Goal: Task Accomplishment & Management: Use online tool/utility

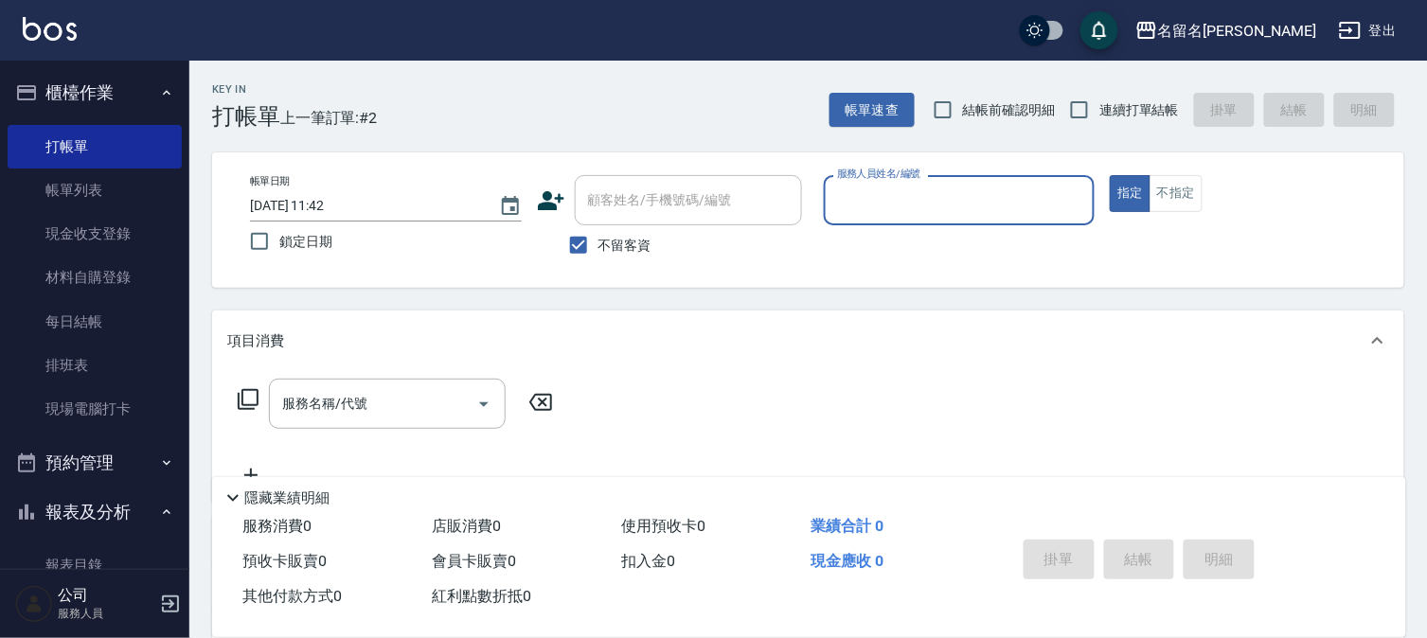
click at [881, 199] on input "服務人員姓名/編號" at bounding box center [959, 200] width 255 height 33
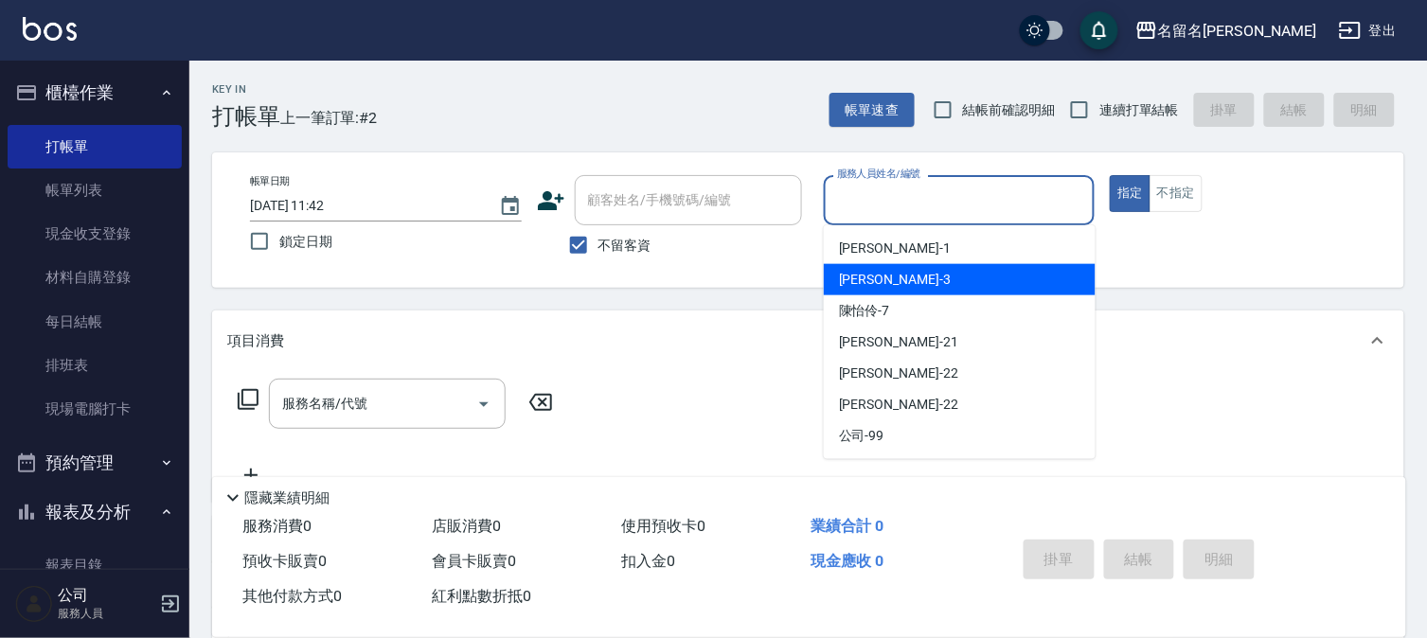
click at [883, 278] on span "[PERSON_NAME]-3" at bounding box center [895, 280] width 112 height 20
type input "[PERSON_NAME]-3"
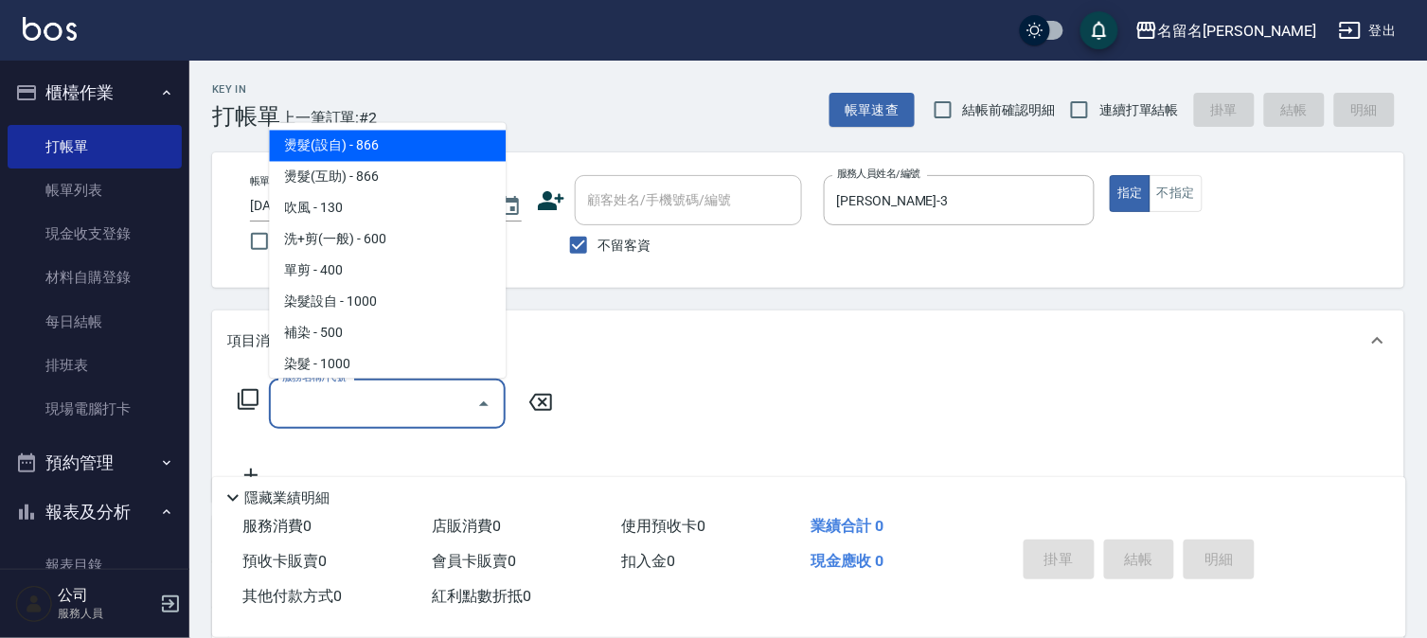
click at [381, 401] on input "服務名稱/代號" at bounding box center [372, 403] width 191 height 33
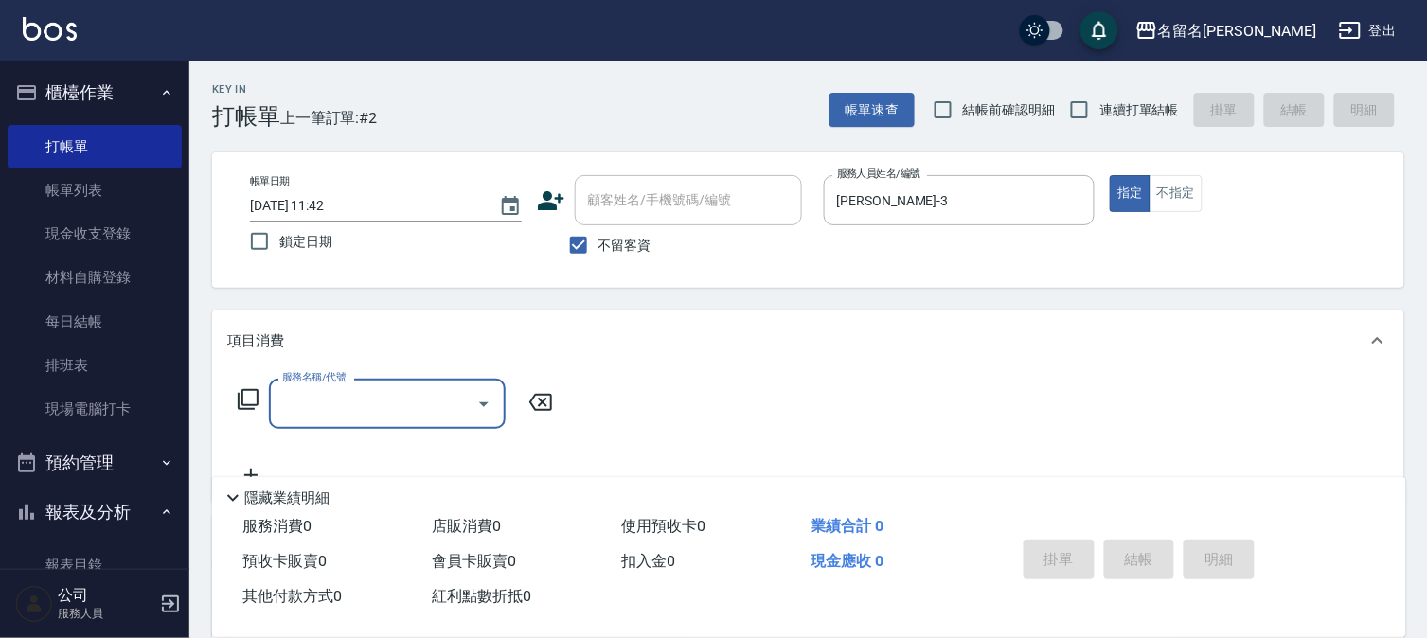
click at [346, 401] on input "服務名稱/代號" at bounding box center [372, 403] width 191 height 33
type input "指定洗髮(503)"
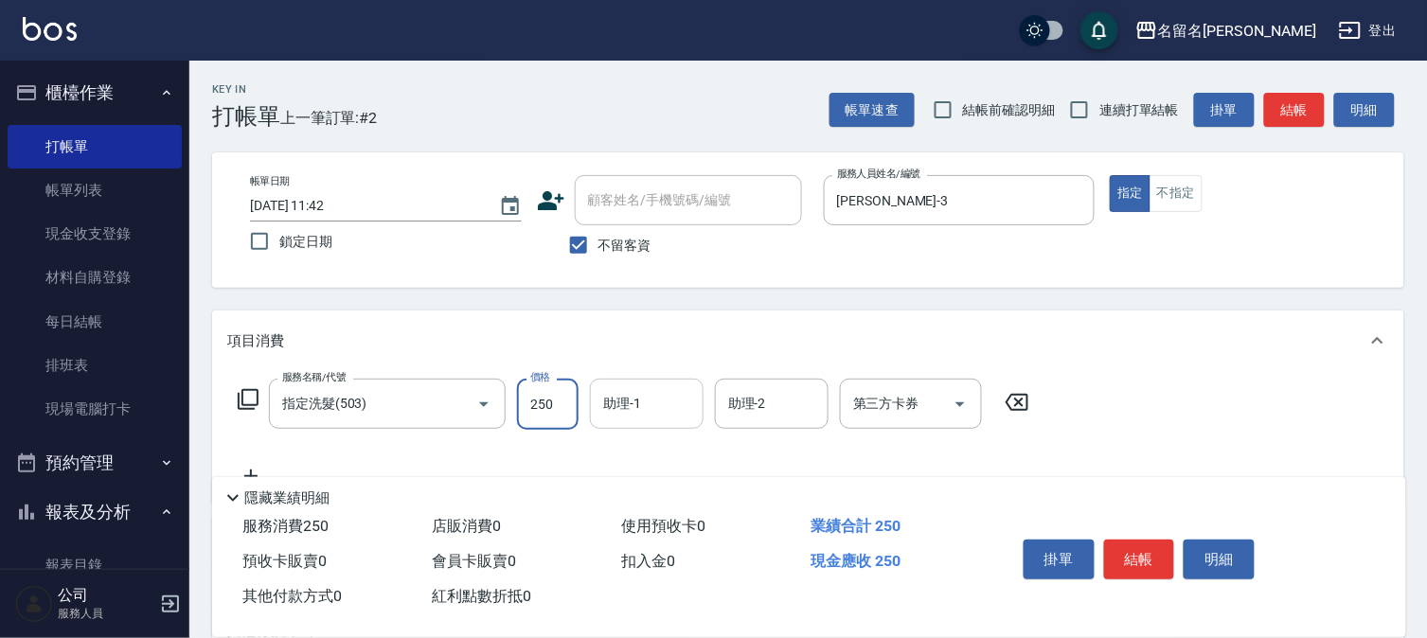
drag, startPoint x: 668, startPoint y: 408, endPoint x: 666, endPoint y: 399, distance: 9.9
click at [666, 399] on input "助理-1" at bounding box center [646, 403] width 97 height 33
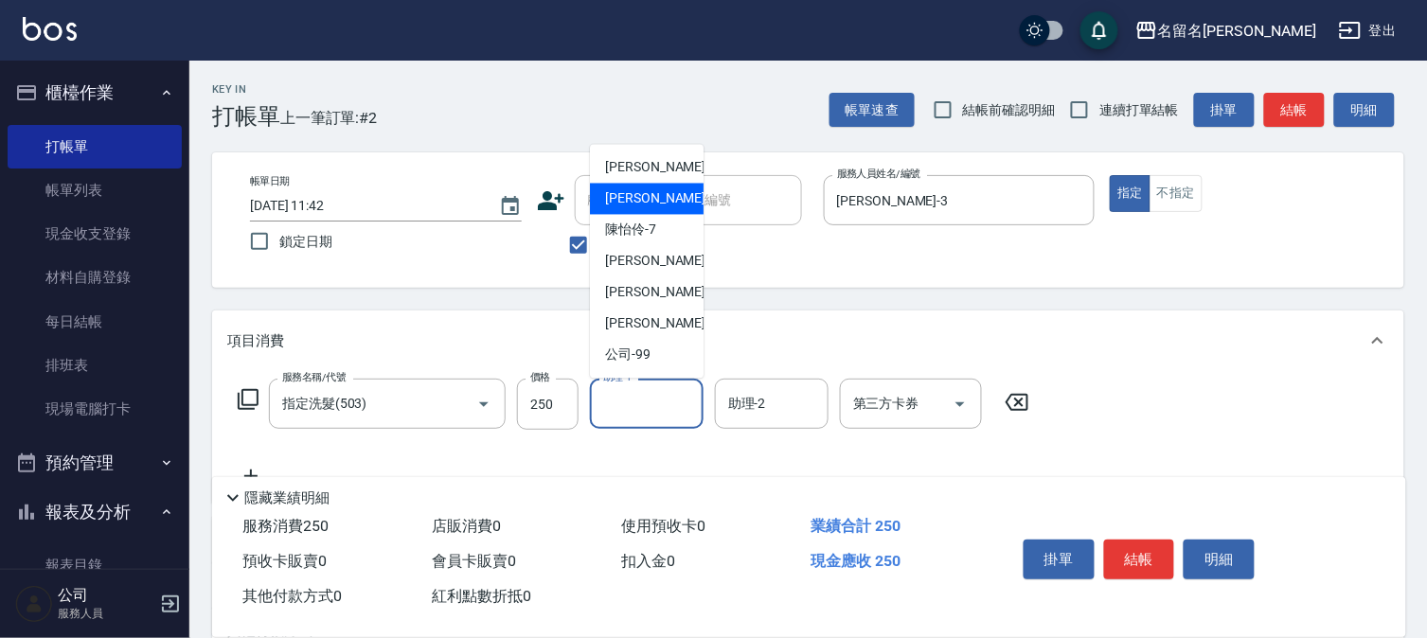
click at [668, 202] on div "[PERSON_NAME]-3" at bounding box center [647, 199] width 114 height 31
type input "[PERSON_NAME]-3"
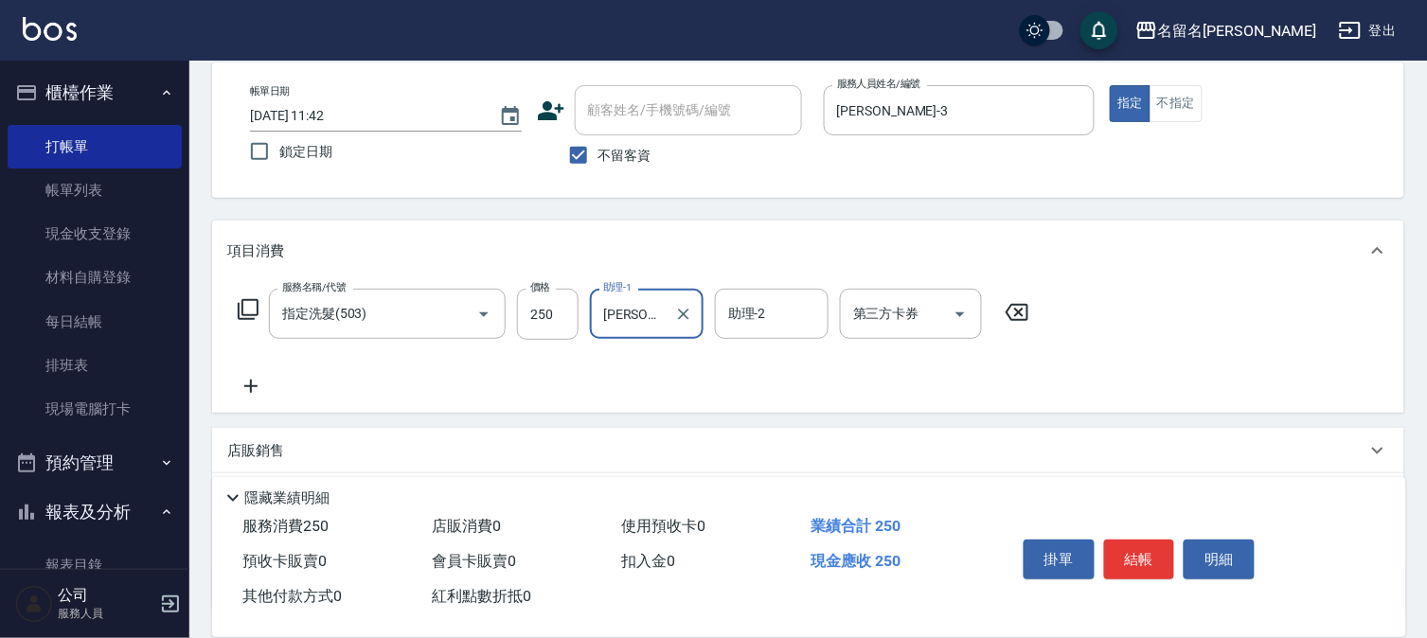
scroll to position [210, 0]
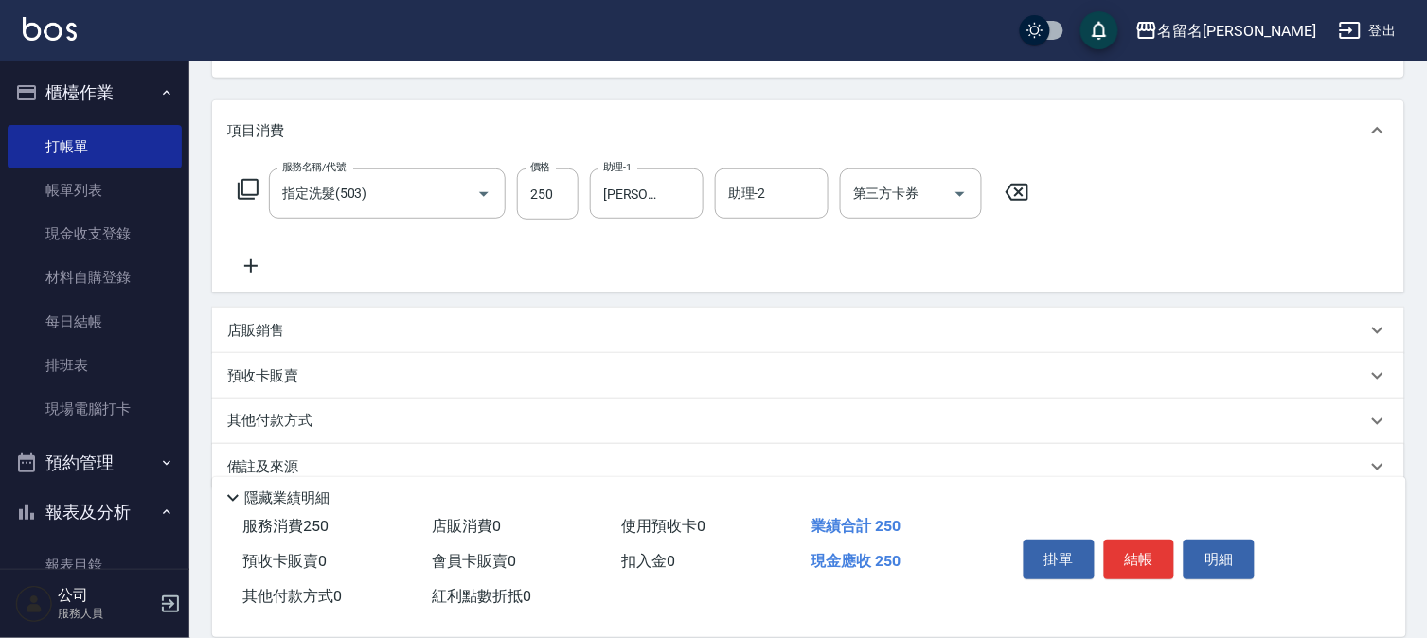
click at [250, 265] on icon at bounding box center [250, 265] width 13 height 13
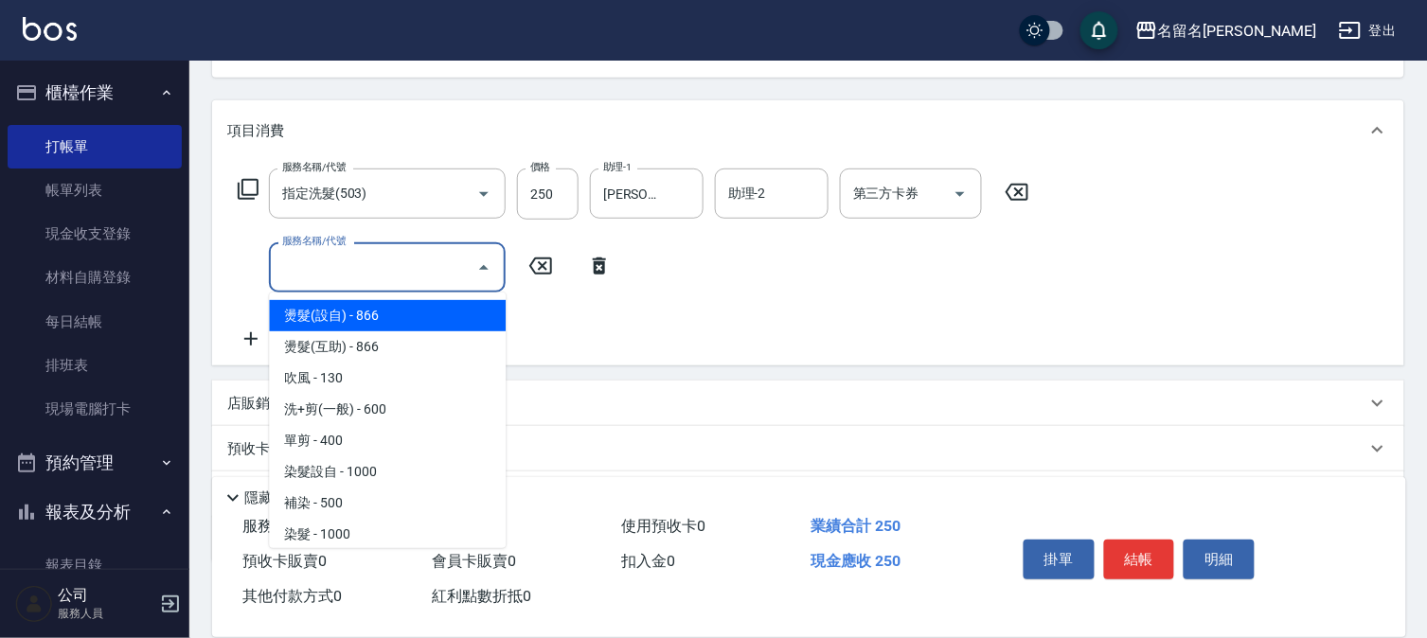
click at [309, 270] on input "服務名稱/代號" at bounding box center [372, 267] width 191 height 33
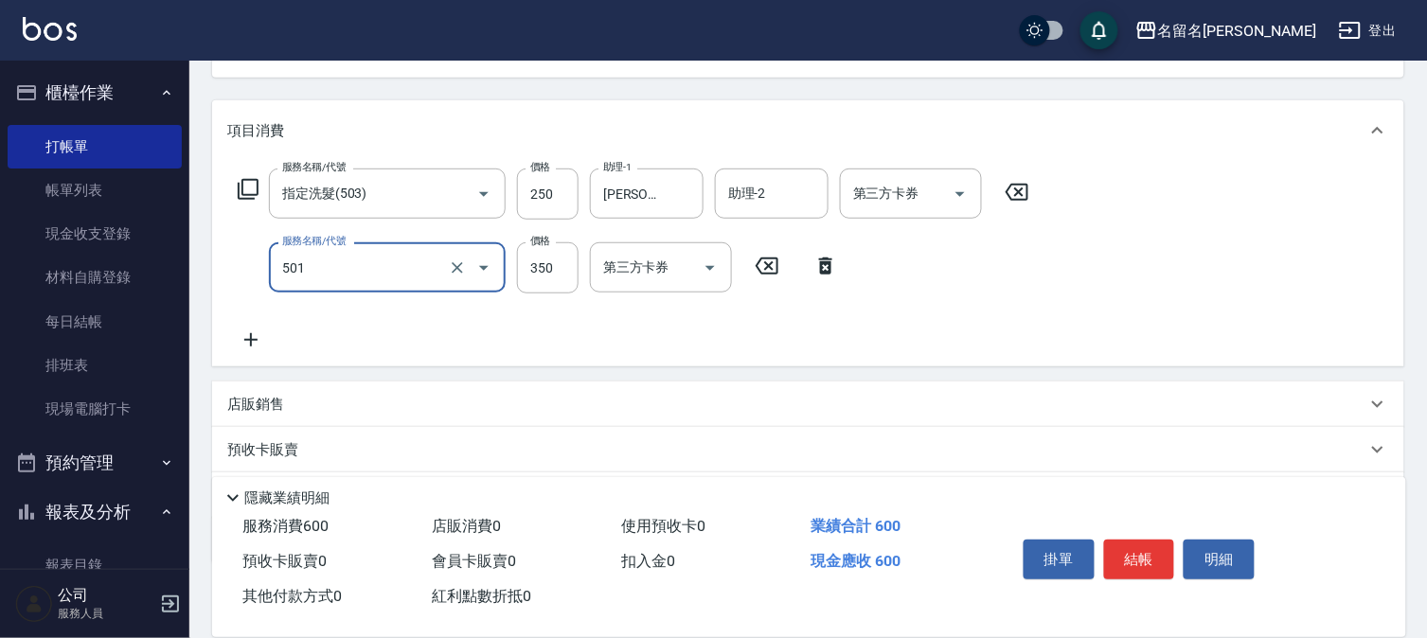
type input "P.S洗髮(501)"
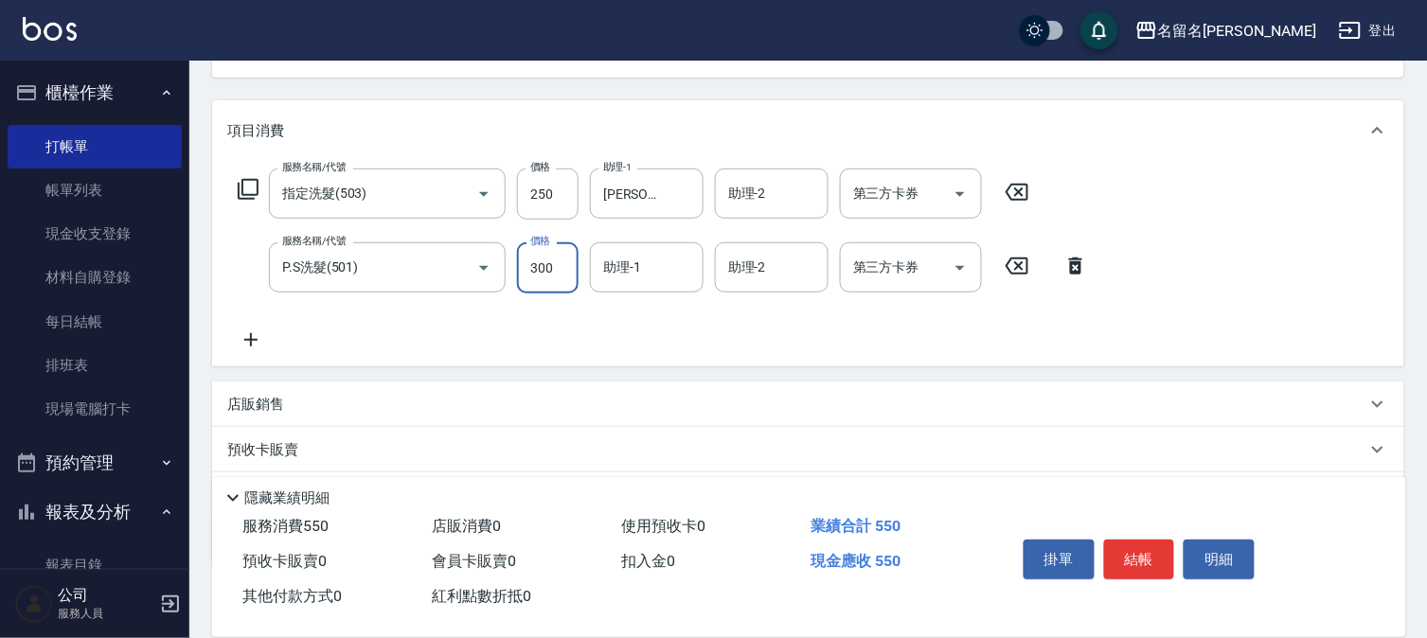
type input "300"
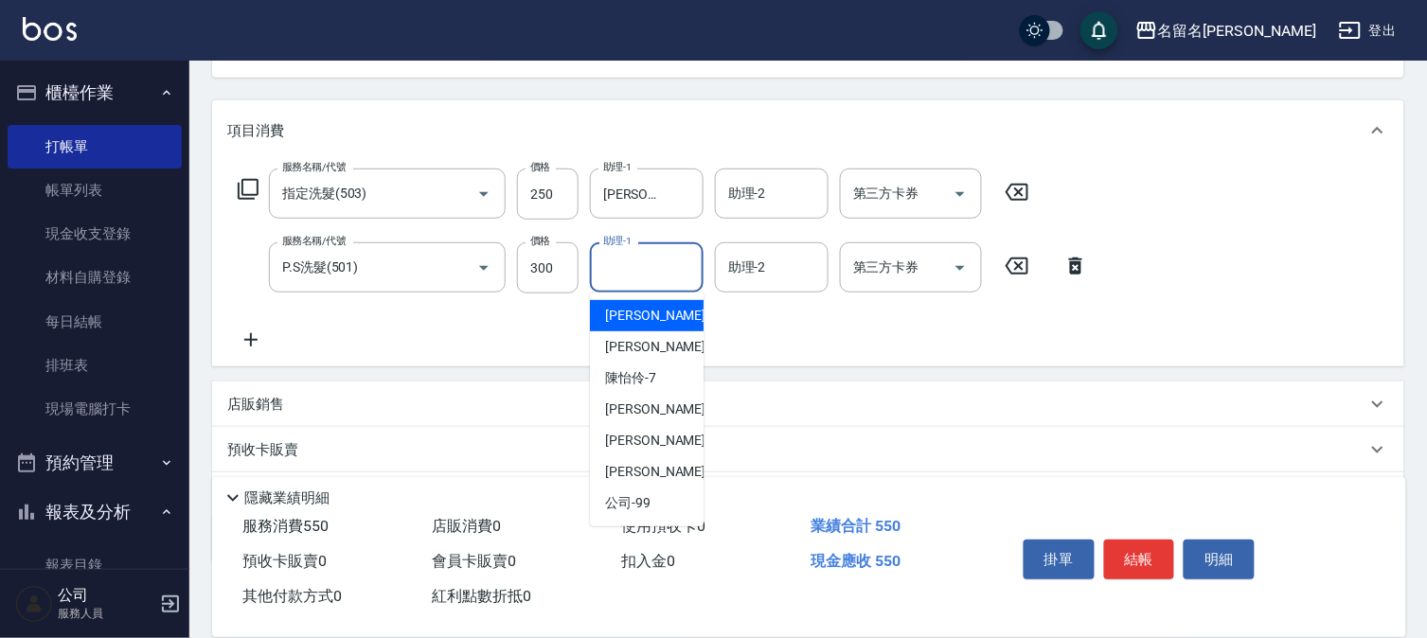
click at [639, 271] on input "助理-1" at bounding box center [646, 267] width 97 height 33
click at [637, 310] on span "[PERSON_NAME]-1" at bounding box center [661, 316] width 112 height 20
type input "[PERSON_NAME]-1"
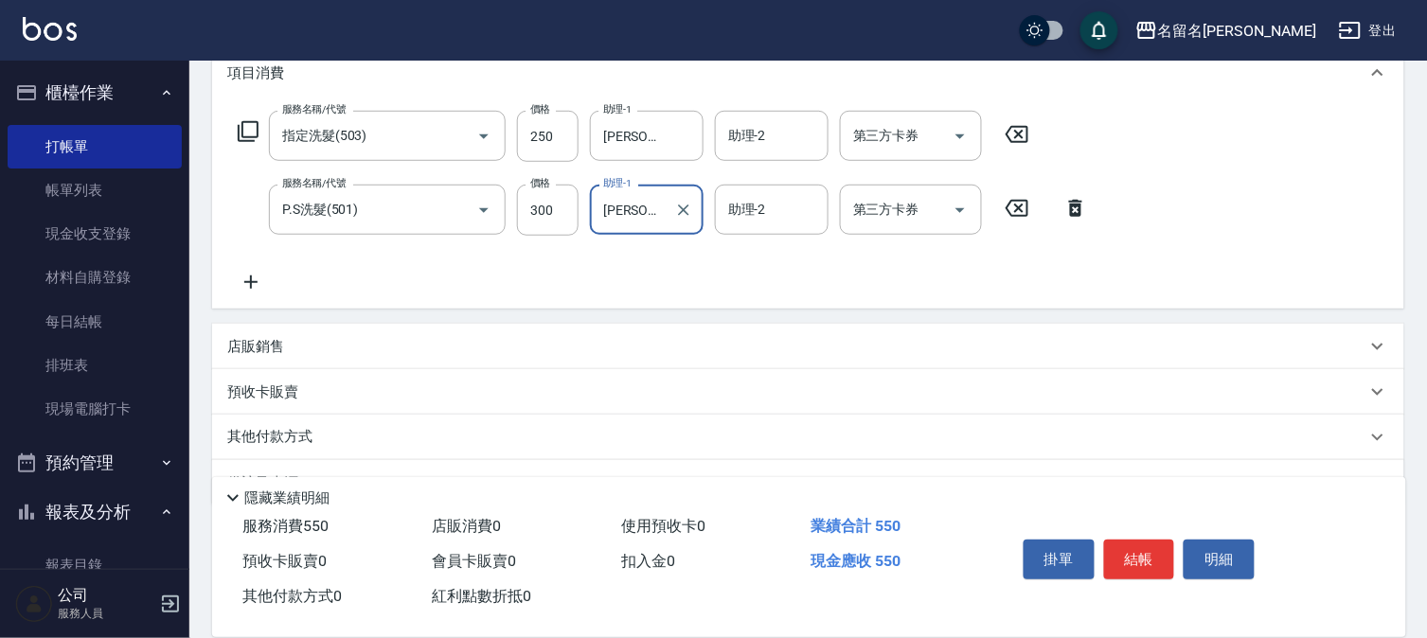
scroll to position [314, 0]
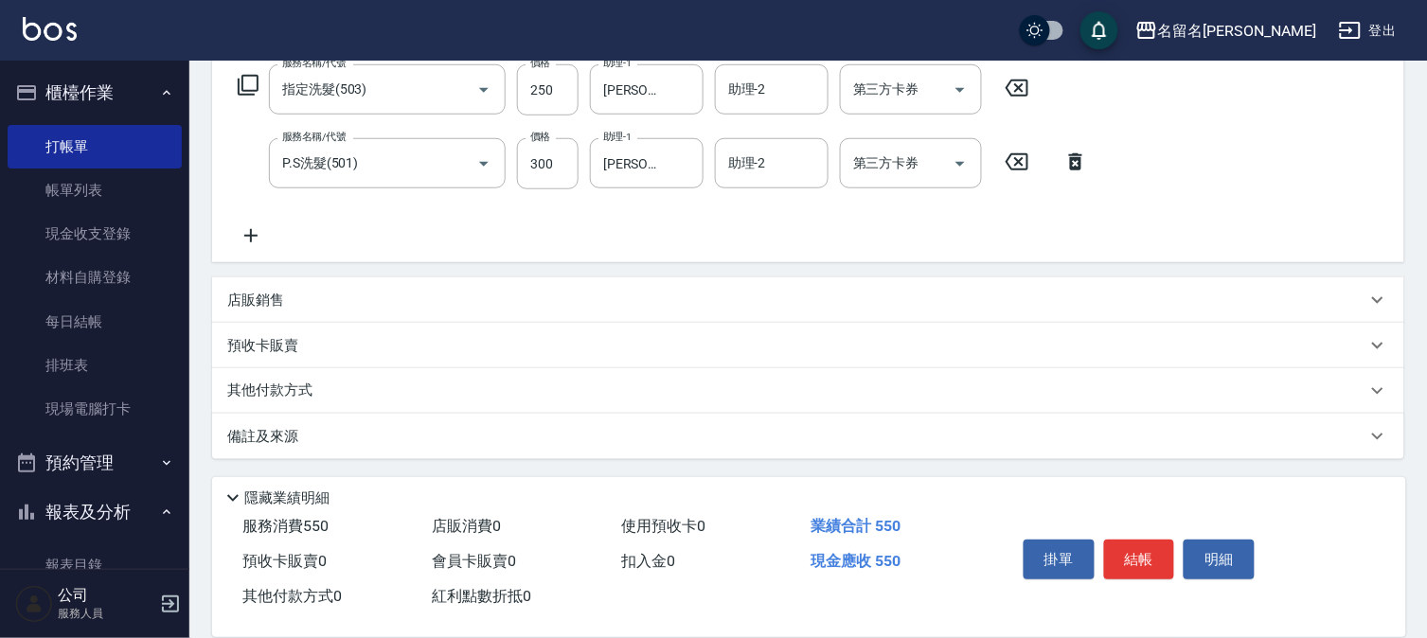
click at [252, 231] on icon at bounding box center [250, 235] width 47 height 23
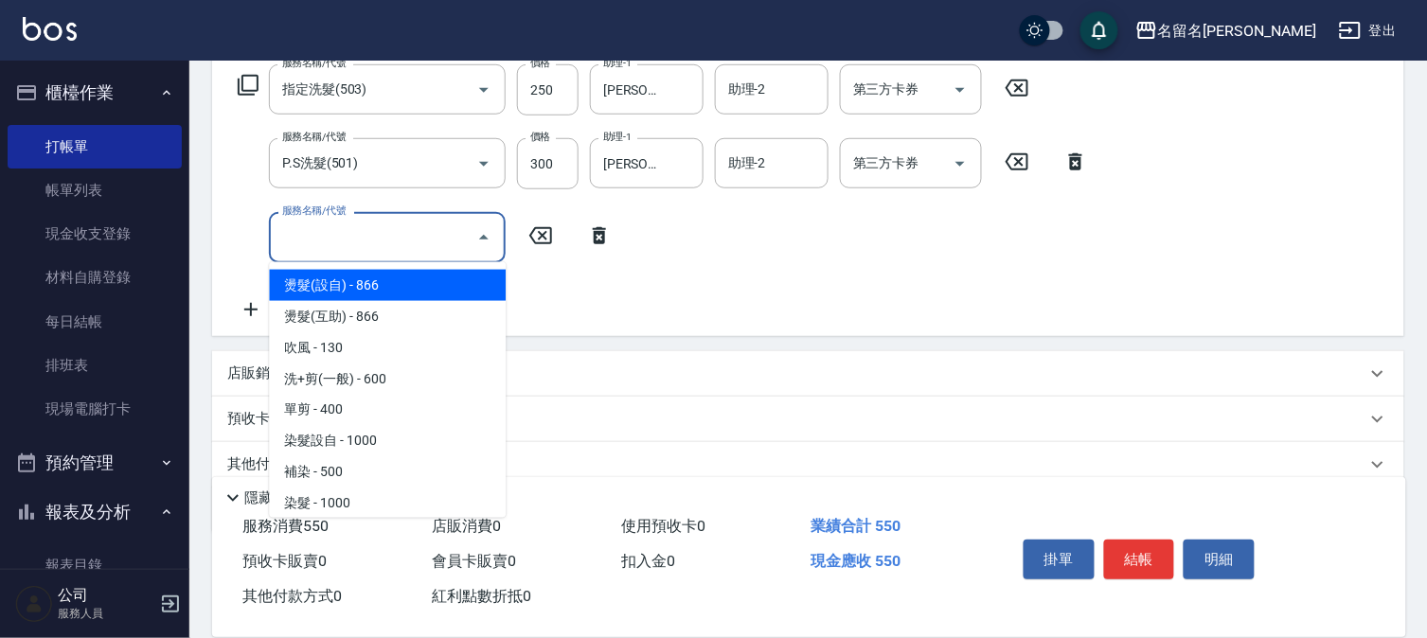
click at [310, 242] on input "服務名稱/代號" at bounding box center [372, 237] width 191 height 33
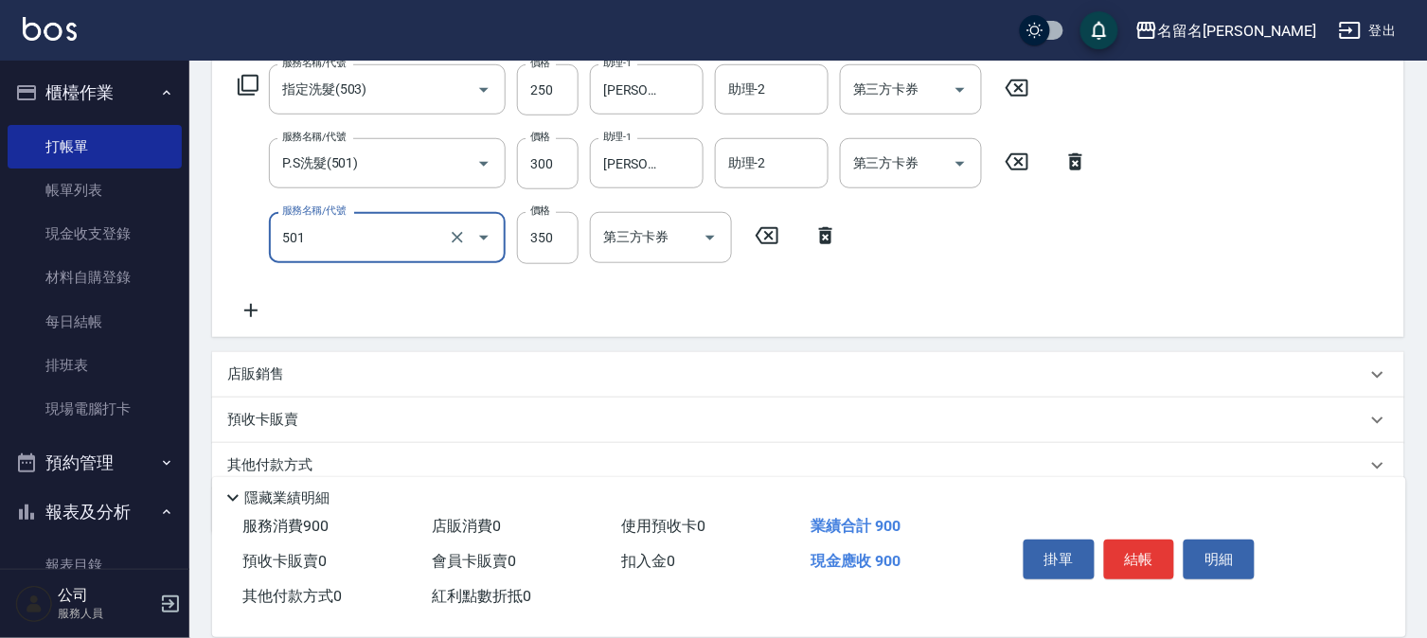
type input "P.S洗髮(501)"
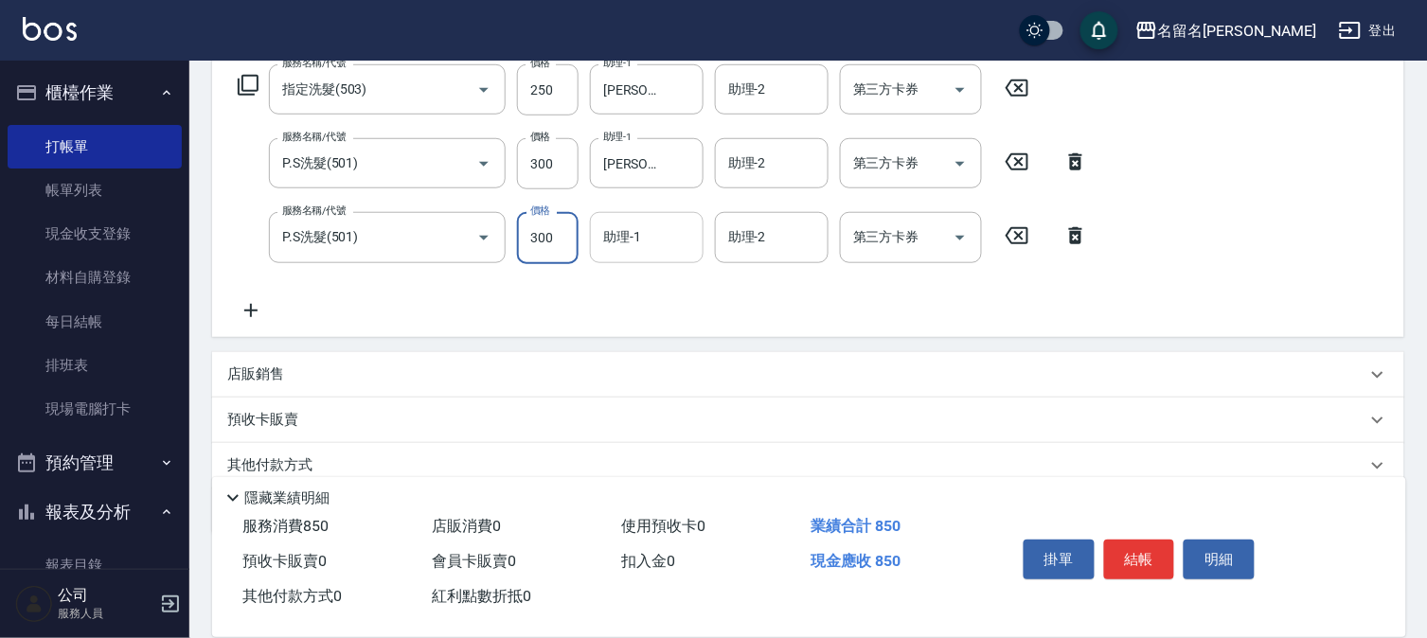
type input "300"
click at [647, 240] on input "助理-1" at bounding box center [646, 237] width 97 height 33
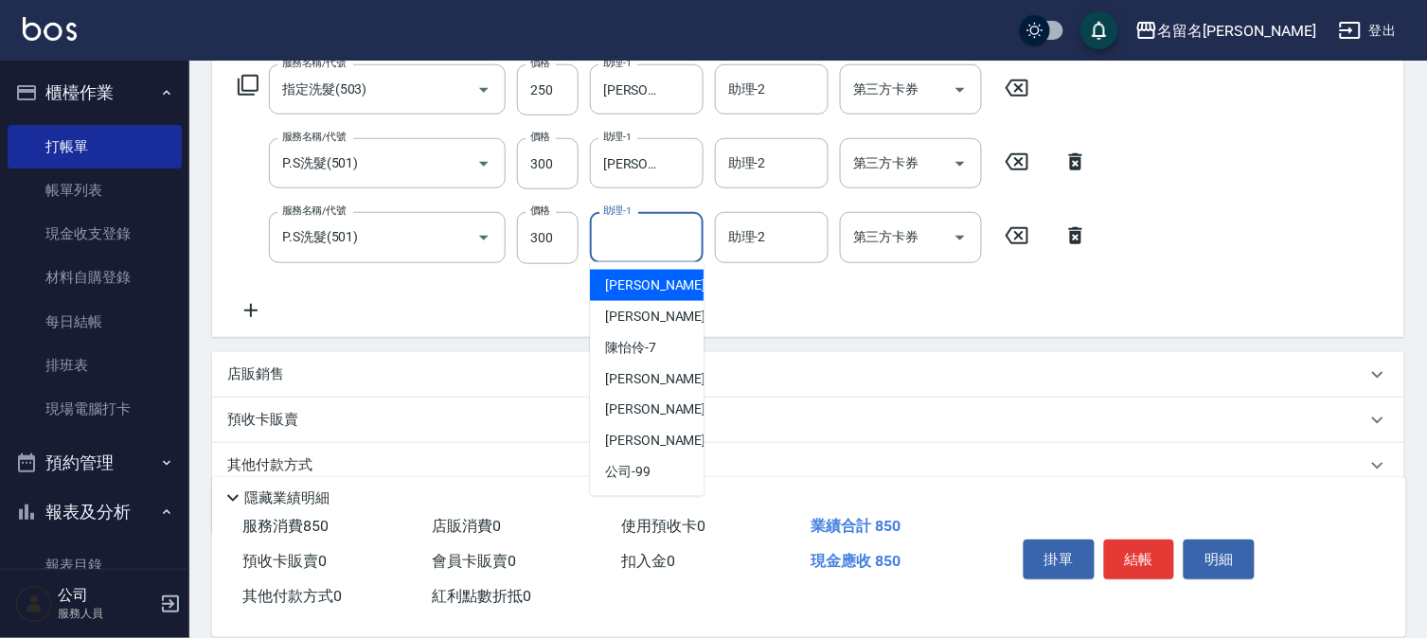
drag, startPoint x: 635, startPoint y: 280, endPoint x: 963, endPoint y: 308, distance: 328.8
click at [635, 279] on span "[PERSON_NAME]-1" at bounding box center [661, 286] width 112 height 20
type input "[PERSON_NAME]-1"
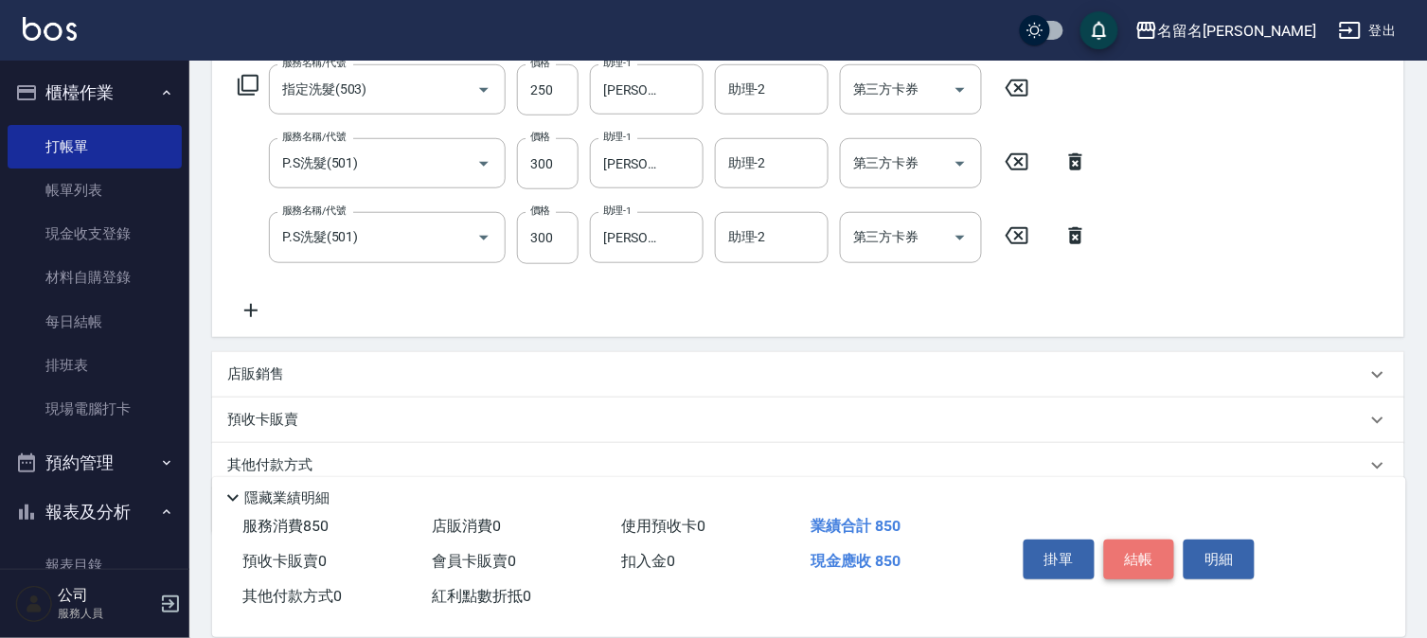
click at [1140, 551] on button "結帳" at bounding box center [1139, 560] width 71 height 40
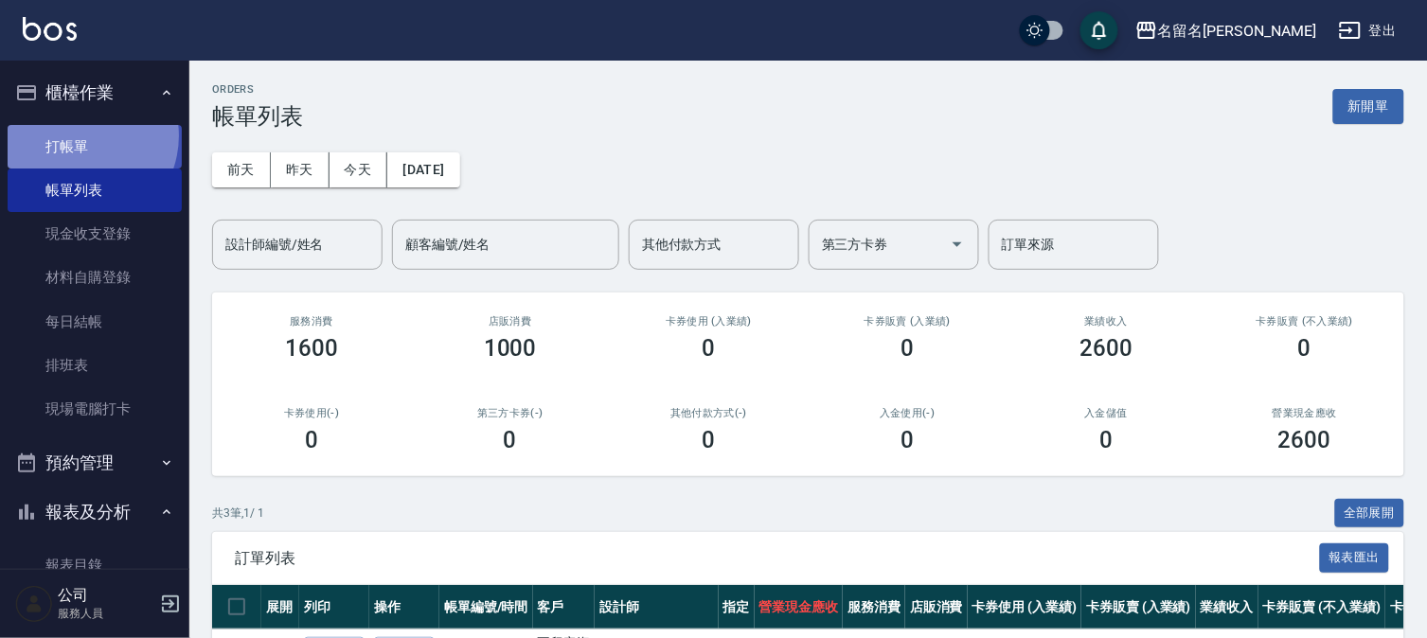
click at [76, 135] on link "打帳單" at bounding box center [95, 147] width 174 height 44
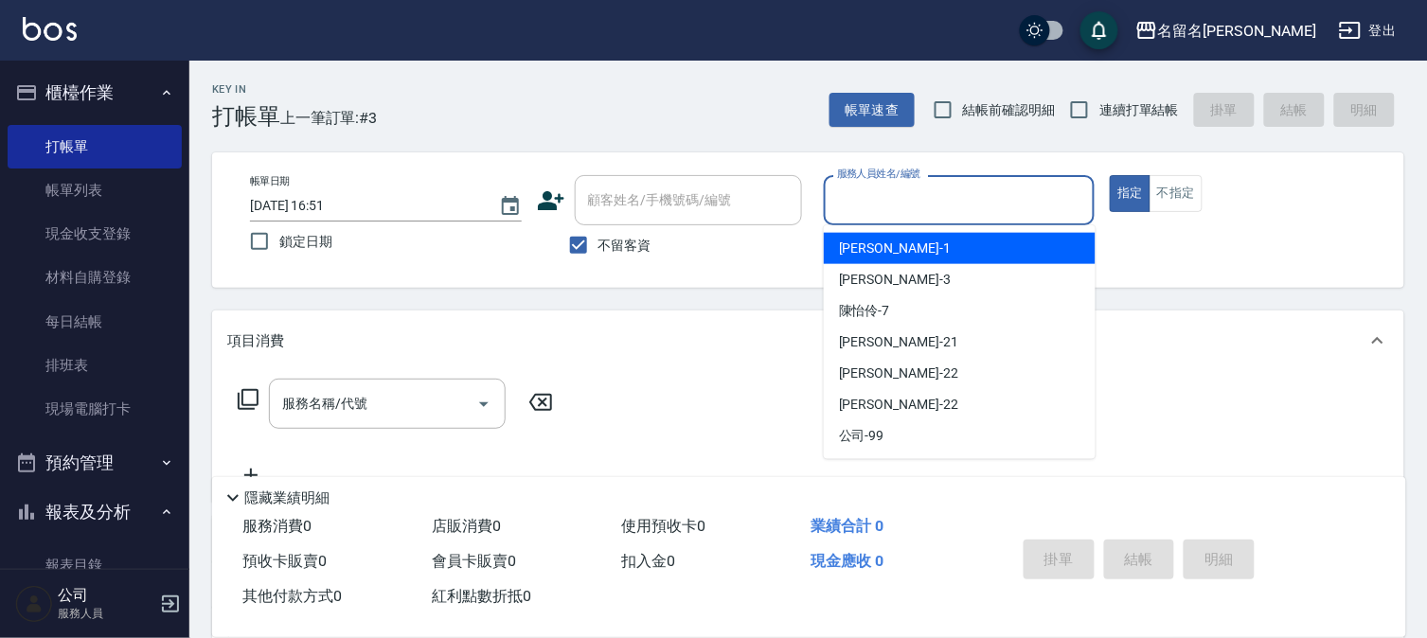
click at [854, 195] on input "服務人員姓名/編號" at bounding box center [959, 200] width 255 height 33
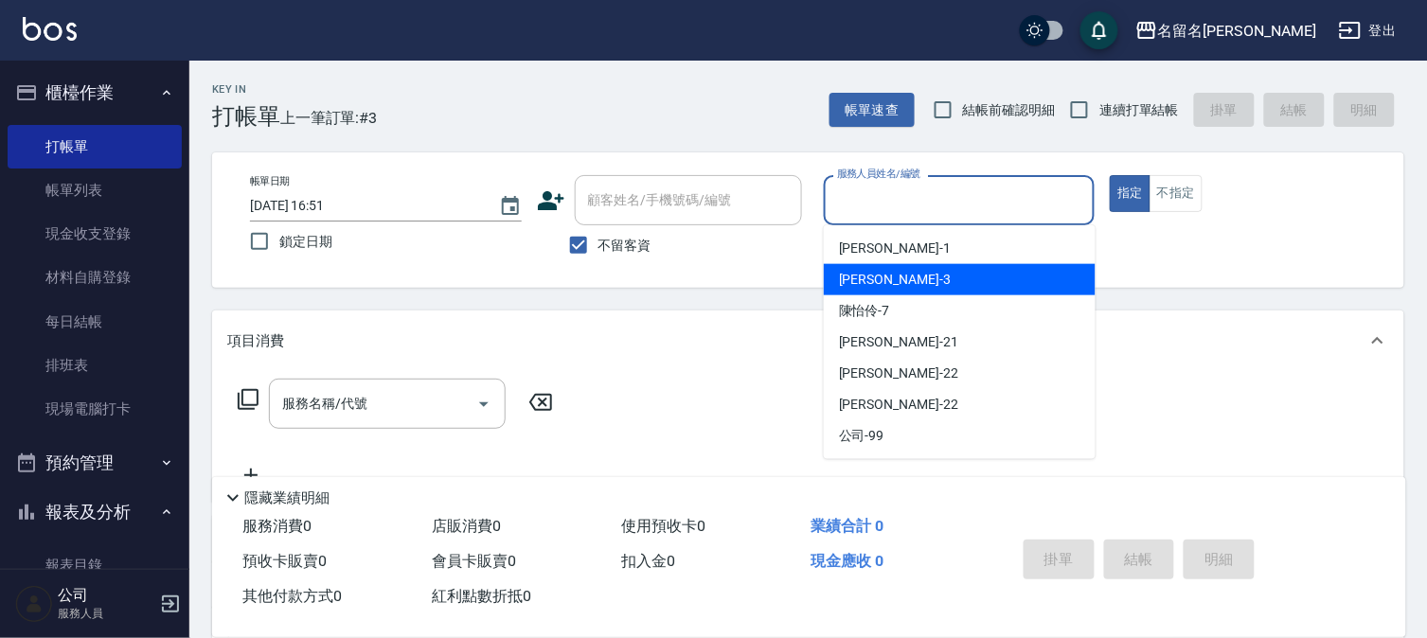
click at [859, 278] on span "[PERSON_NAME]-3" at bounding box center [895, 280] width 112 height 20
type input "[PERSON_NAME]-3"
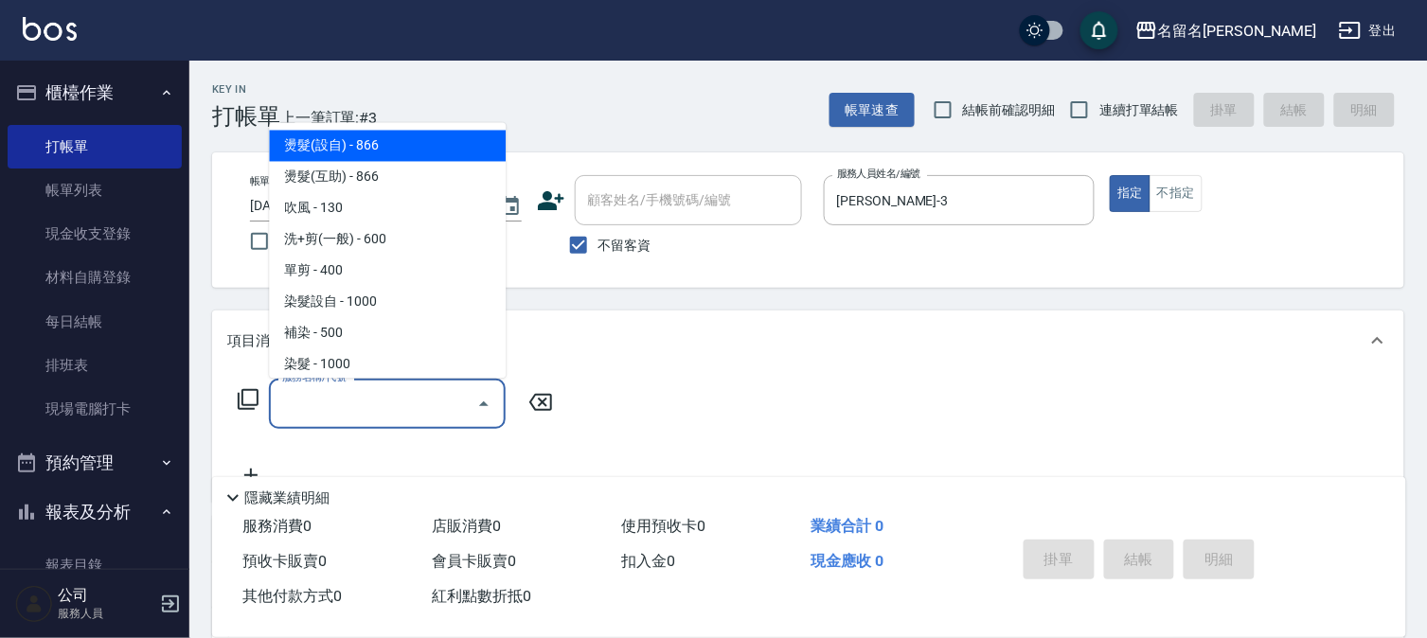
click at [336, 402] on input "服務名稱/代號" at bounding box center [372, 403] width 191 height 33
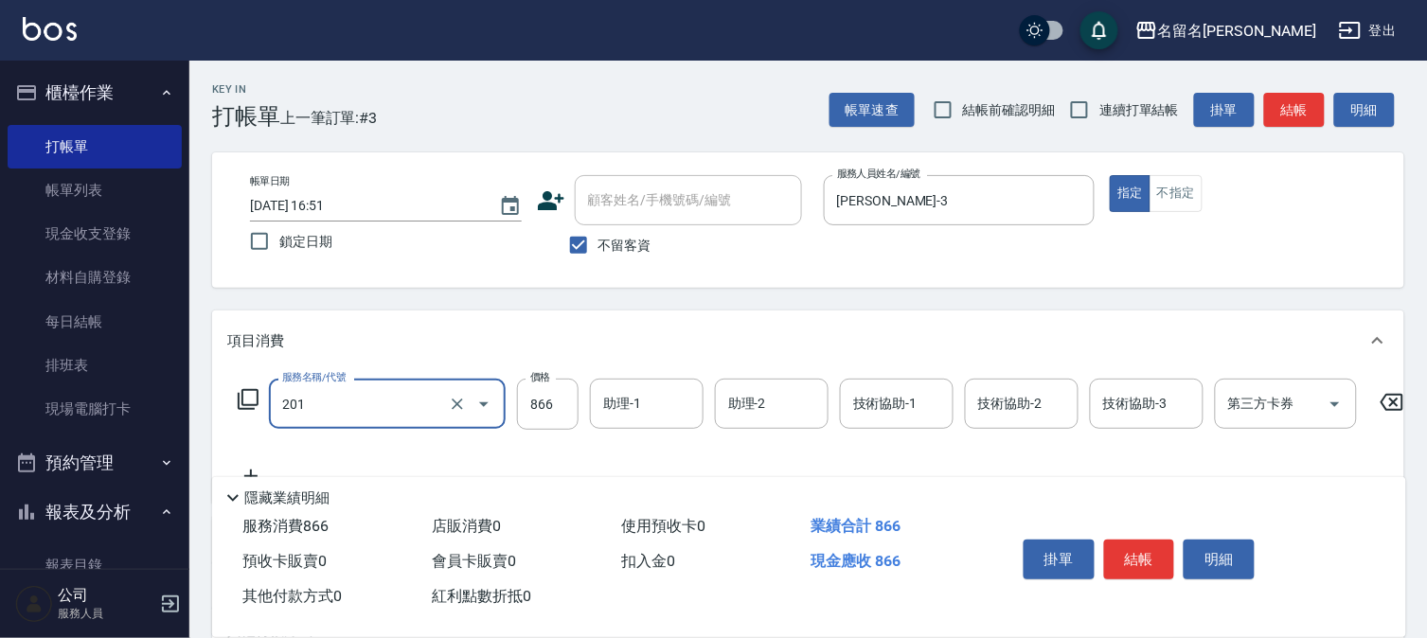
type input "燙髮(互助)(201)"
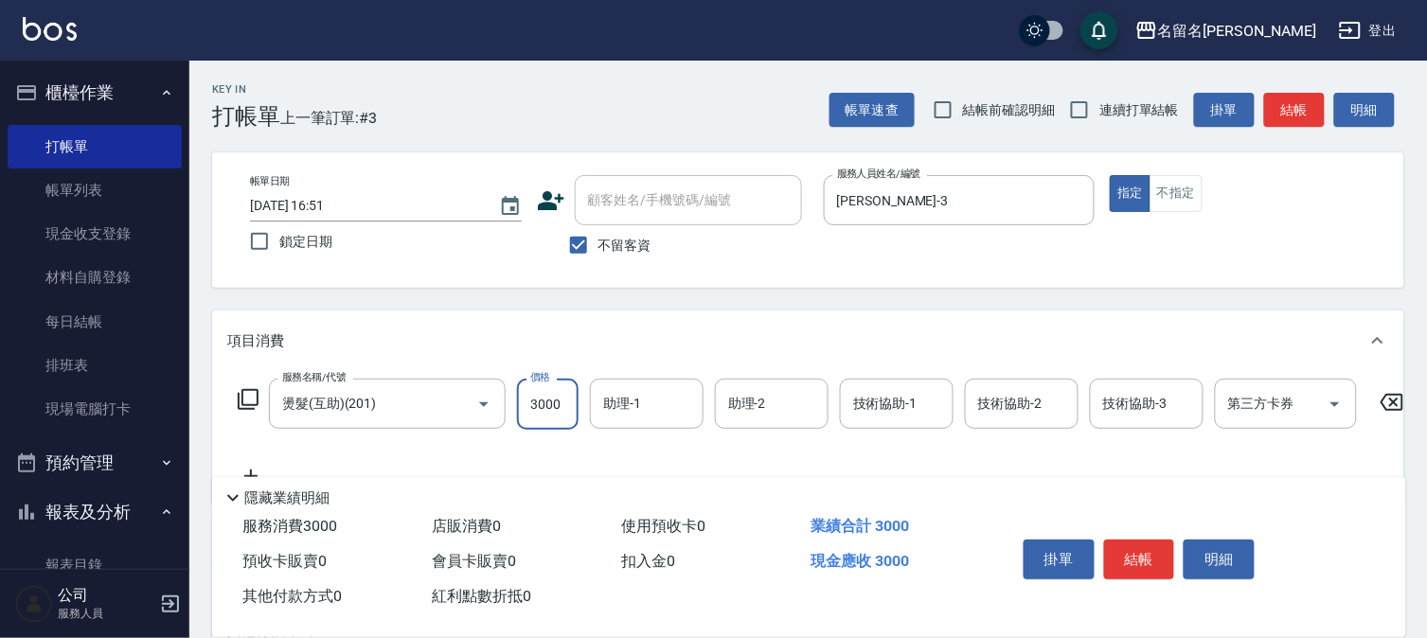
type input "3000"
click at [640, 401] on input "助理-1" at bounding box center [646, 403] width 97 height 33
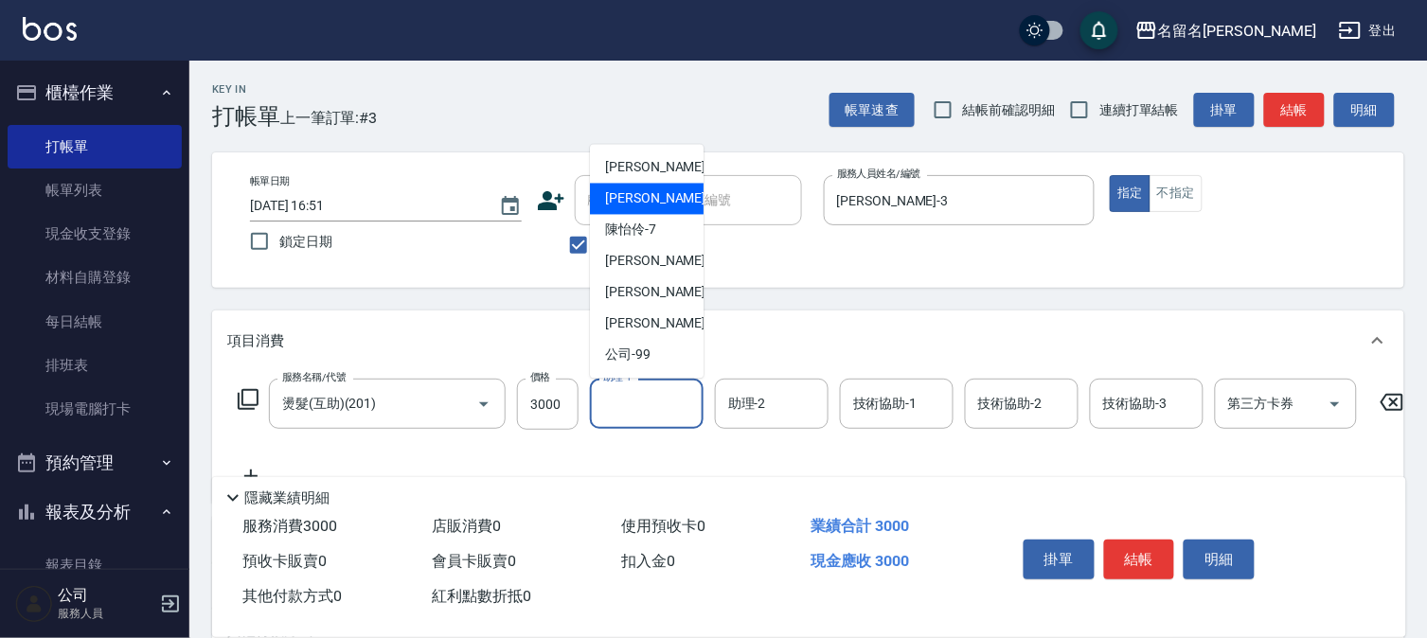
click at [686, 190] on div "[PERSON_NAME]-3" at bounding box center [647, 199] width 114 height 31
type input "[PERSON_NAME]-3"
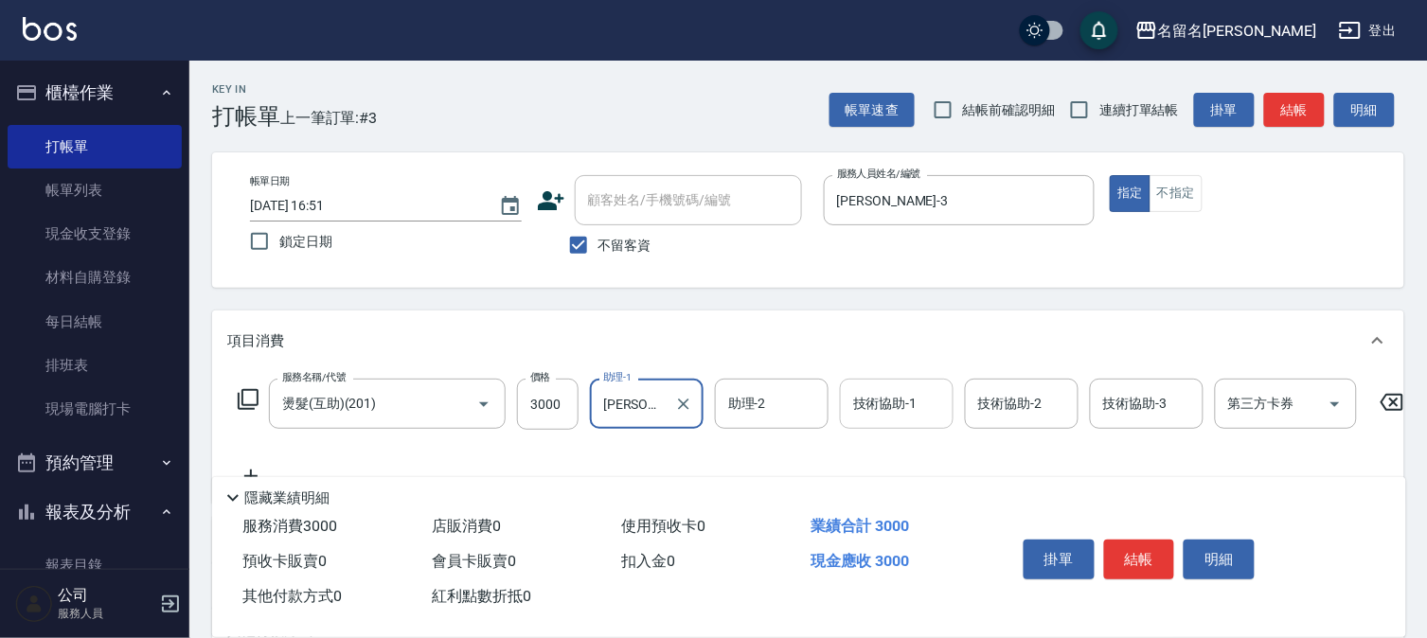
drag, startPoint x: 873, startPoint y: 396, endPoint x: 881, endPoint y: 383, distance: 14.5
click at [875, 396] on input "技術協助-1" at bounding box center [896, 403] width 97 height 33
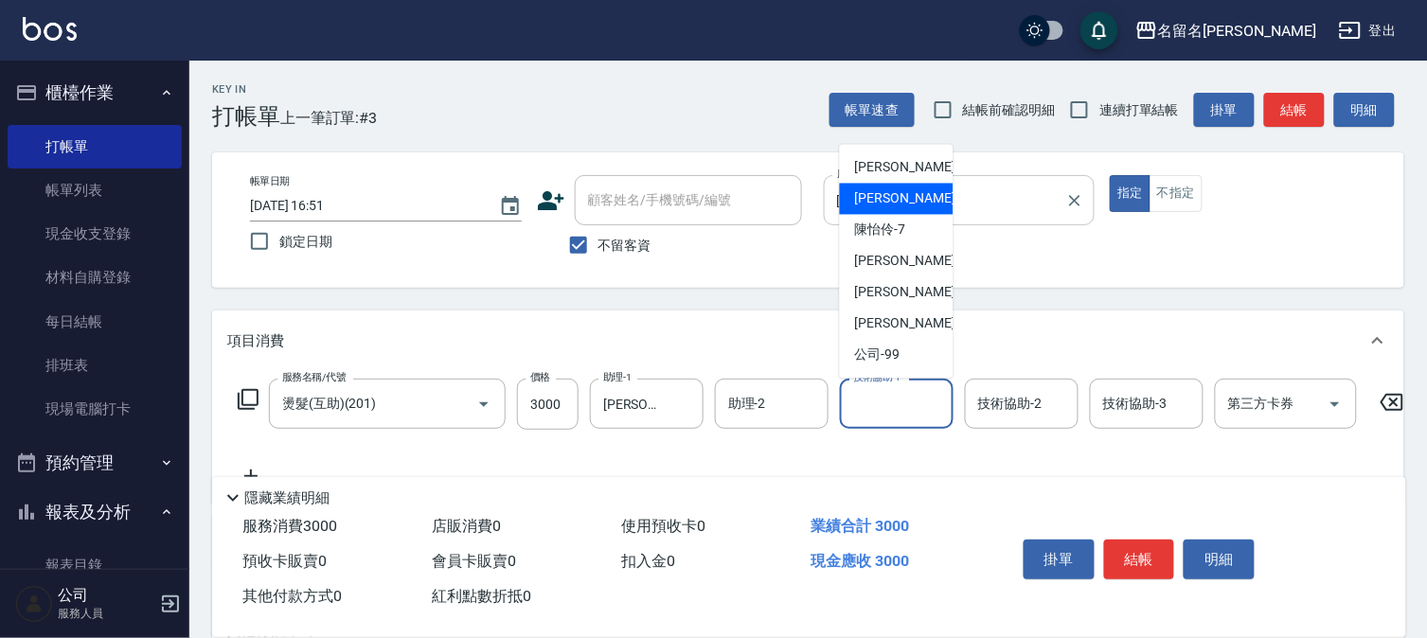
click at [882, 206] on div "[PERSON_NAME]-3" at bounding box center [897, 199] width 114 height 31
type input "[PERSON_NAME]-3"
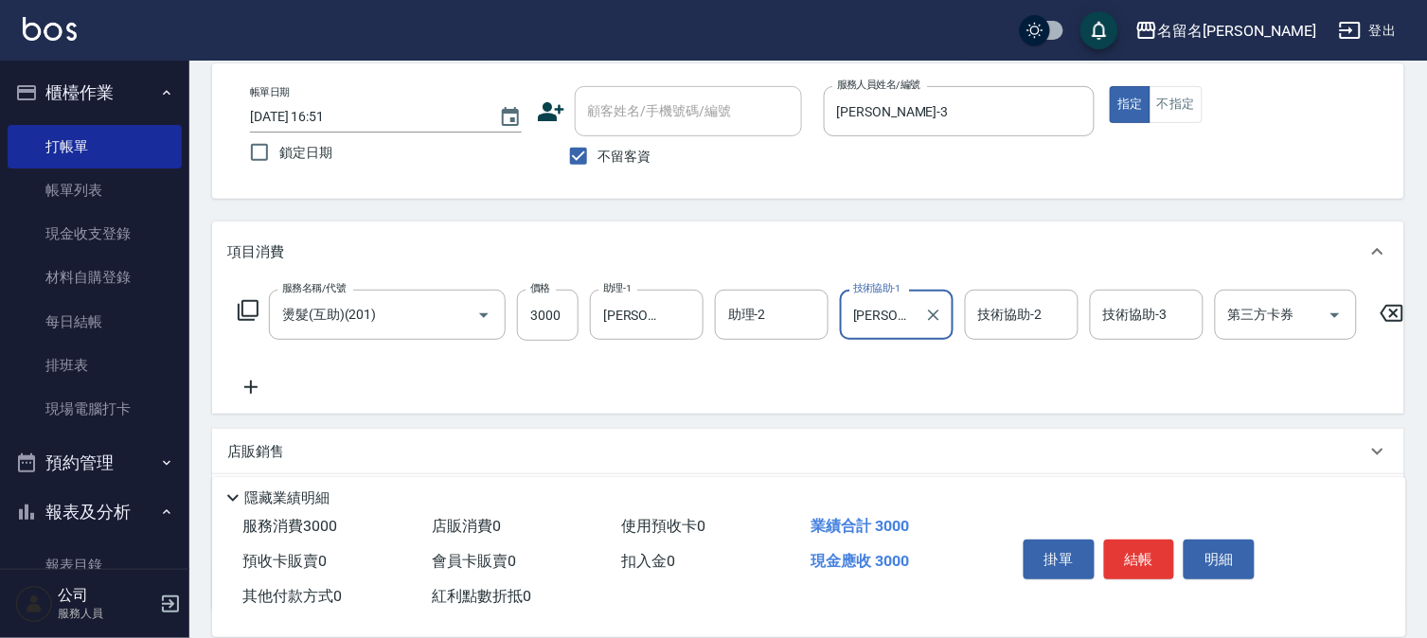
scroll to position [210, 0]
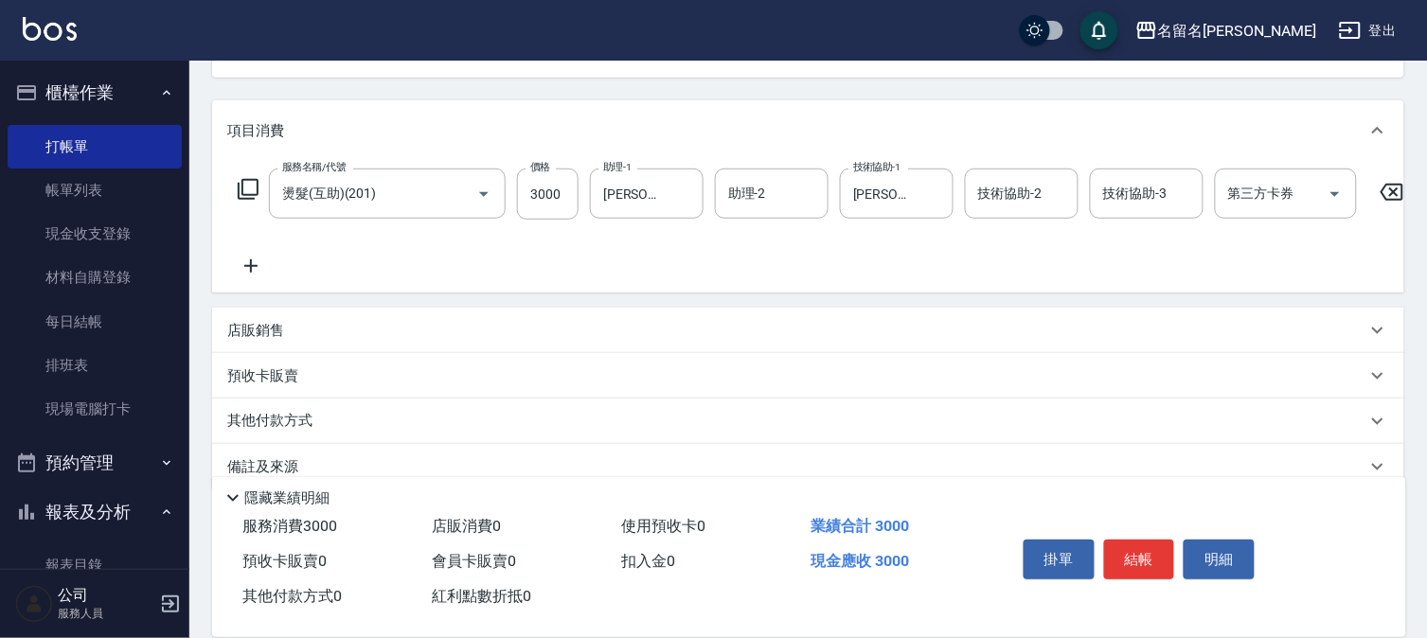
click at [251, 257] on icon at bounding box center [250, 266] width 47 height 23
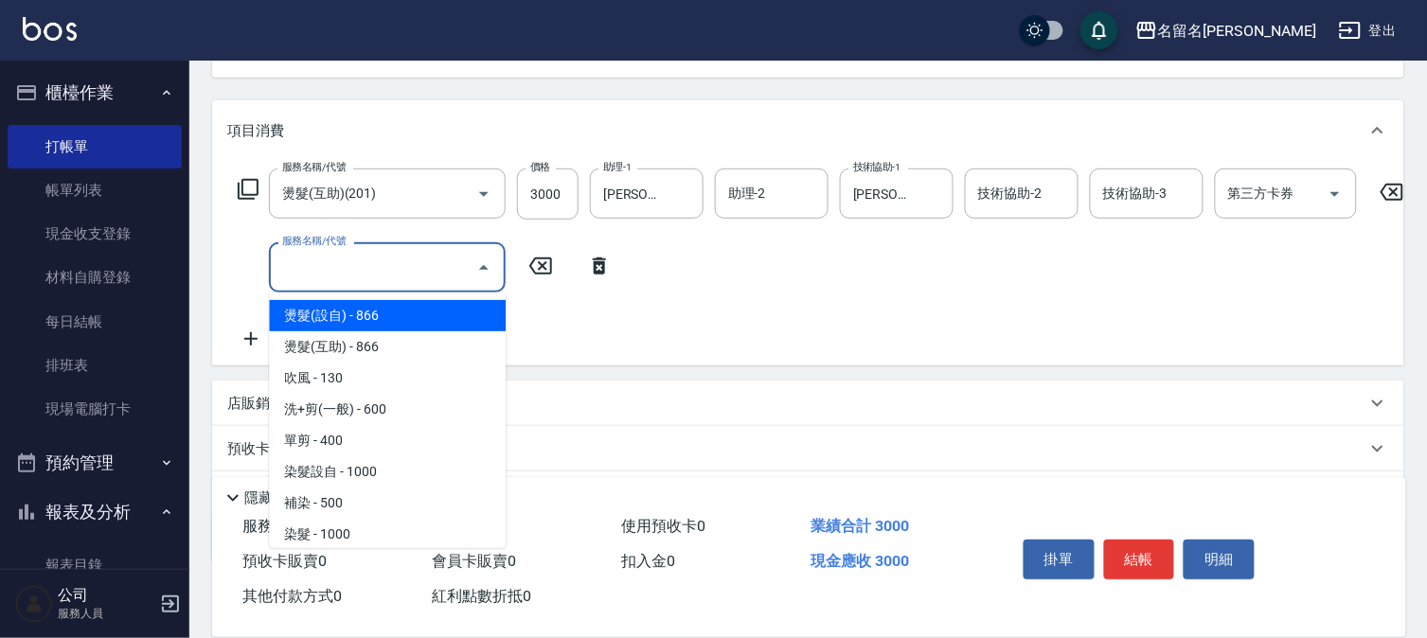
click at [287, 269] on input "服務名稱/代號" at bounding box center [372, 267] width 191 height 33
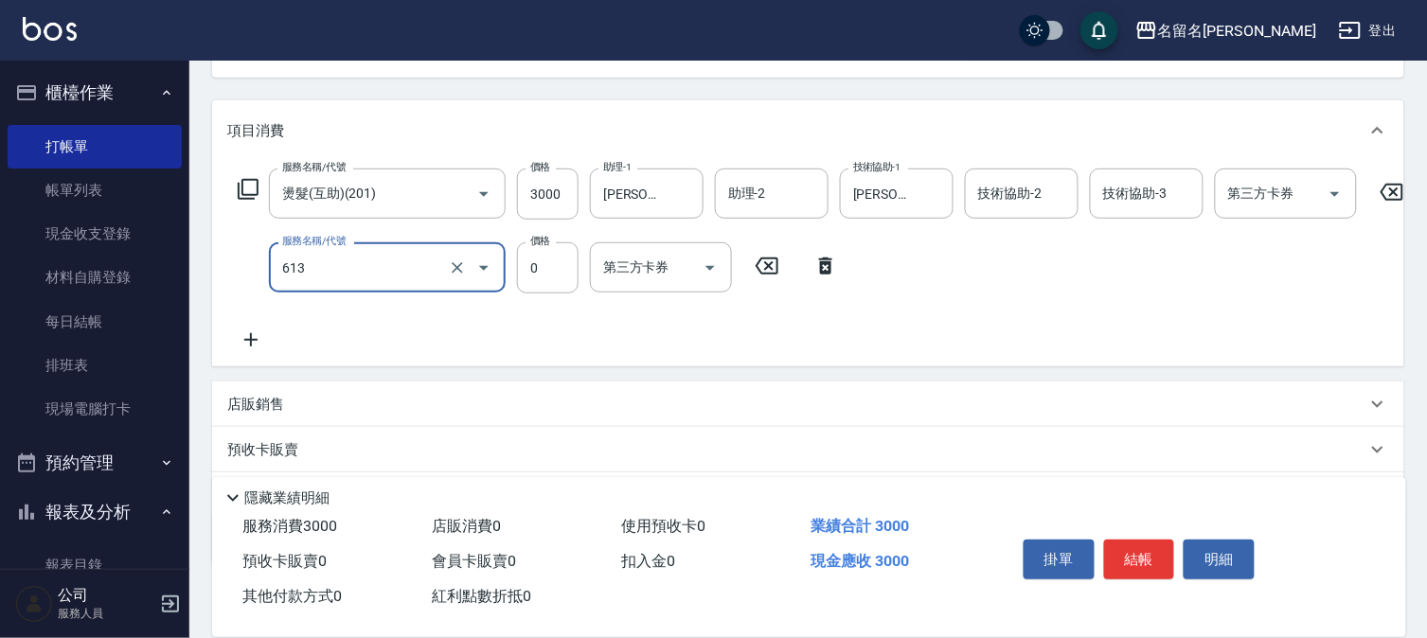
type input "免費雪恆護髮(613)"
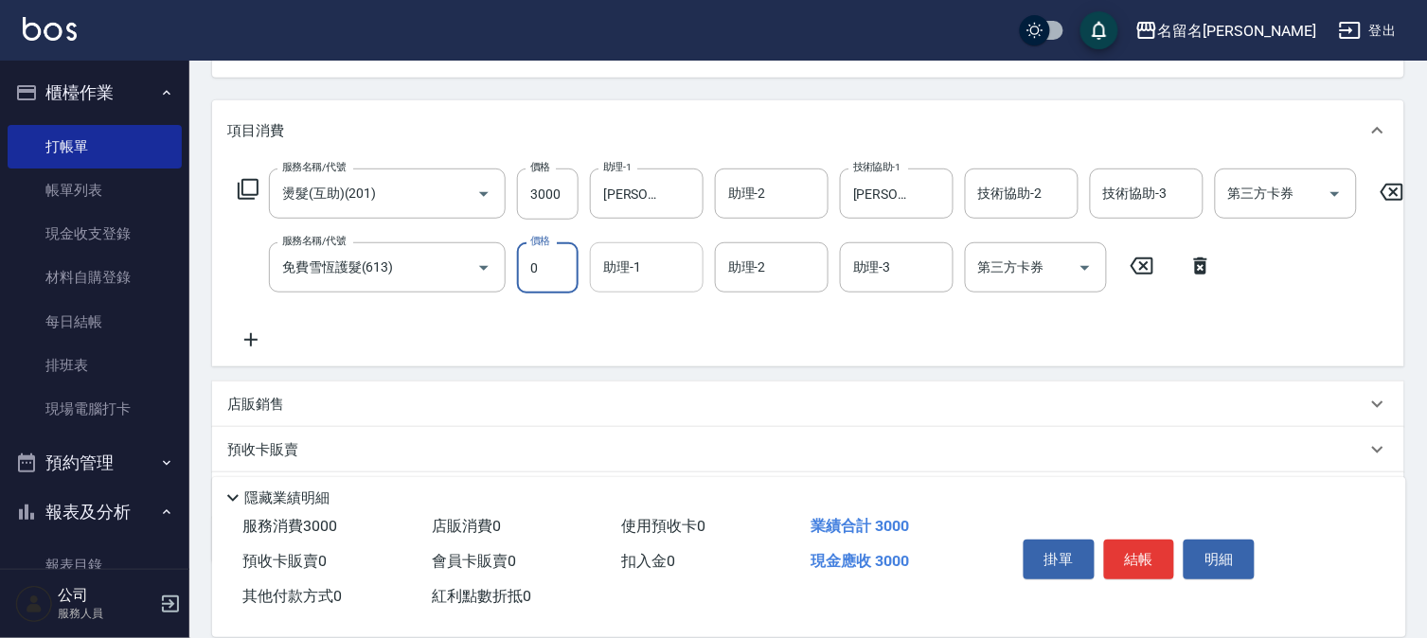
click at [639, 271] on input "助理-1" at bounding box center [646, 267] width 97 height 33
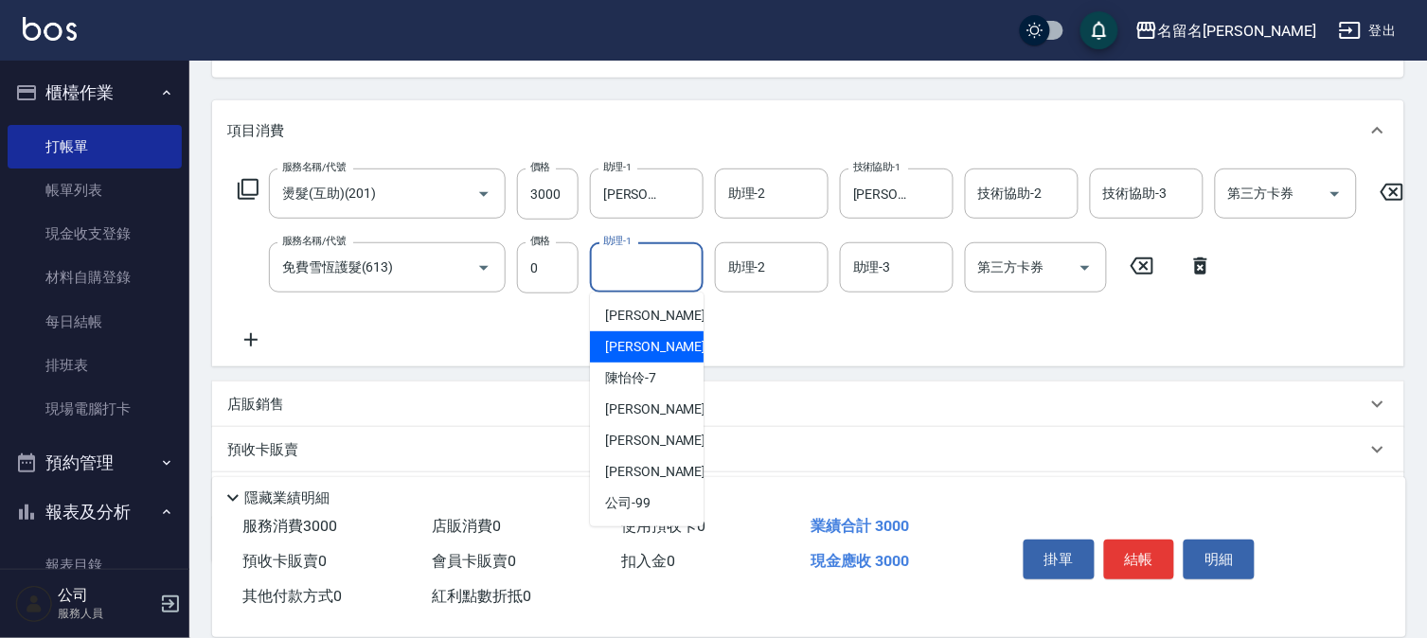
click at [622, 337] on span "[PERSON_NAME]-3" at bounding box center [661, 347] width 112 height 20
type input "[PERSON_NAME]-3"
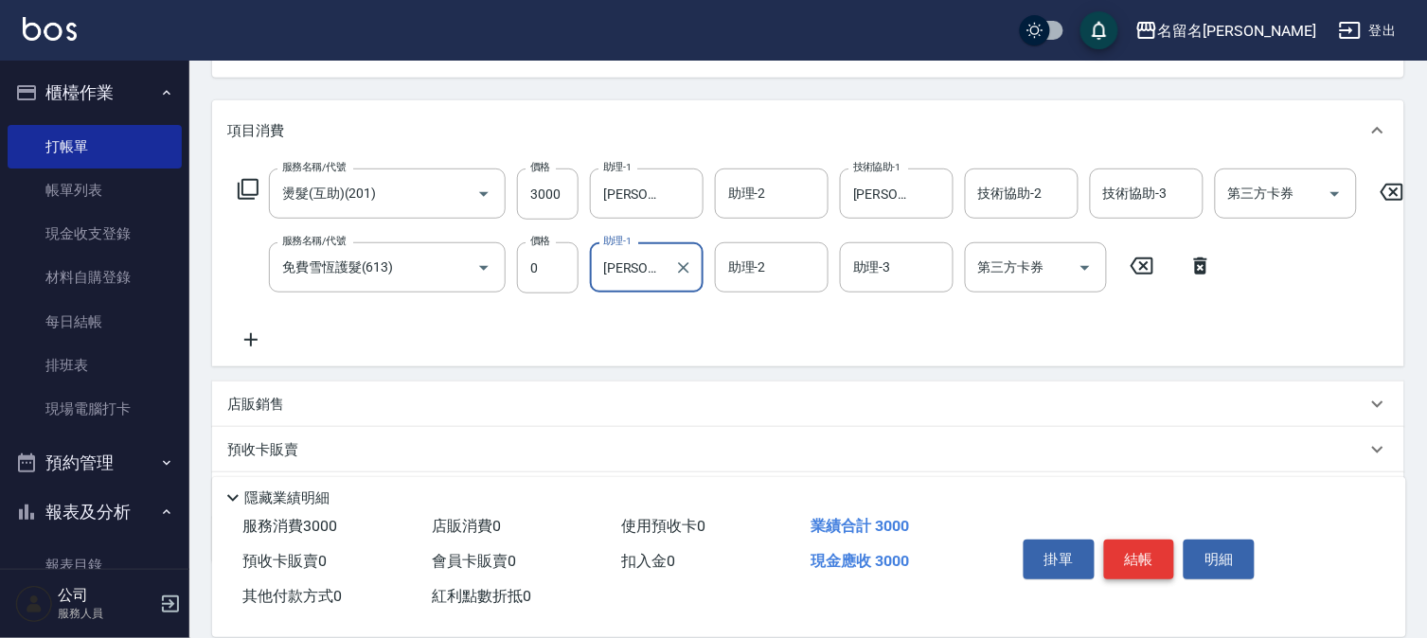
click at [1127, 543] on button "結帳" at bounding box center [1139, 560] width 71 height 40
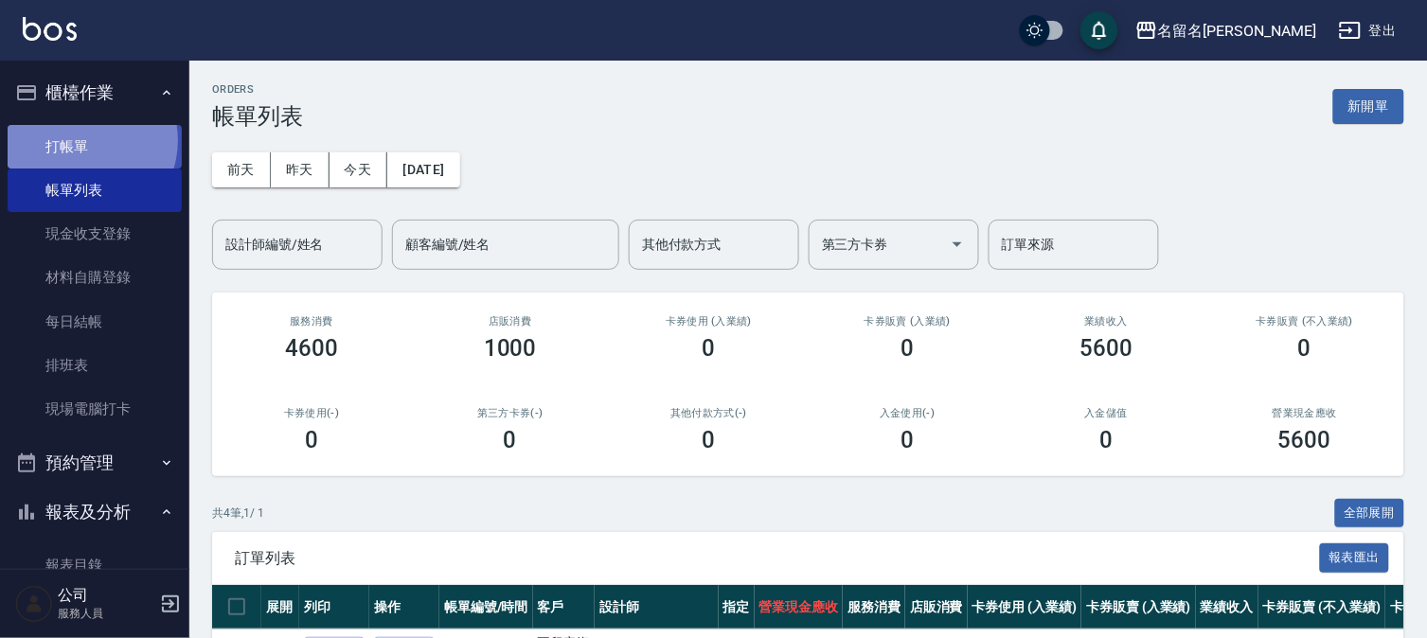
click at [82, 140] on link "打帳單" at bounding box center [95, 147] width 174 height 44
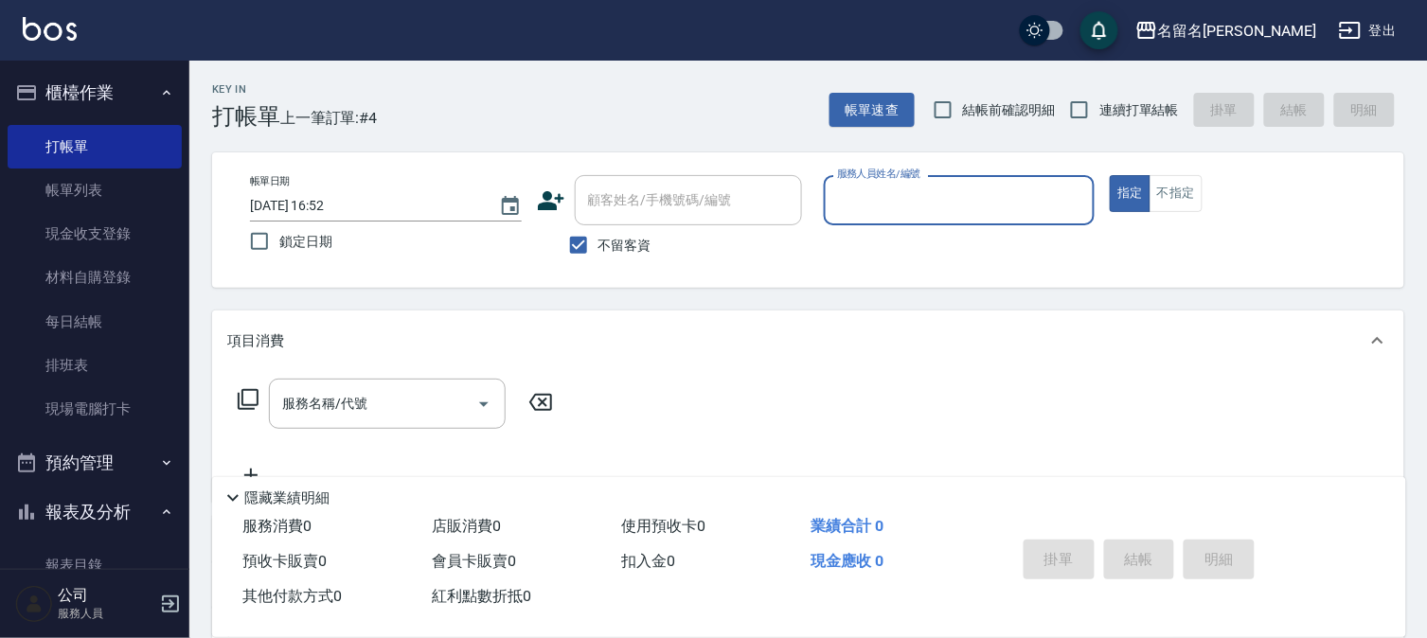
click at [894, 210] on input "服務人員姓名/編號" at bounding box center [959, 200] width 255 height 33
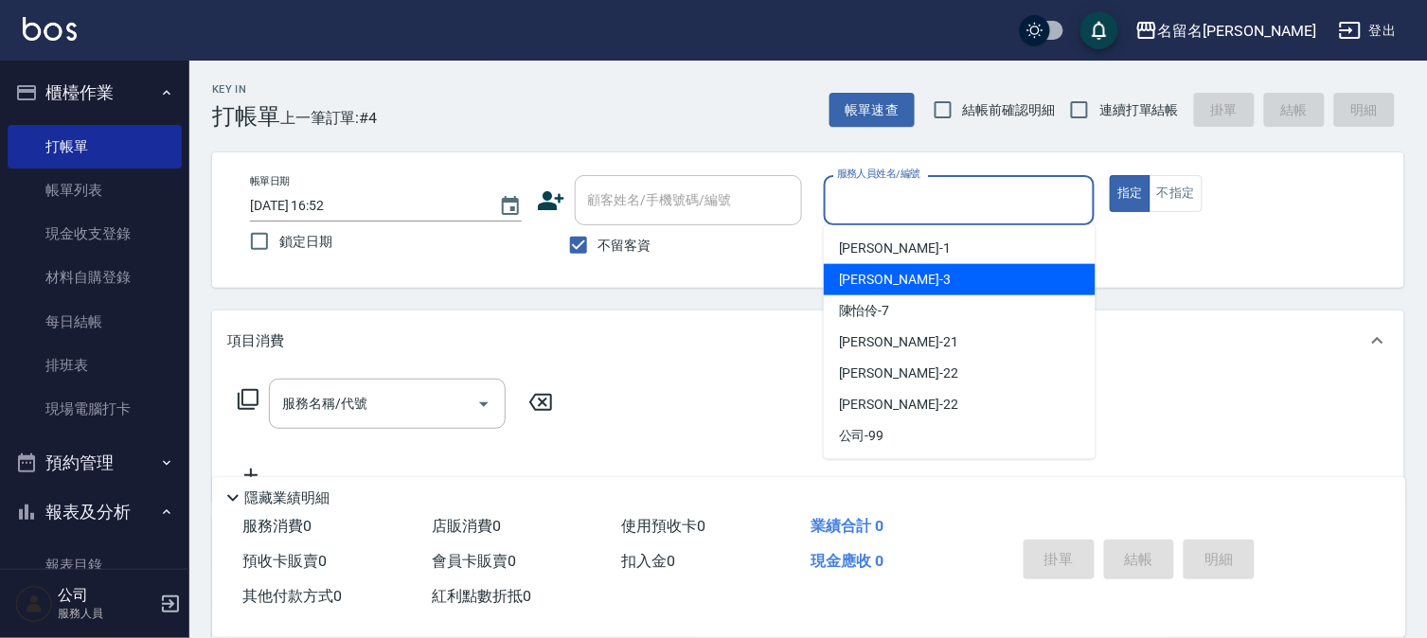
click at [897, 265] on div "[PERSON_NAME]-3" at bounding box center [960, 279] width 272 height 31
type input "[PERSON_NAME]-3"
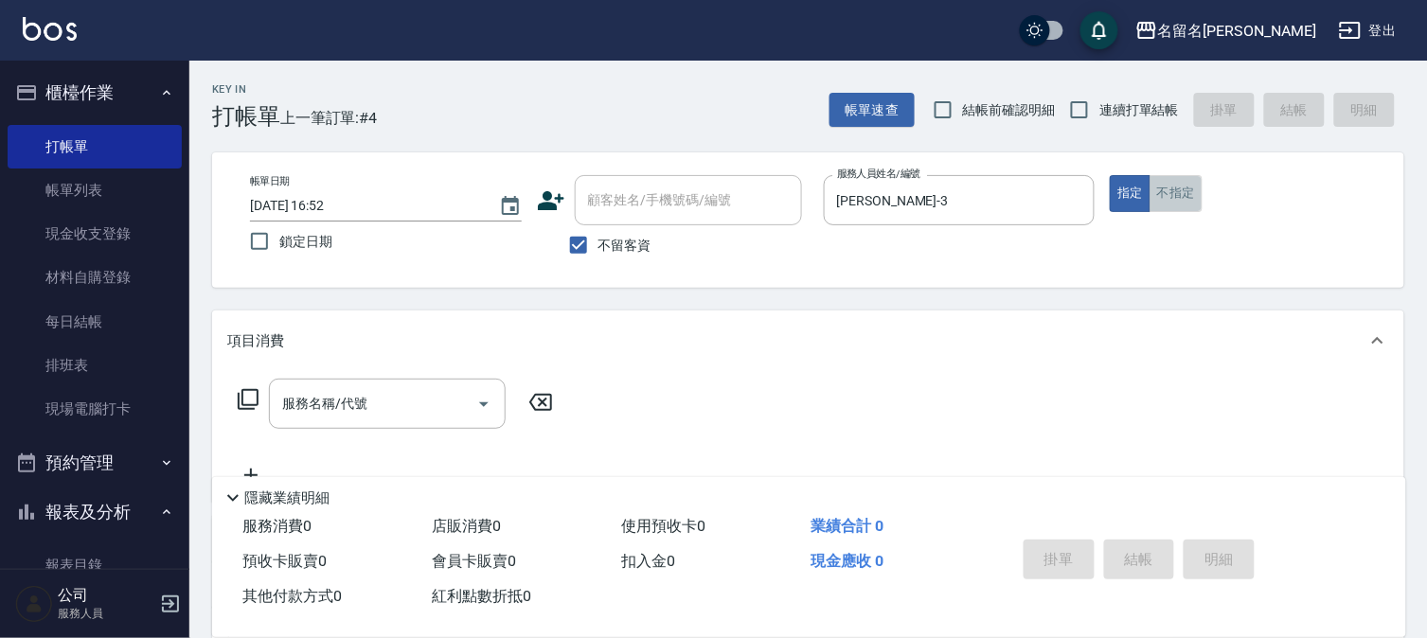
click at [1161, 185] on button "不指定" at bounding box center [1175, 193] width 53 height 37
click at [362, 411] on input "服務名稱/代號" at bounding box center [372, 403] width 191 height 33
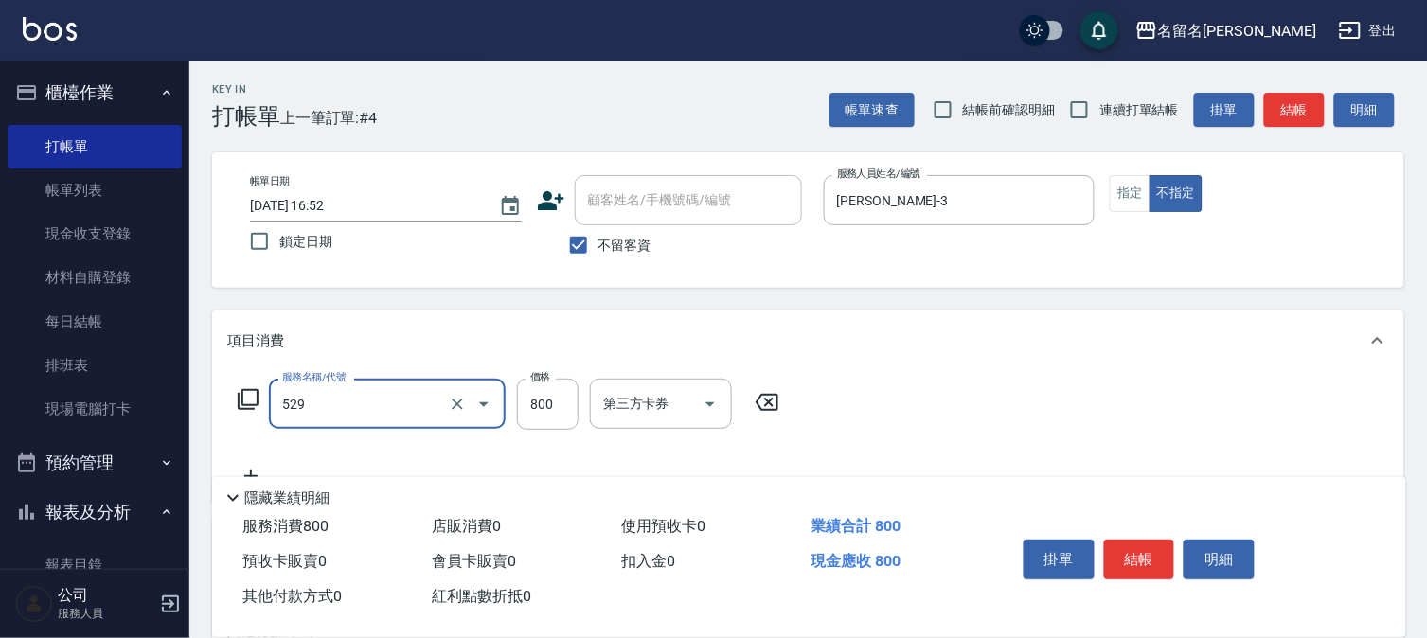
type input "頭皮養護C(529)"
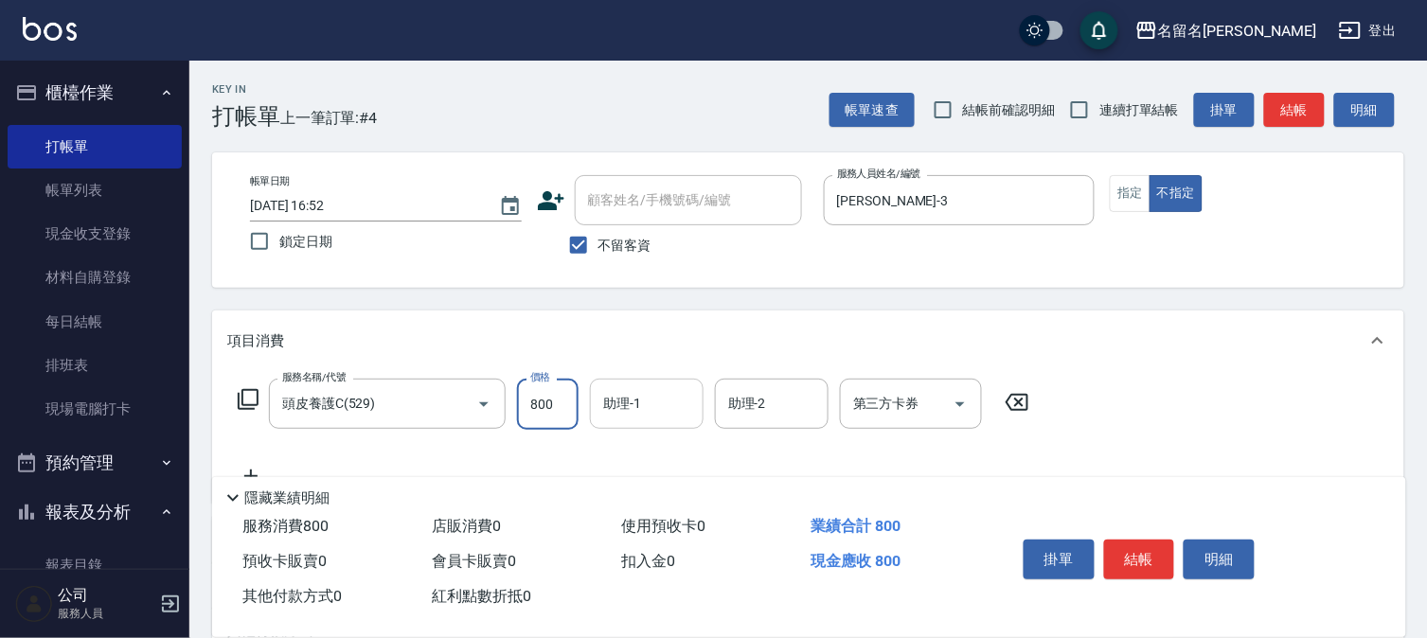
click at [625, 404] on input "助理-1" at bounding box center [646, 403] width 97 height 33
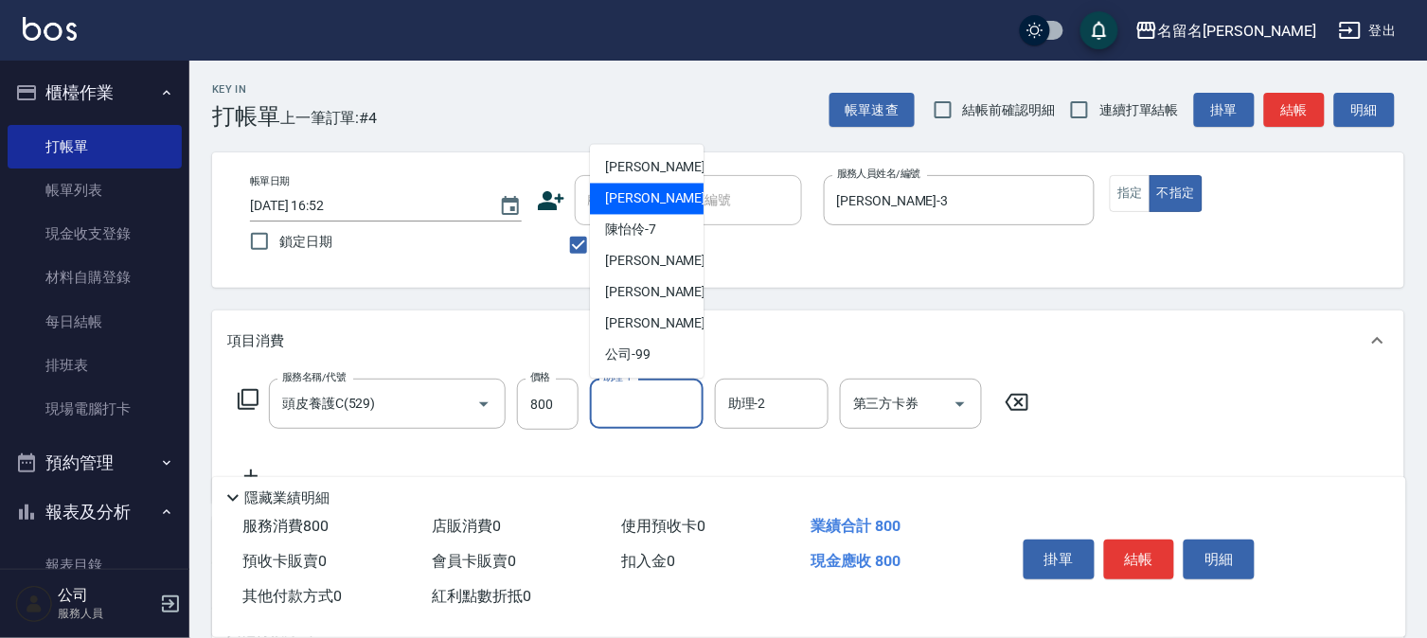
click at [638, 205] on span "[PERSON_NAME]-3" at bounding box center [661, 199] width 112 height 20
type input "[PERSON_NAME]-3"
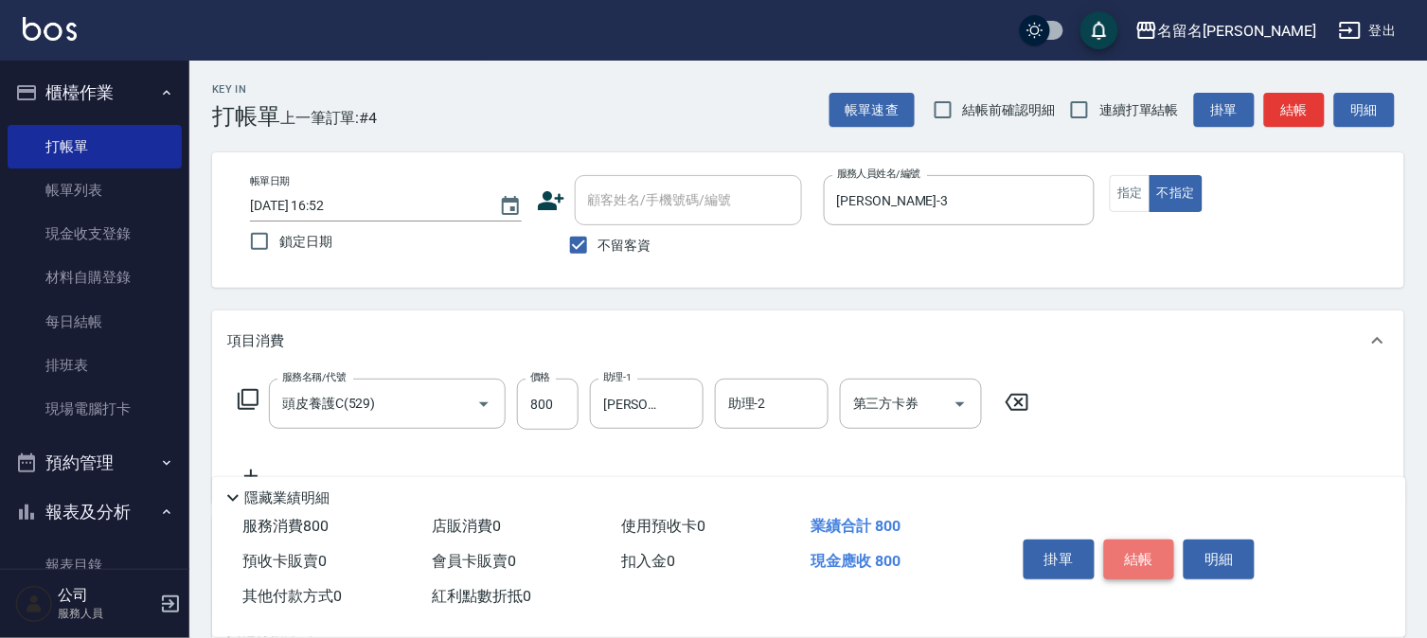
click at [1144, 544] on button "結帳" at bounding box center [1139, 560] width 71 height 40
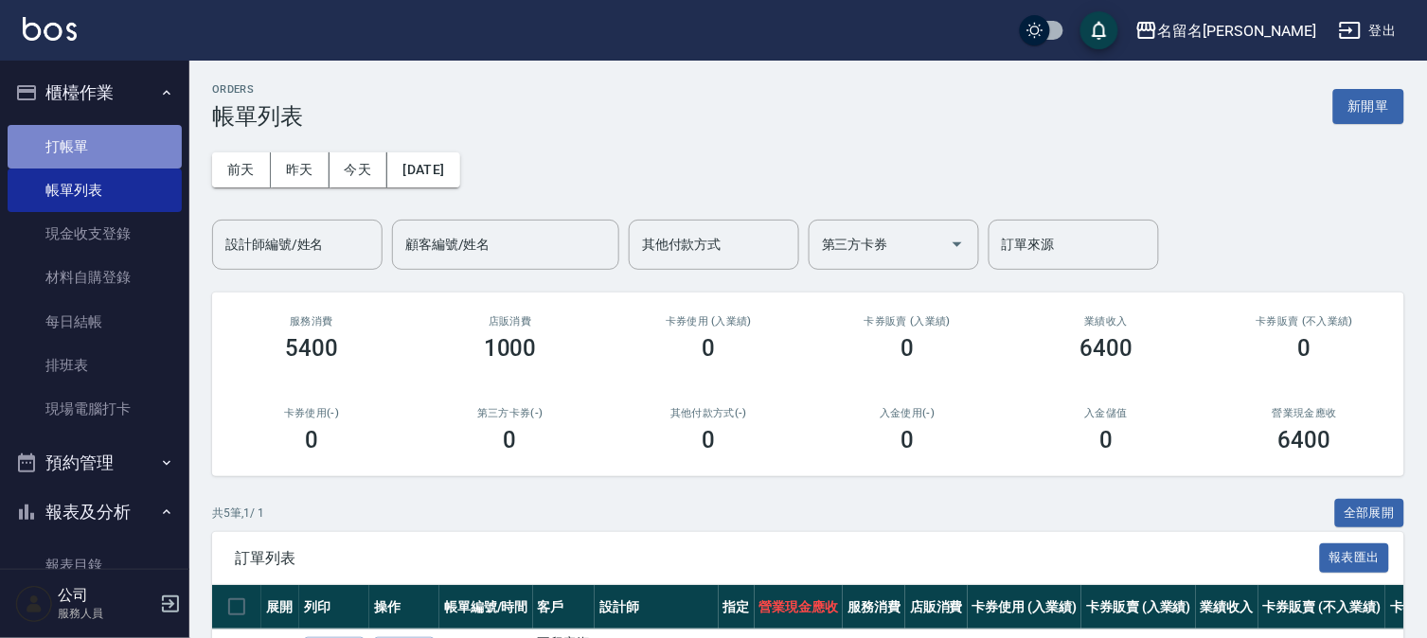
click at [99, 150] on link "打帳單" at bounding box center [95, 147] width 174 height 44
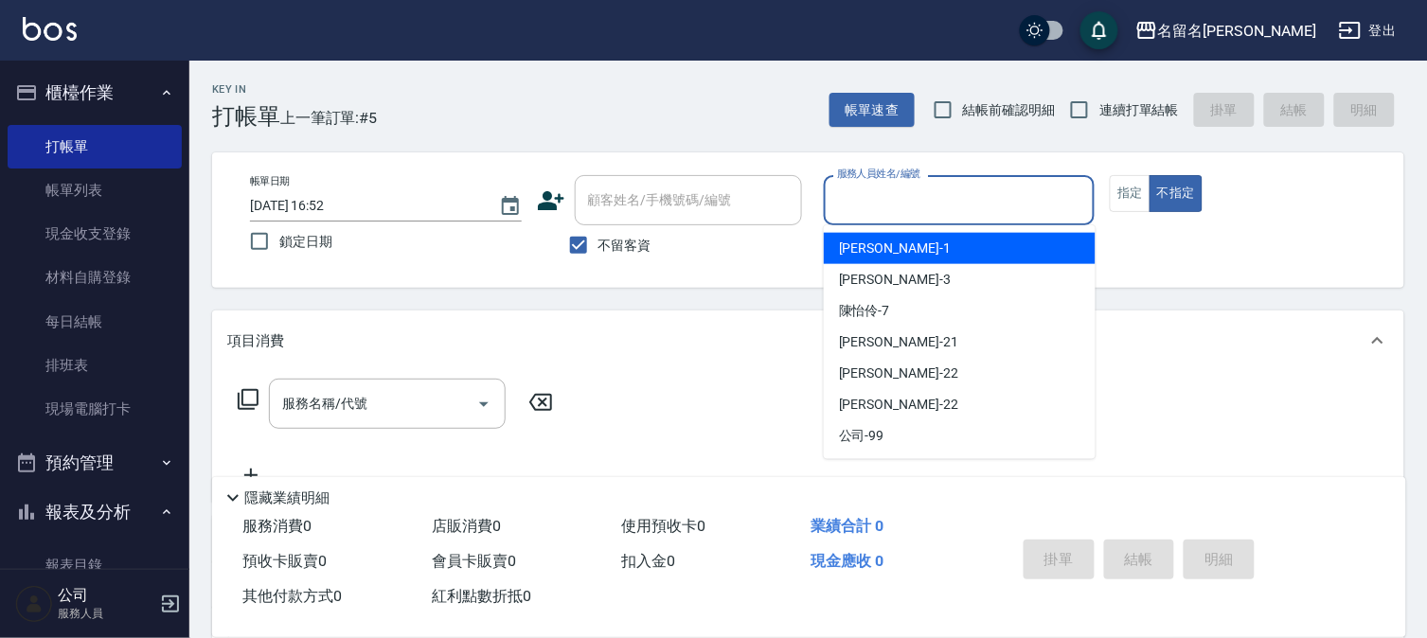
drag, startPoint x: 913, startPoint y: 211, endPoint x: 902, endPoint y: 277, distance: 67.1
click at [912, 220] on div "服務人員姓名/編號" at bounding box center [960, 200] width 272 height 50
click at [893, 211] on input "服務人員姓名/編號" at bounding box center [959, 200] width 255 height 33
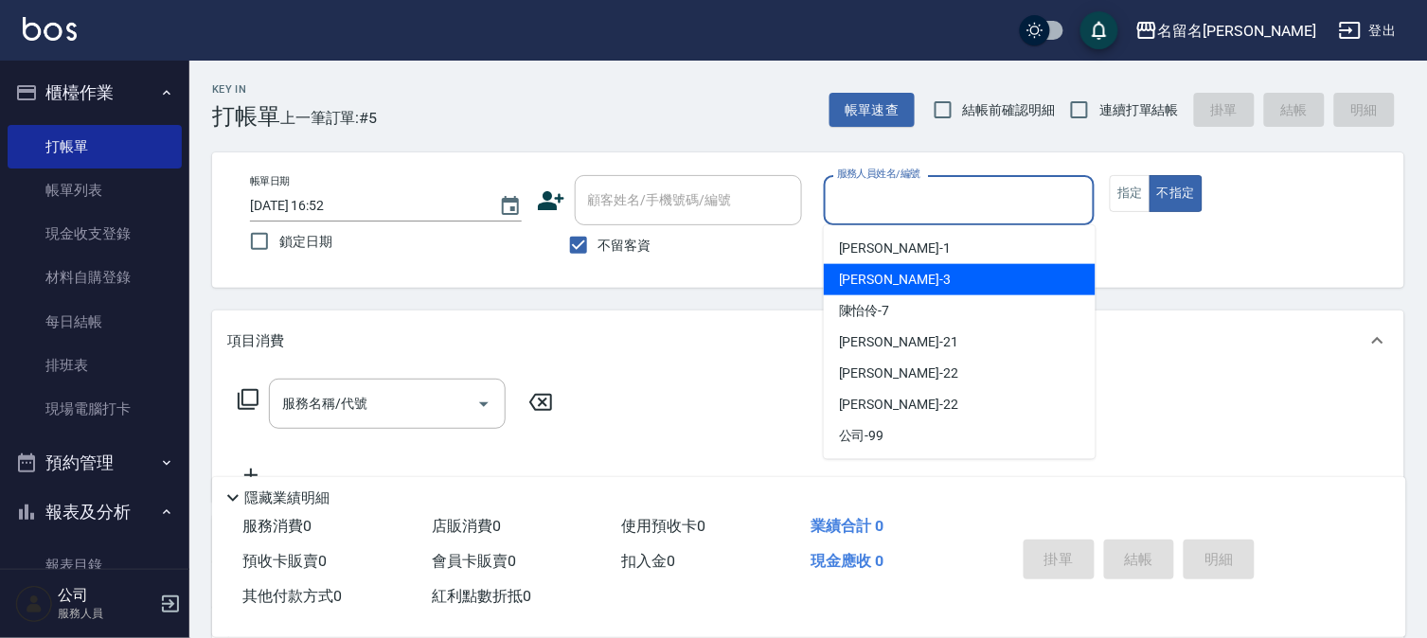
click at [885, 279] on span "[PERSON_NAME]-3" at bounding box center [895, 280] width 112 height 20
type input "[PERSON_NAME]-3"
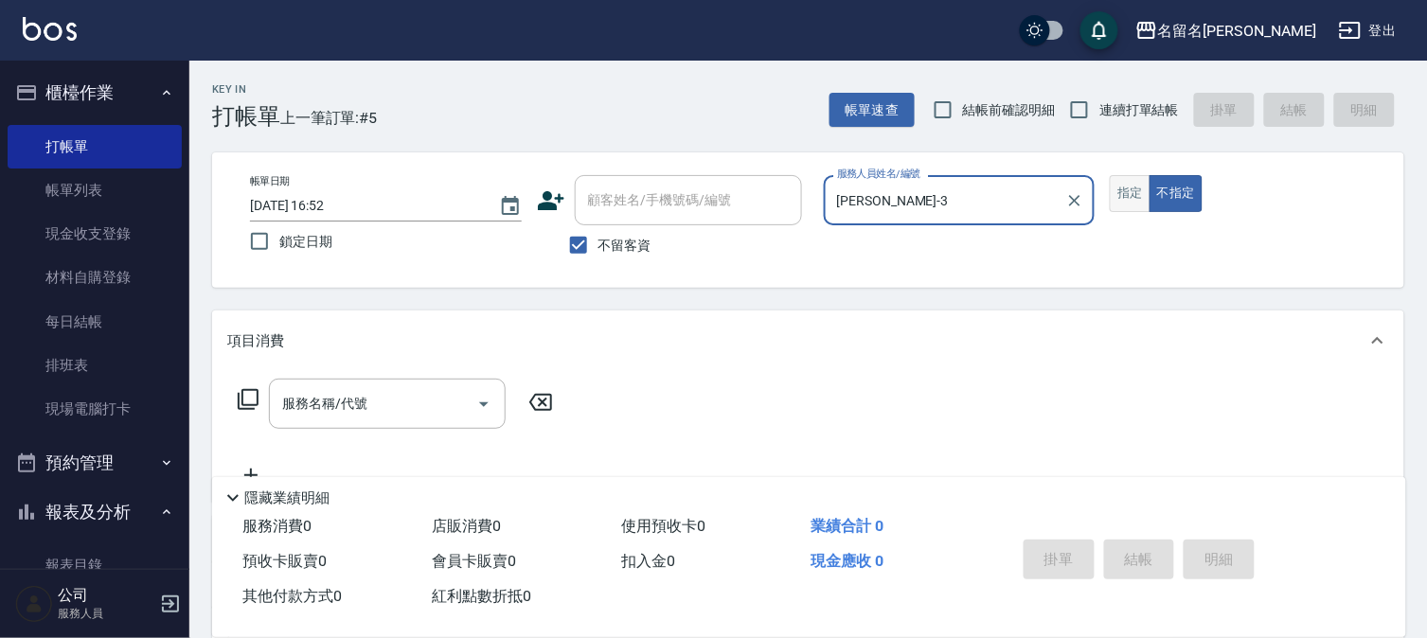
click at [1130, 199] on button "指定" at bounding box center [1130, 193] width 41 height 37
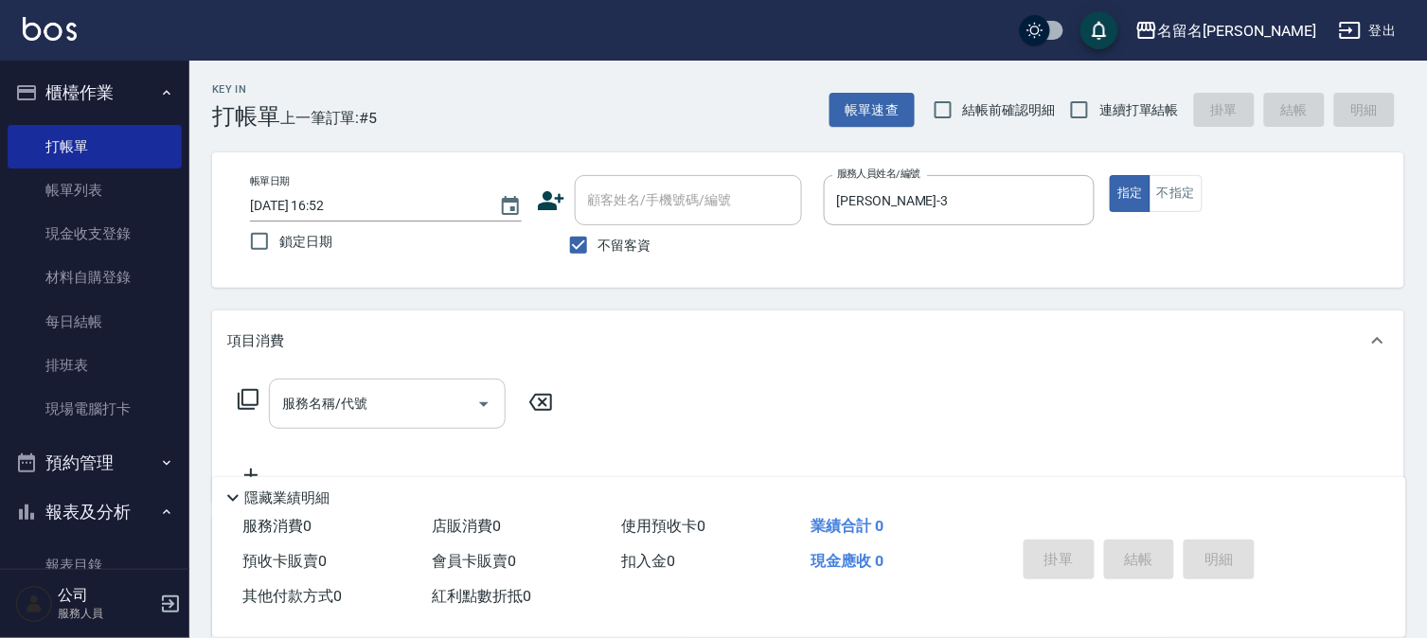
click at [383, 399] on input "服務名稱/代號" at bounding box center [372, 403] width 191 height 33
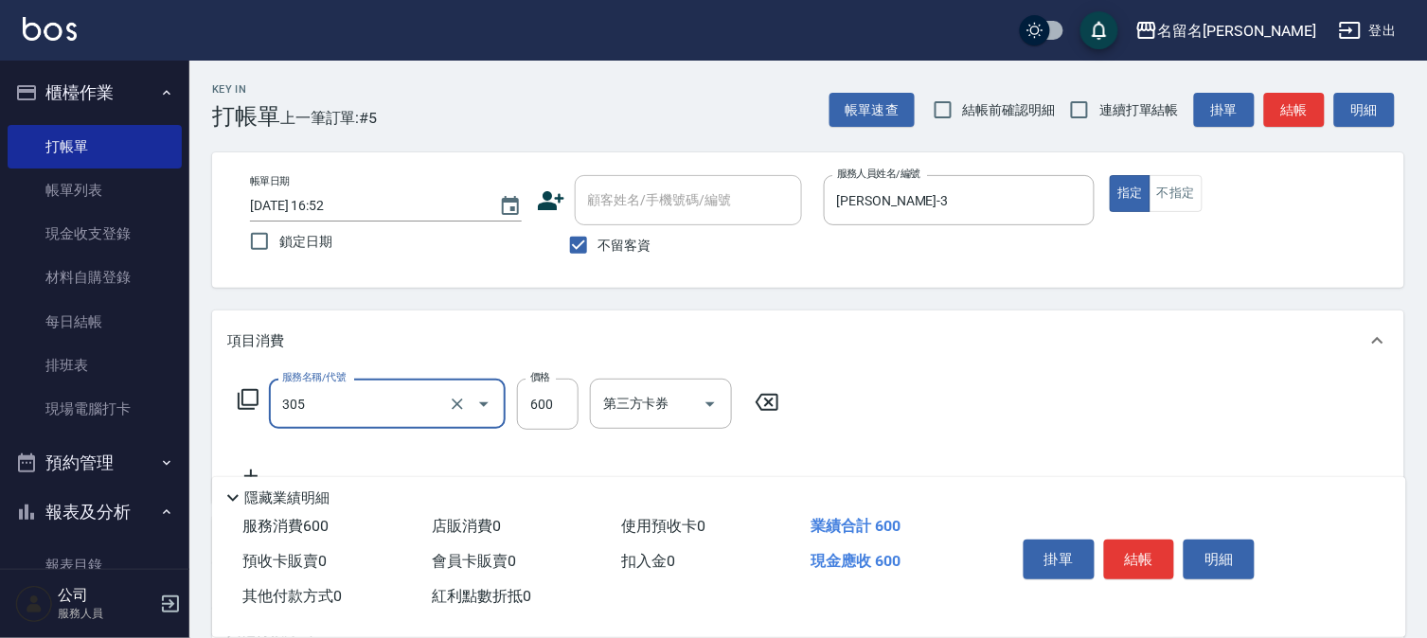
type input "洗+剪(一般)(305)"
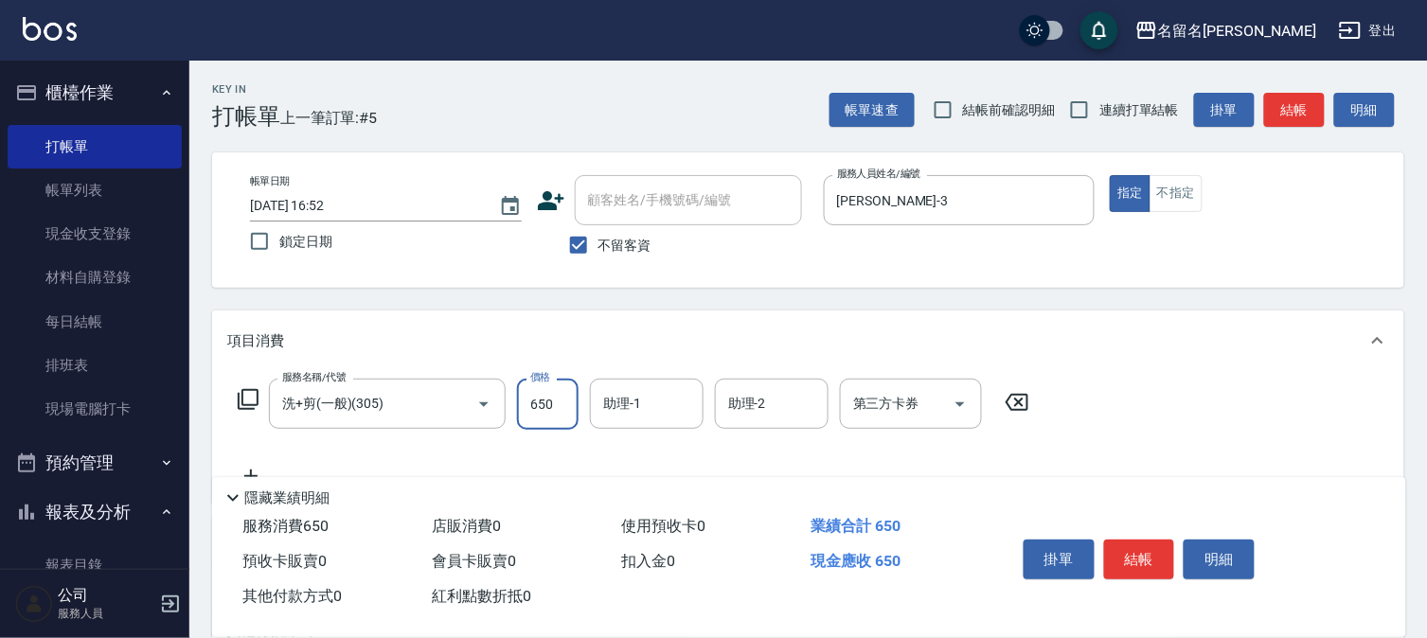
type input "650"
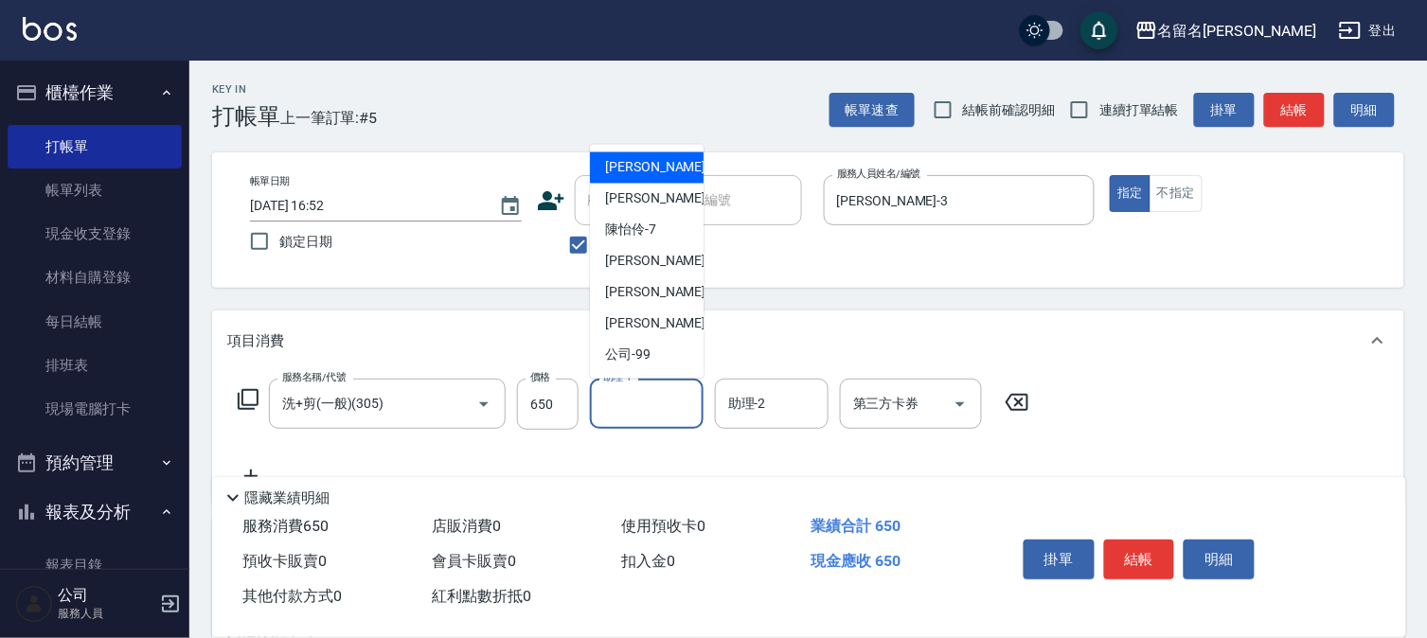
click at [656, 393] on input "助理-1" at bounding box center [646, 403] width 97 height 33
click at [666, 200] on div "[PERSON_NAME]-3" at bounding box center [647, 199] width 114 height 31
type input "[PERSON_NAME]-3"
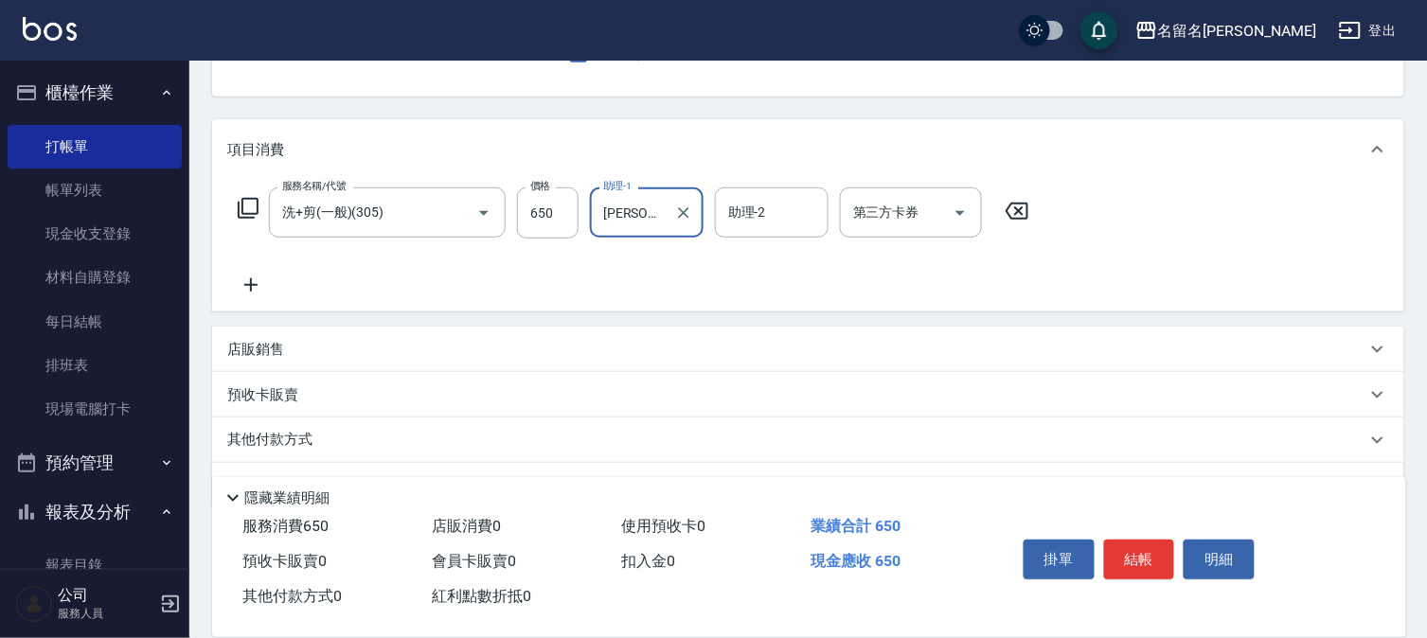
scroll to position [210, 0]
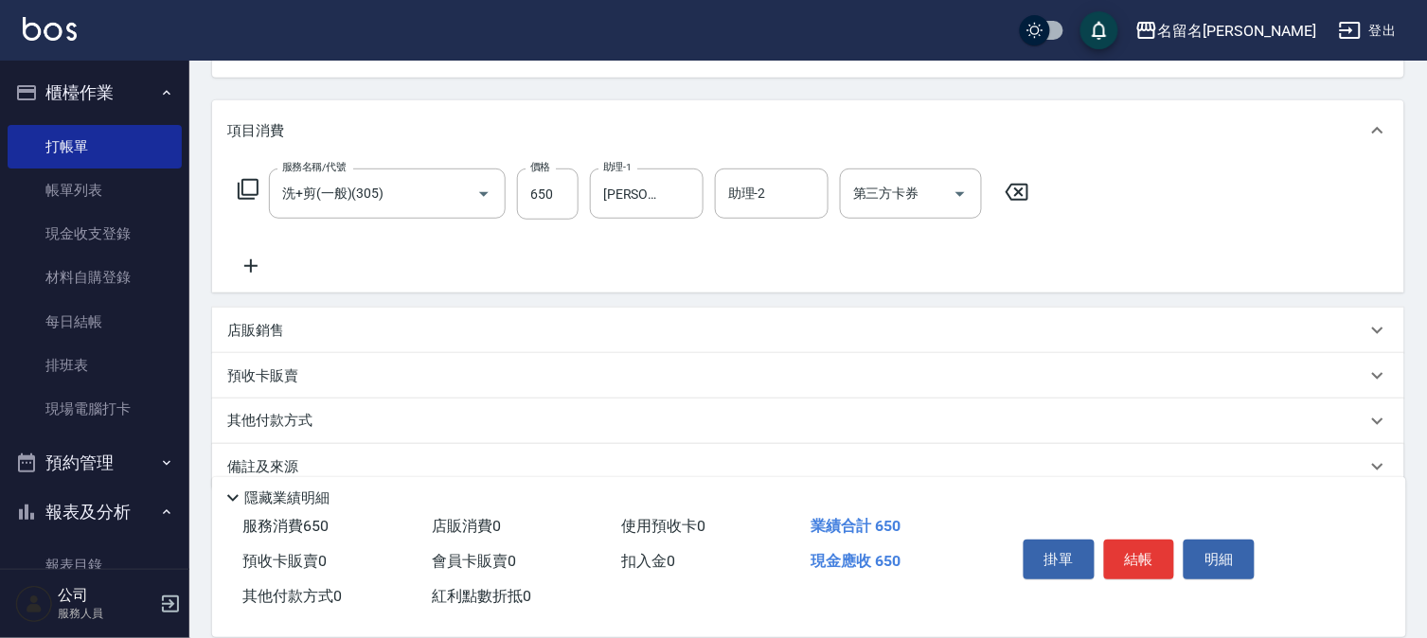
click at [253, 262] on icon at bounding box center [250, 266] width 47 height 23
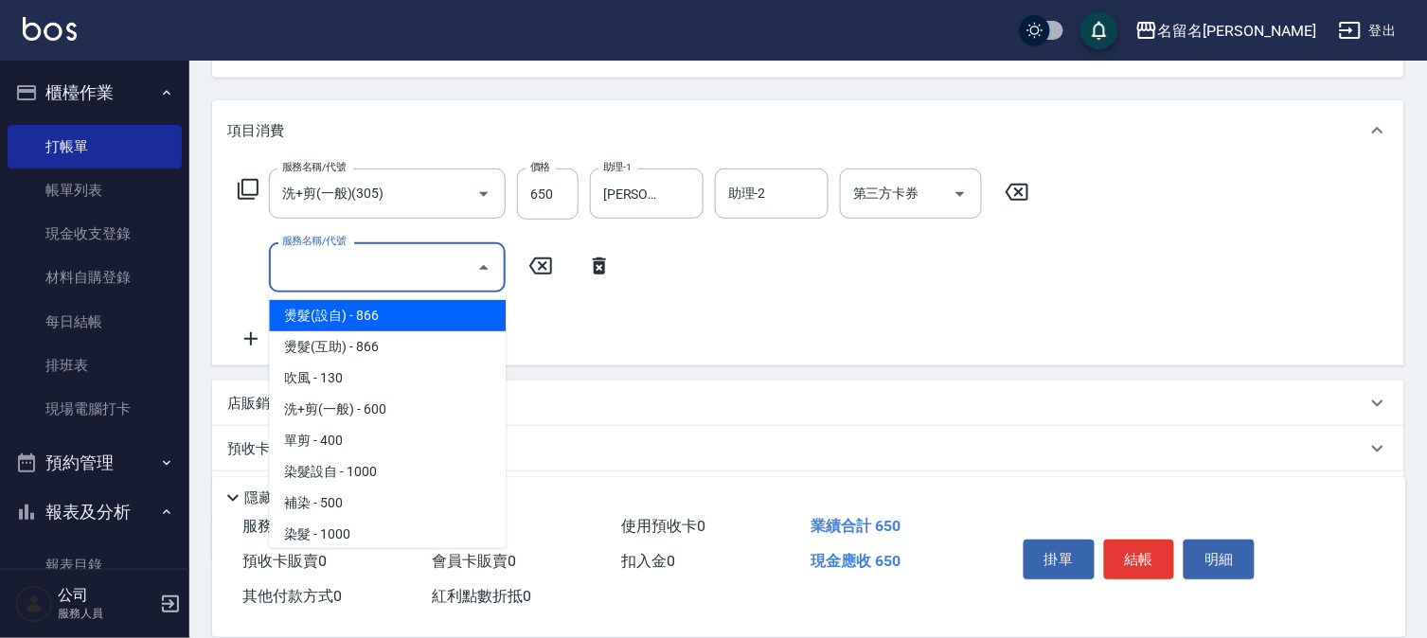
click at [345, 271] on input "服務名稱/代號" at bounding box center [372, 267] width 191 height 33
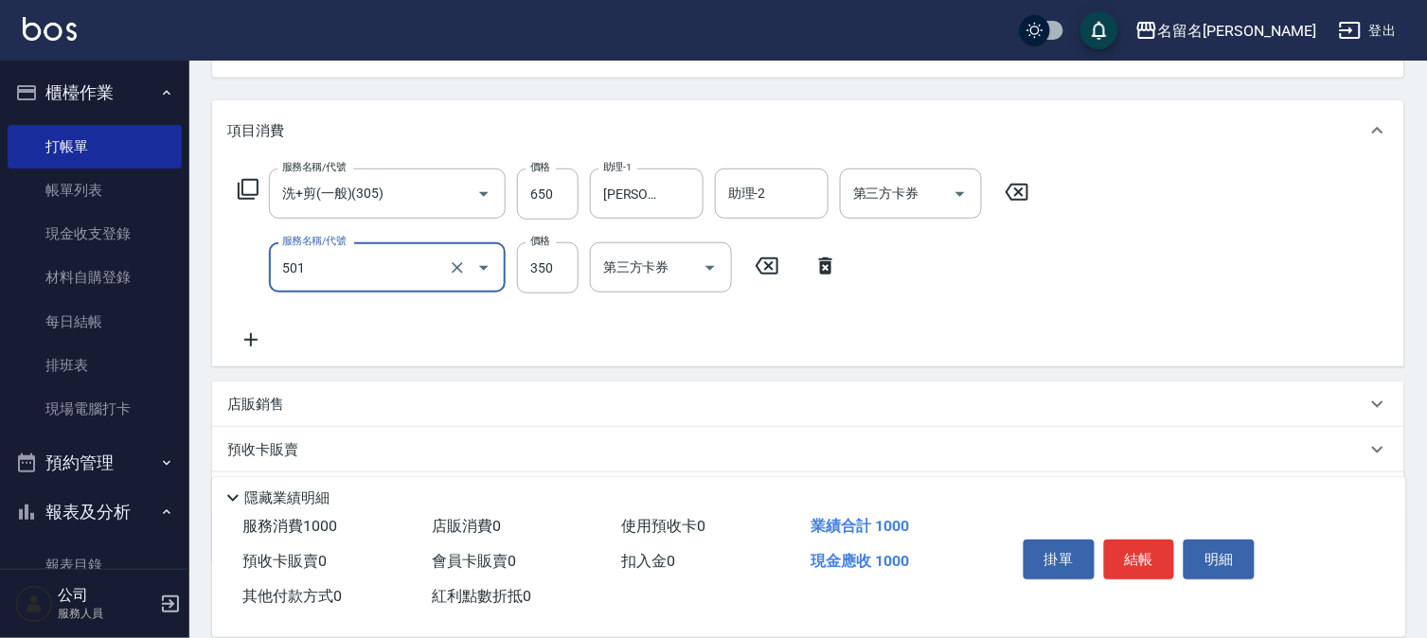
type input "P.S洗髮(501)"
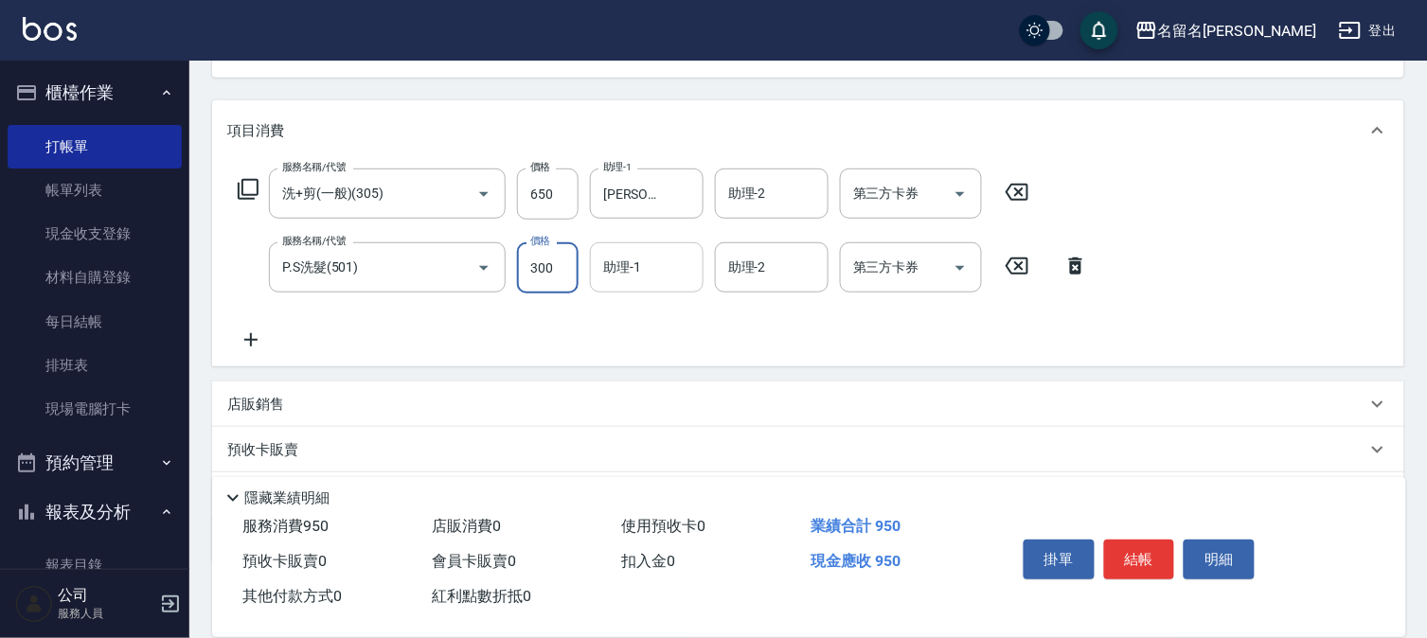
type input "300"
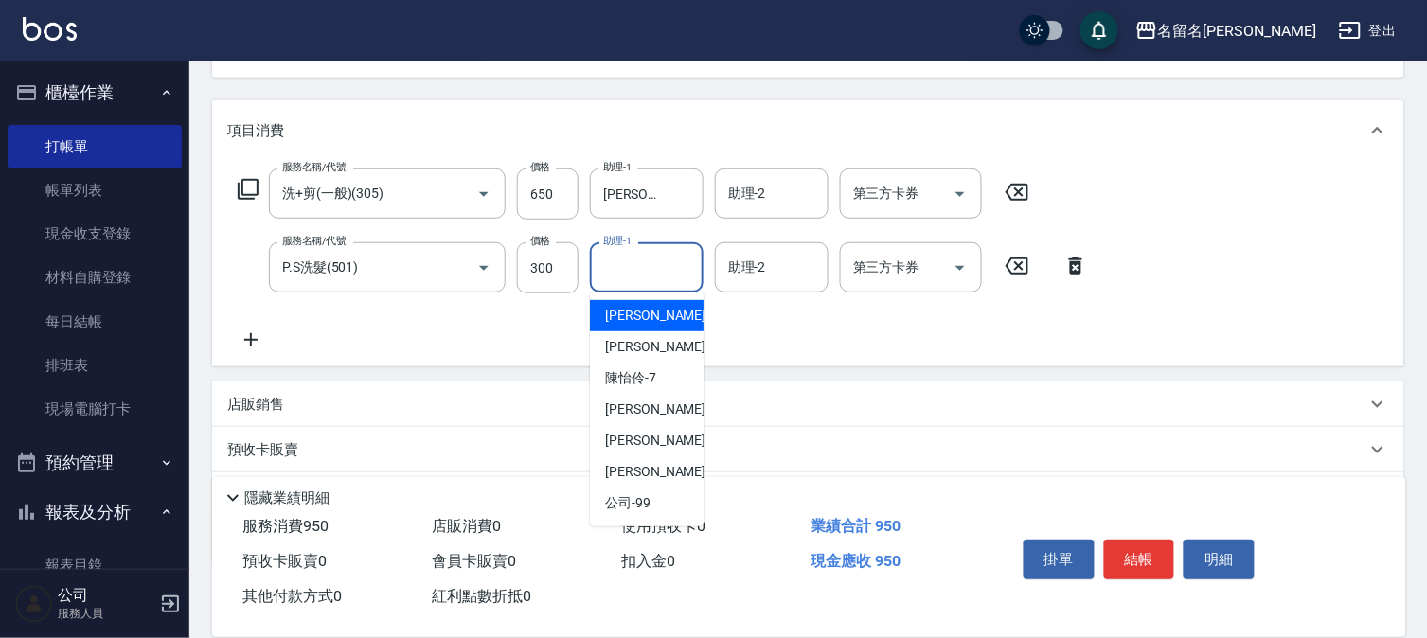
drag, startPoint x: 625, startPoint y: 276, endPoint x: 627, endPoint y: 316, distance: 39.8
click at [628, 276] on input "助理-1" at bounding box center [646, 267] width 97 height 33
click at [630, 315] on span "[PERSON_NAME]-1" at bounding box center [661, 316] width 112 height 20
type input "[PERSON_NAME]-1"
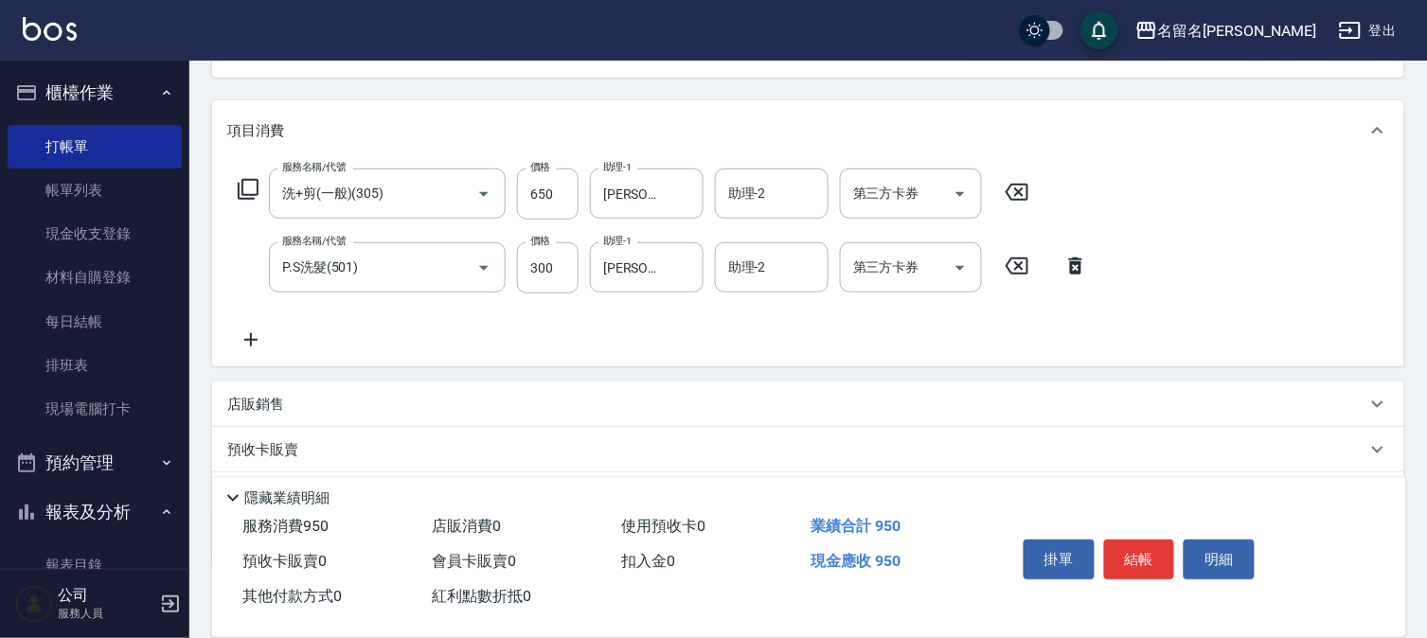
click at [248, 333] on icon at bounding box center [250, 340] width 47 height 23
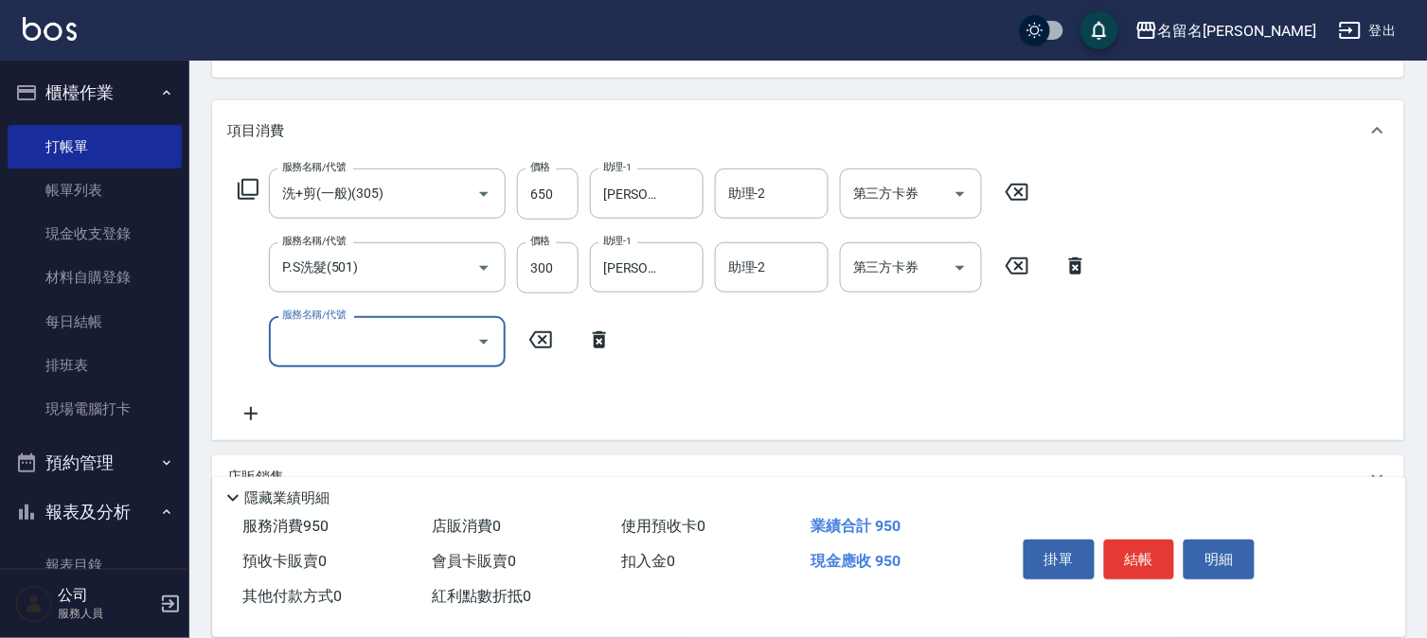
click at [314, 337] on input "服務名稱/代號" at bounding box center [372, 341] width 191 height 33
type input "指定洗髮(503)"
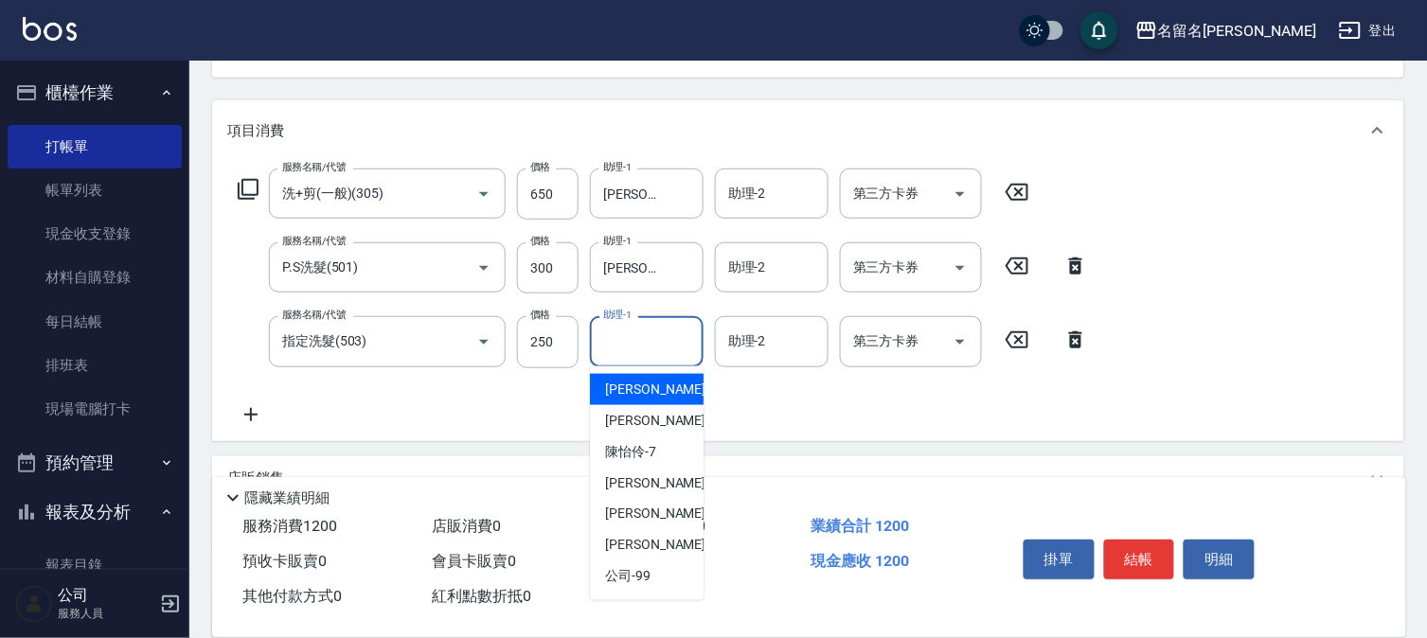
click at [625, 344] on input "助理-1" at bounding box center [646, 341] width 97 height 33
click at [644, 385] on span "[PERSON_NAME]-1" at bounding box center [661, 390] width 112 height 20
type input "[PERSON_NAME]-1"
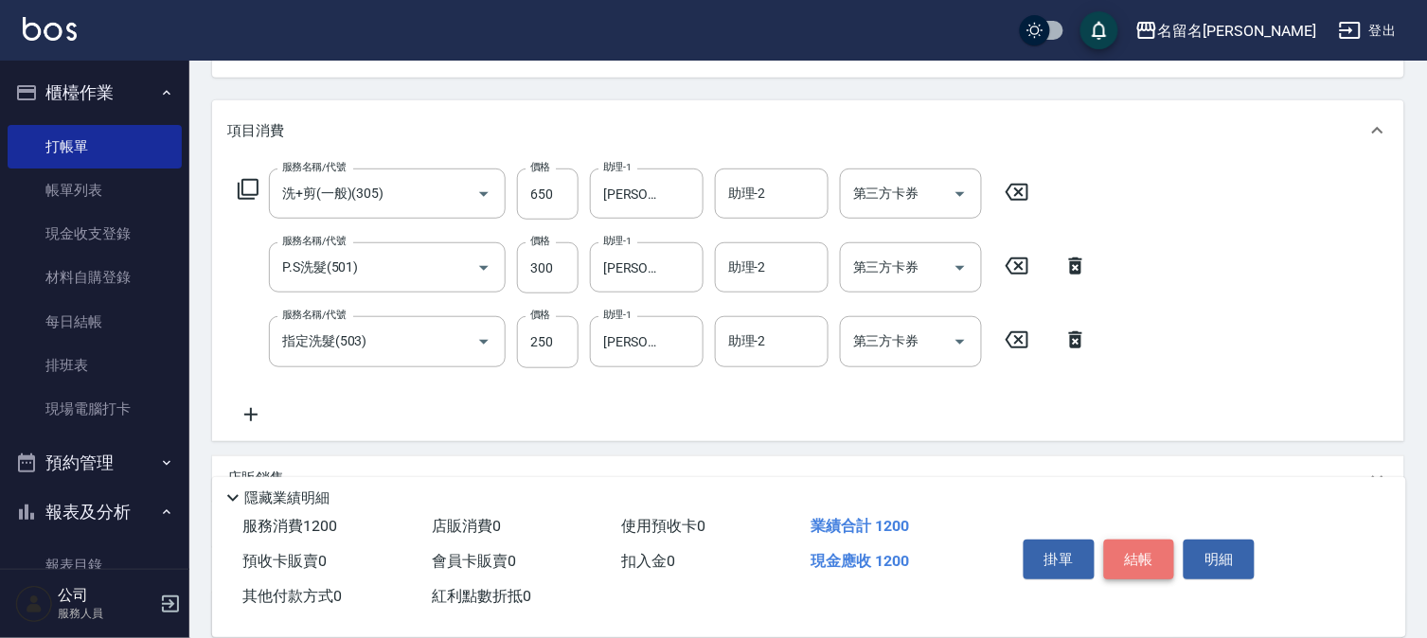
click at [1140, 555] on button "結帳" at bounding box center [1139, 560] width 71 height 40
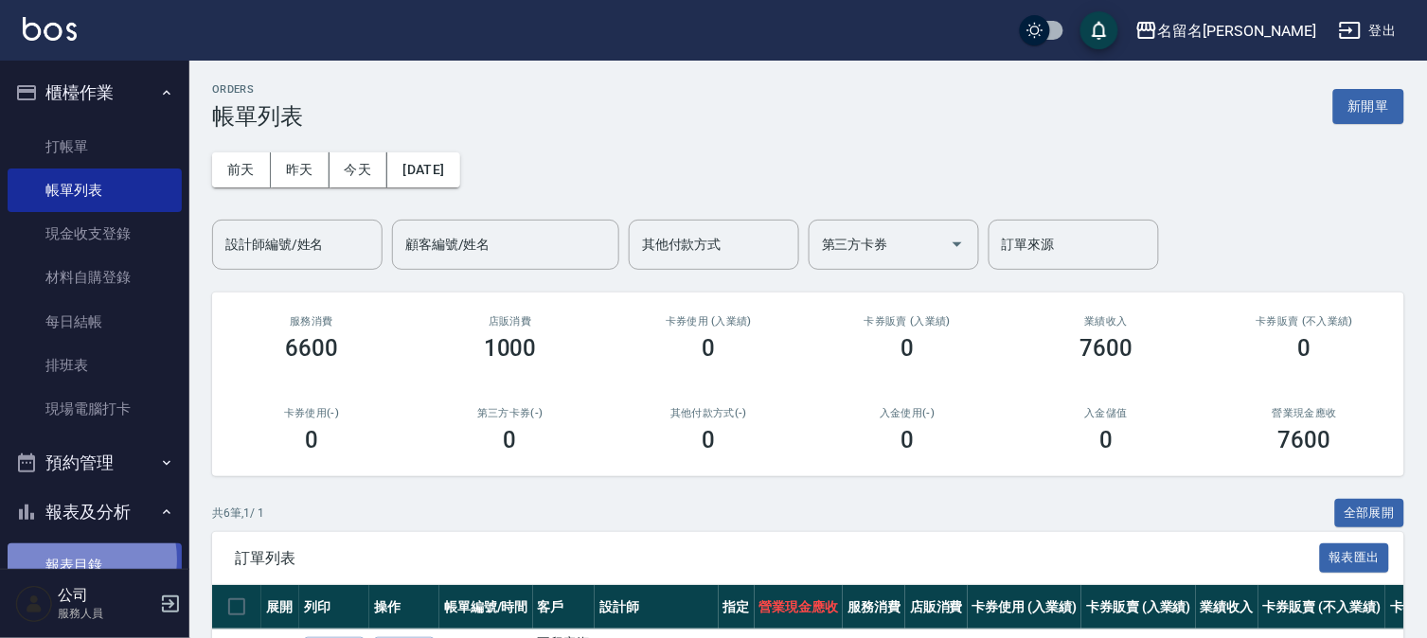
click at [74, 560] on link "報表目錄" at bounding box center [95, 565] width 174 height 44
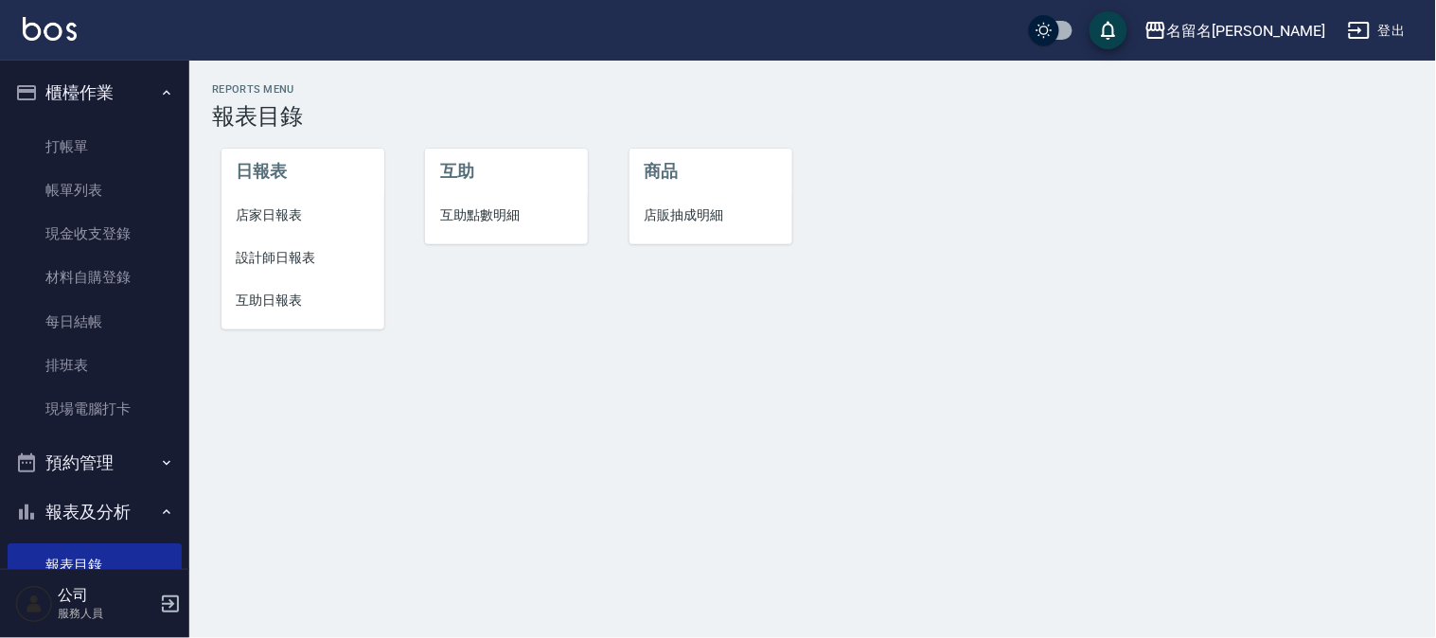
click at [280, 258] on span "設計師日報表" at bounding box center [303, 258] width 133 height 20
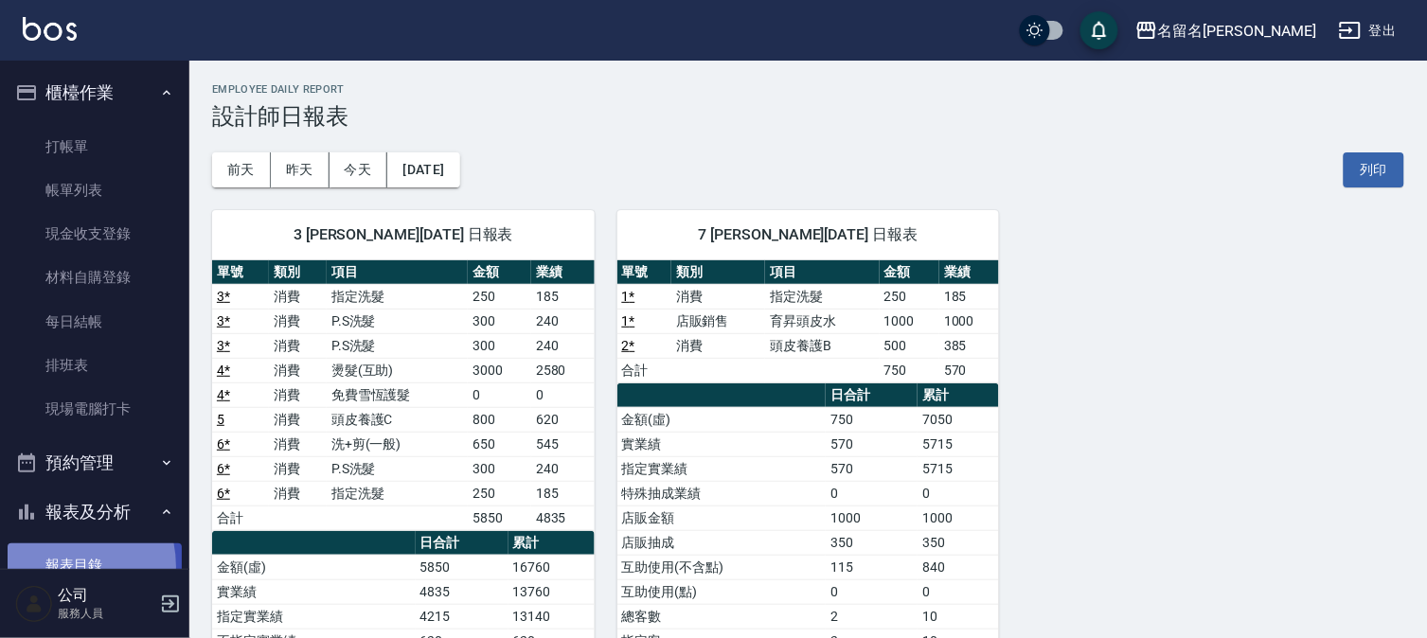
click at [58, 566] on link "報表目錄" at bounding box center [95, 565] width 174 height 44
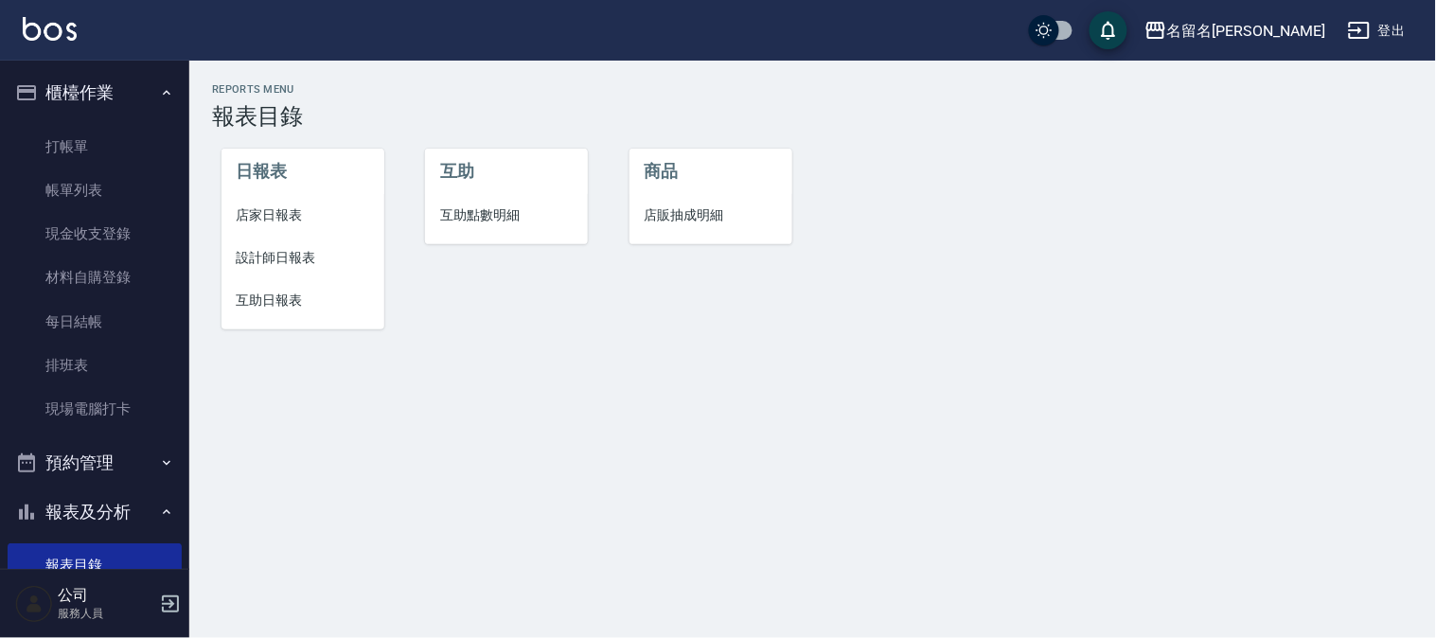
click at [276, 295] on span "互助日報表" at bounding box center [303, 301] width 133 height 20
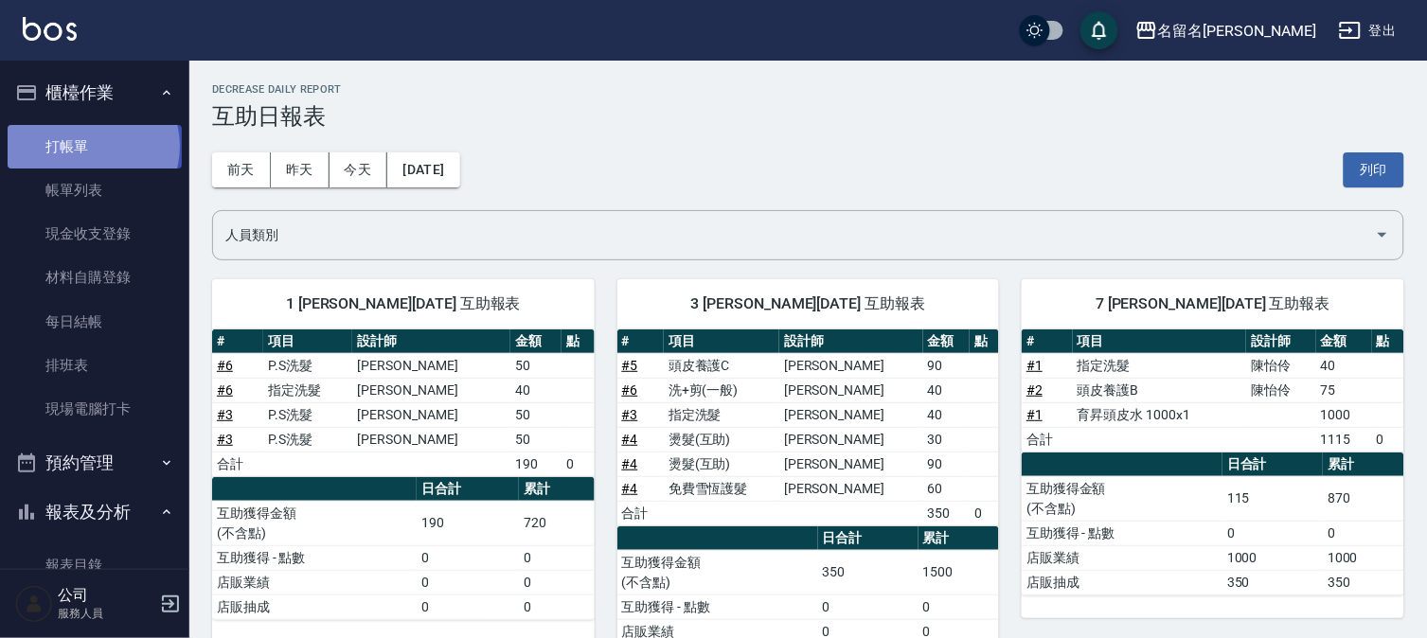
click at [92, 146] on link "打帳單" at bounding box center [95, 147] width 174 height 44
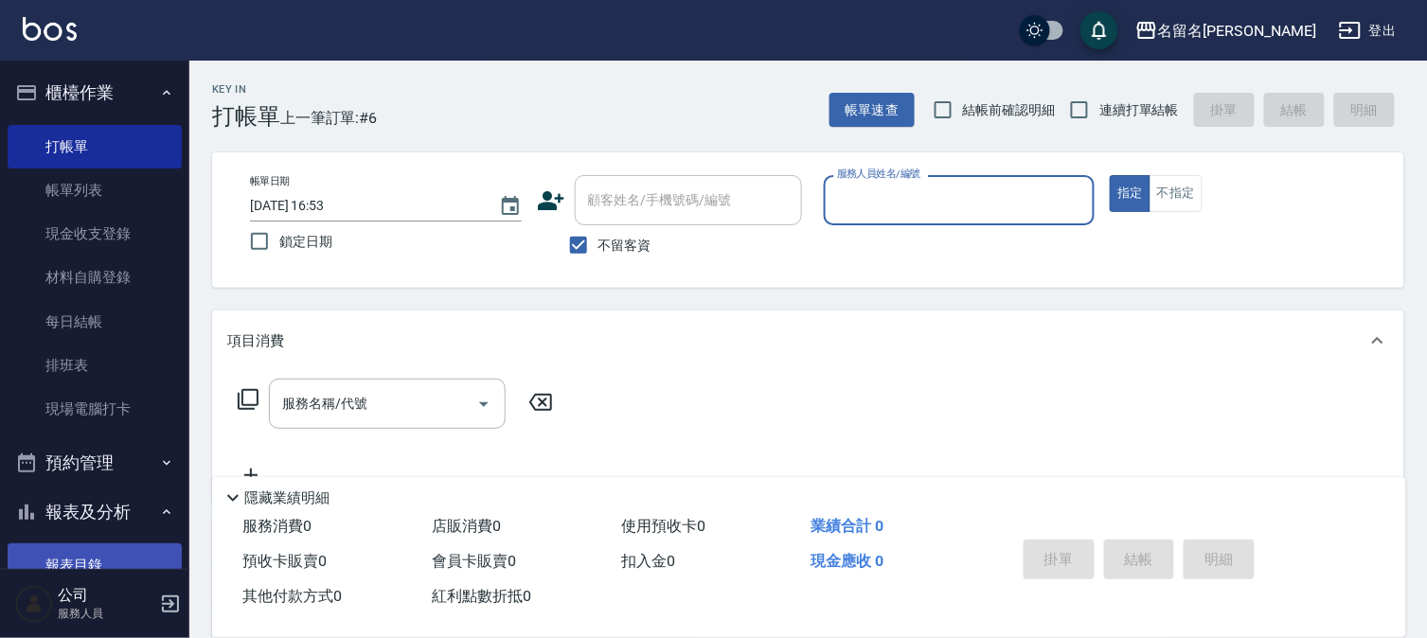
click at [85, 554] on link "報表目錄" at bounding box center [95, 565] width 174 height 44
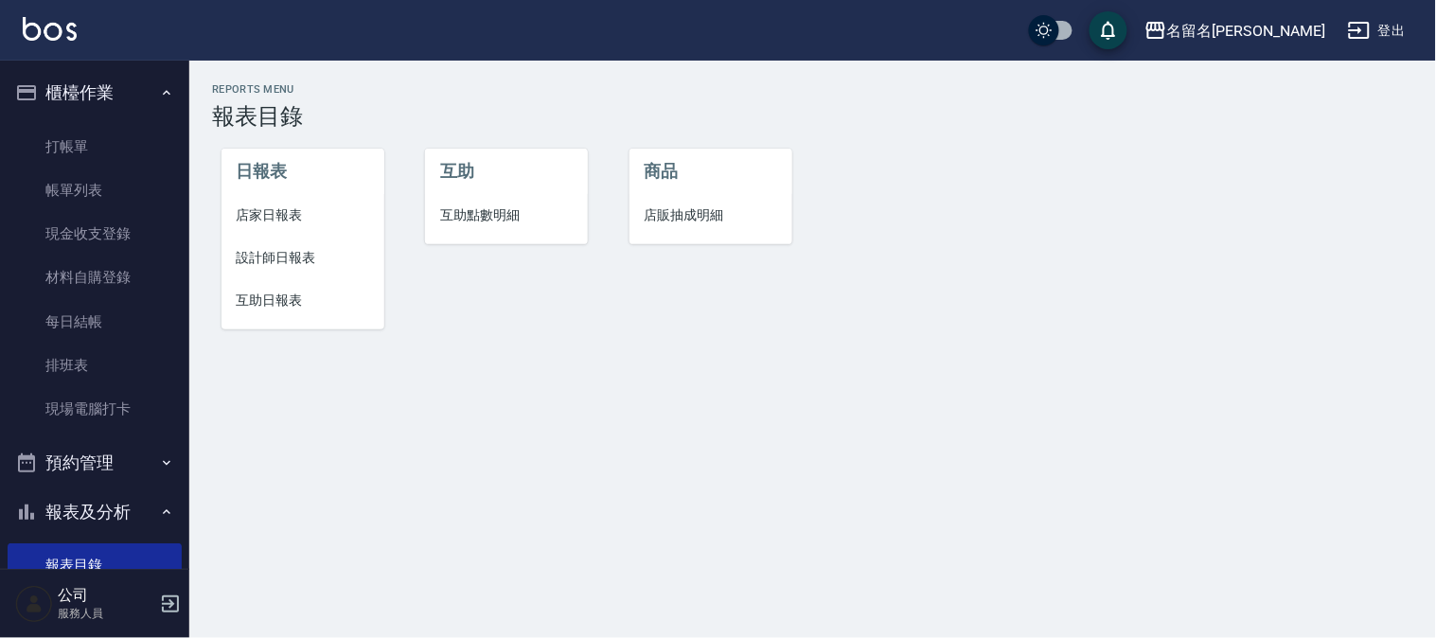
click at [291, 254] on span "設計師日報表" at bounding box center [303, 258] width 133 height 20
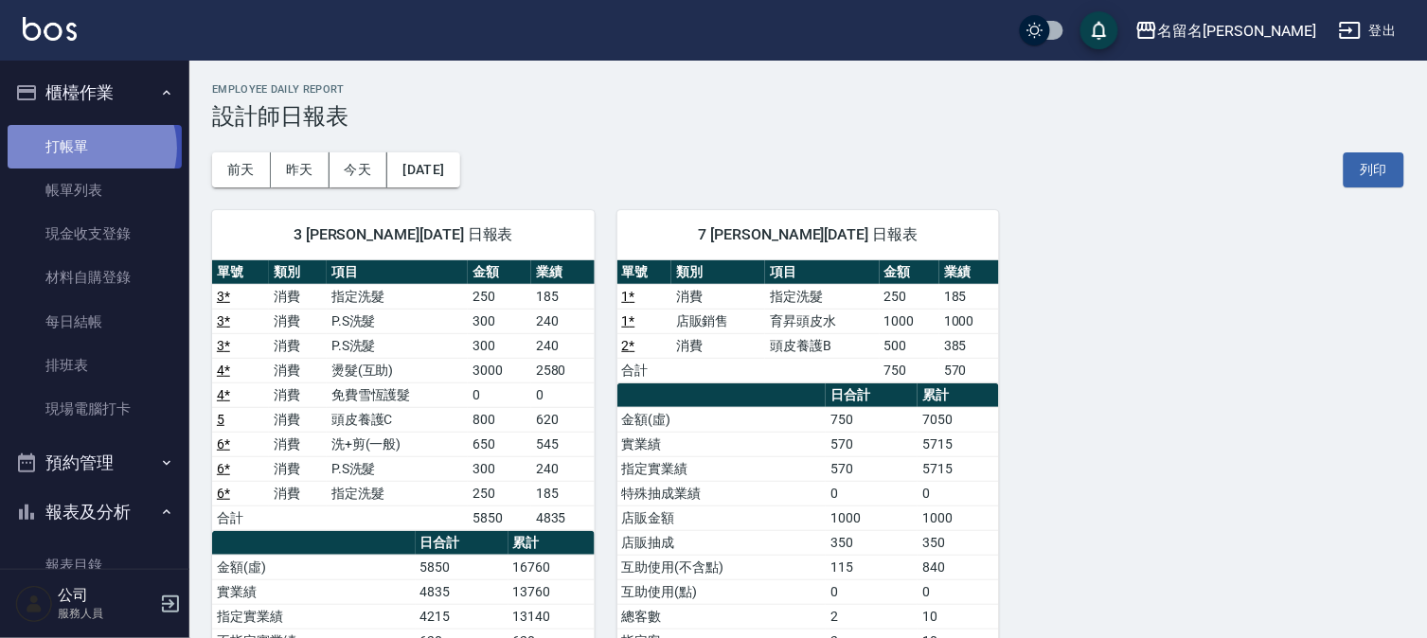
click at [90, 148] on link "打帳單" at bounding box center [95, 147] width 174 height 44
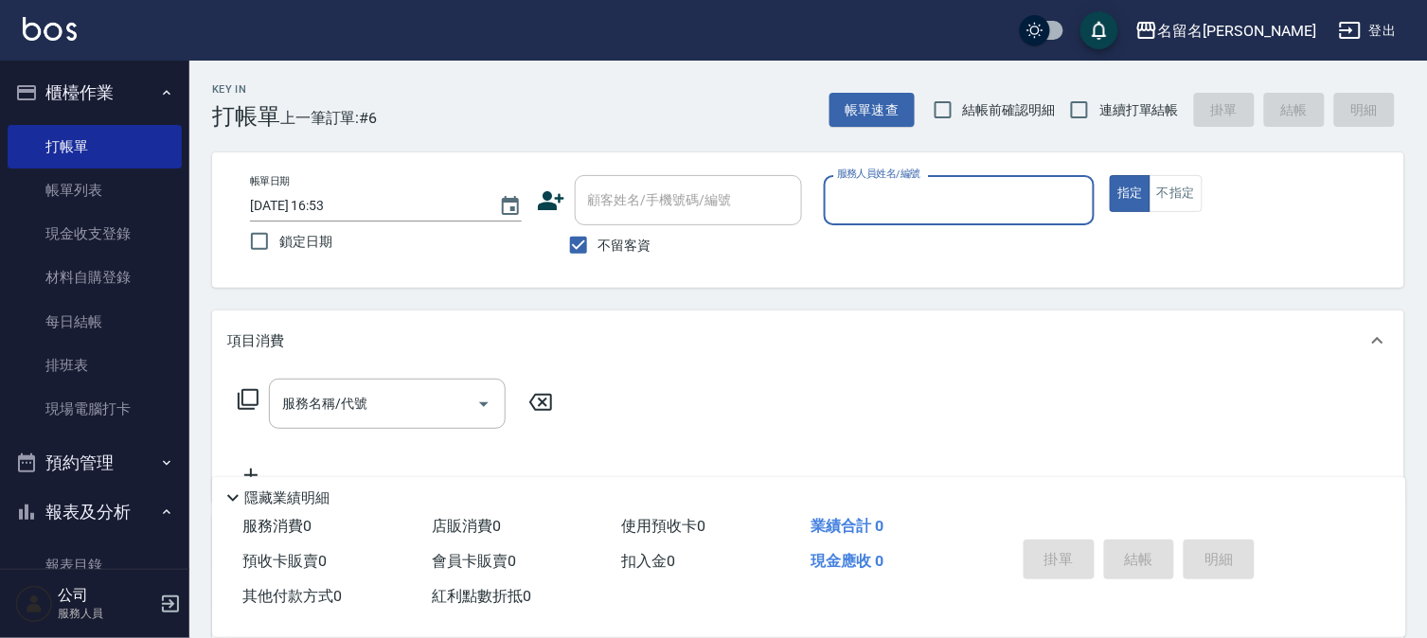
click at [885, 195] on input "服務人員姓名/編號" at bounding box center [959, 200] width 255 height 33
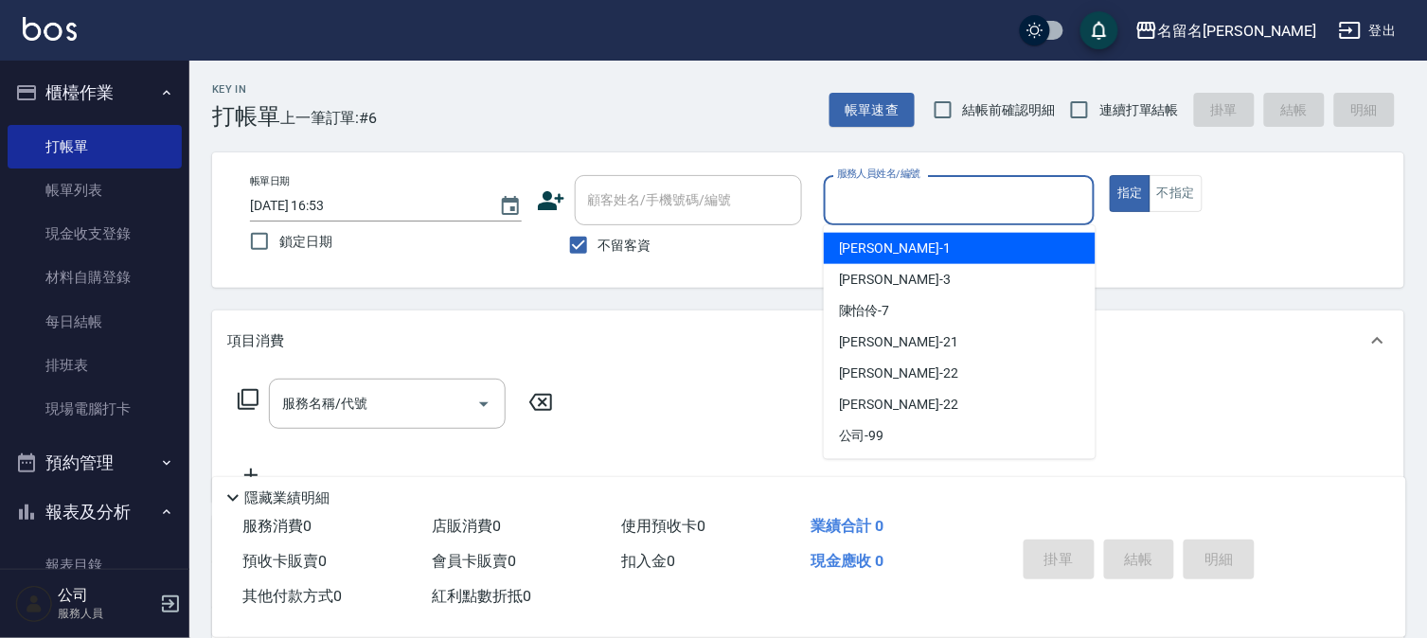
click at [892, 249] on div "[PERSON_NAME]-1" at bounding box center [960, 248] width 272 height 31
type input "[PERSON_NAME]-1"
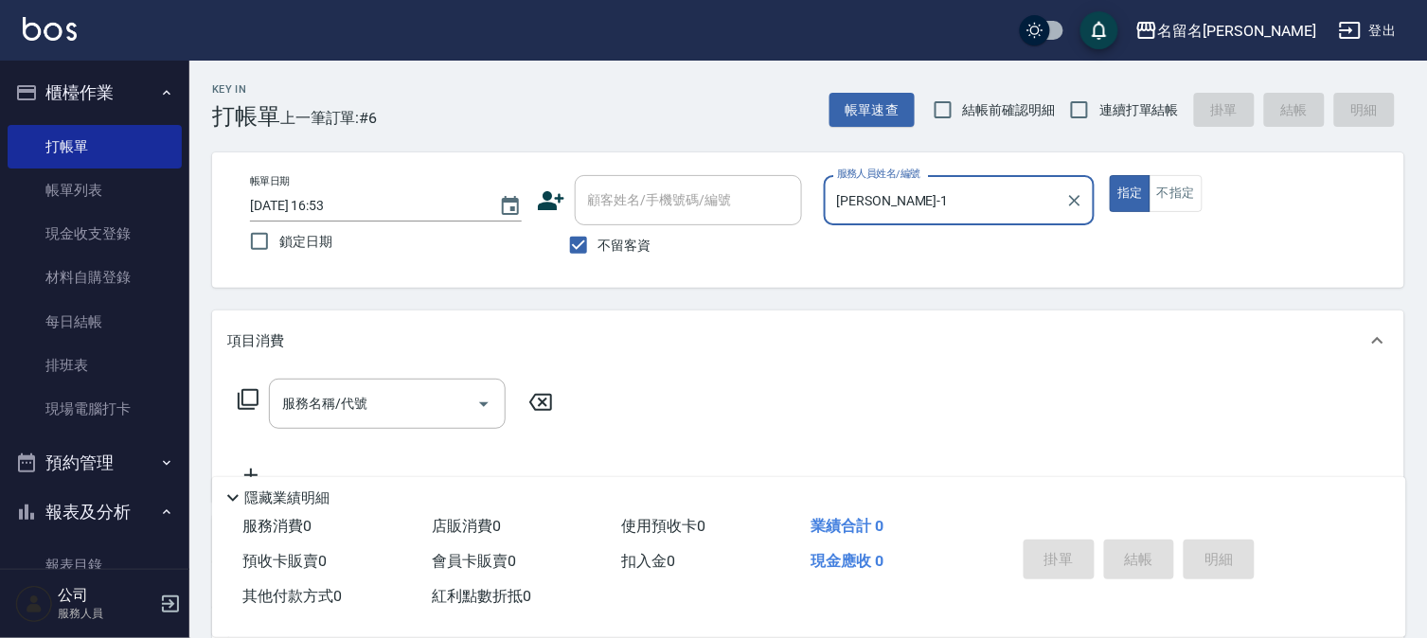
click at [291, 409] on input "服務名稱/代號" at bounding box center [372, 403] width 191 height 33
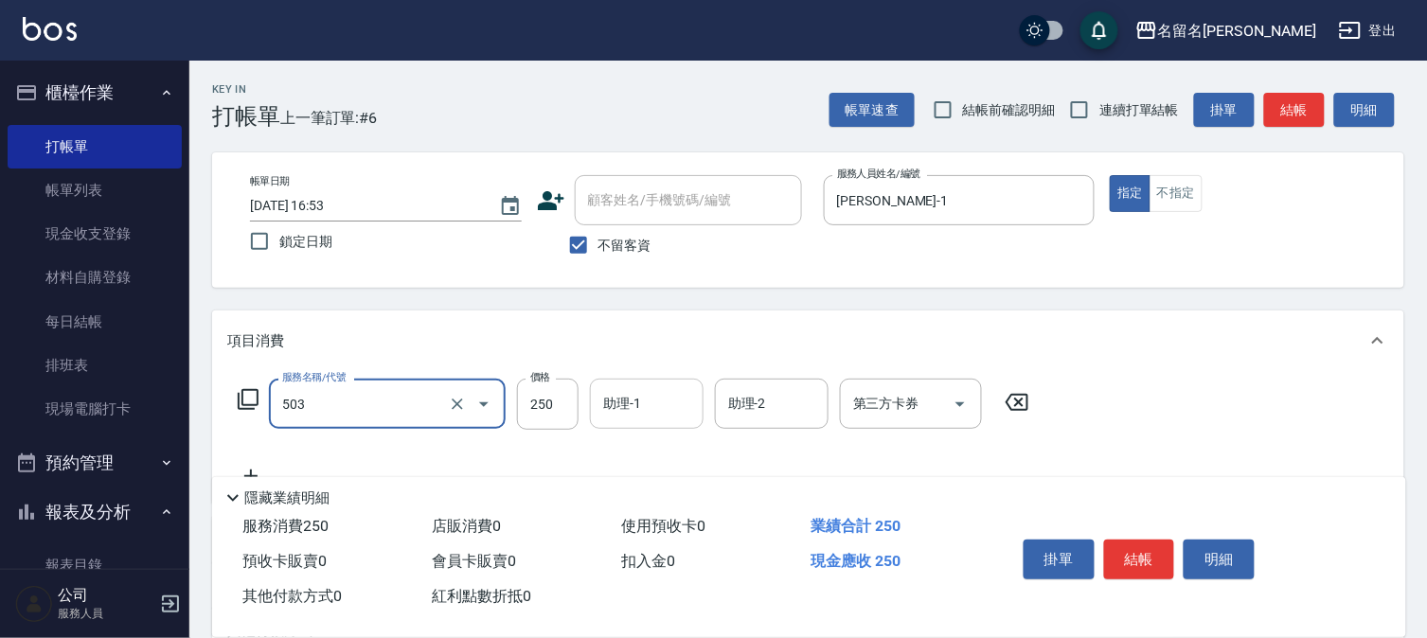
click at [651, 419] on div "助理-1" at bounding box center [647, 404] width 114 height 50
type input "指定洗髮(503)"
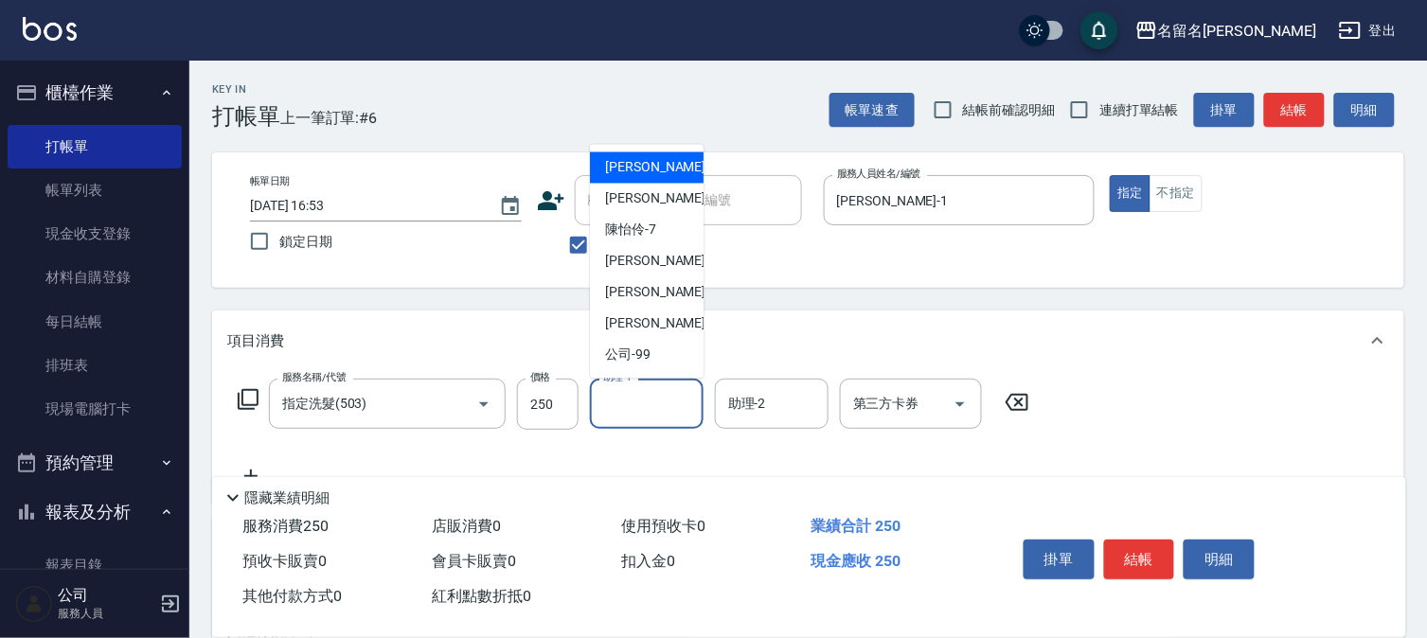
click at [673, 162] on div "[PERSON_NAME]-1" at bounding box center [647, 167] width 114 height 31
type input "[PERSON_NAME]-1"
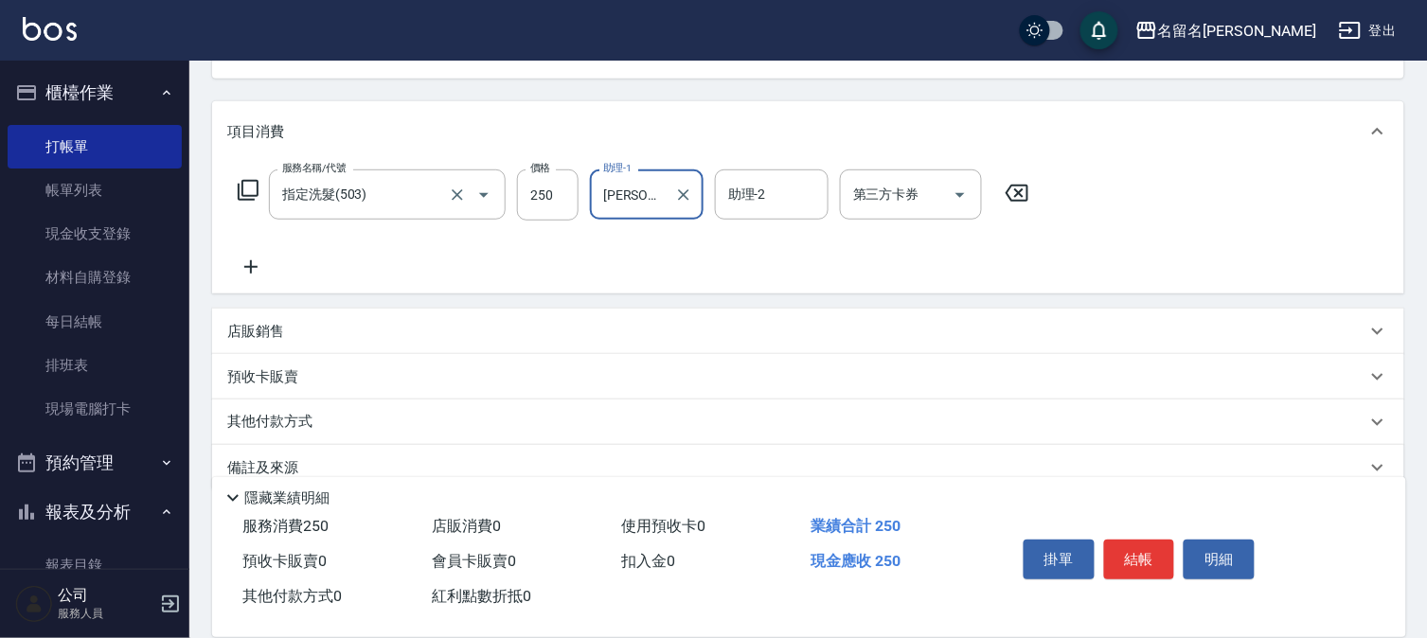
scroll to position [210, 0]
click at [248, 270] on icon at bounding box center [250, 266] width 47 height 23
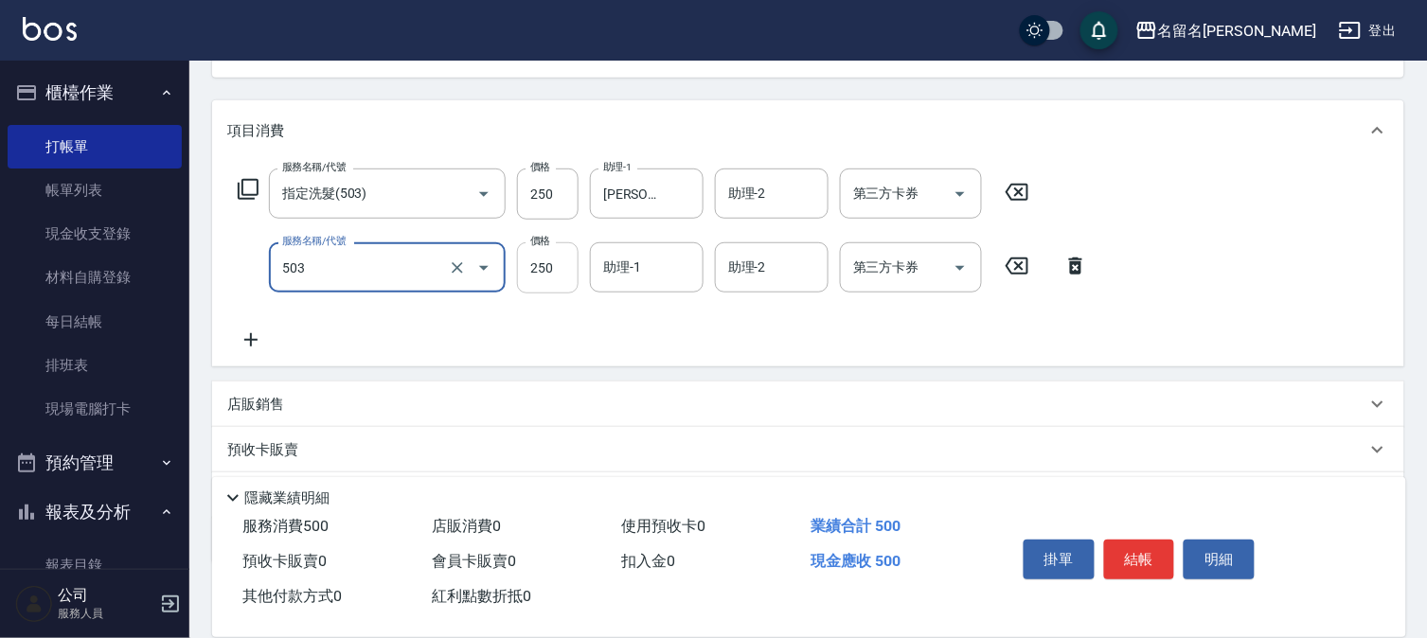
type input "指定洗髮(503)"
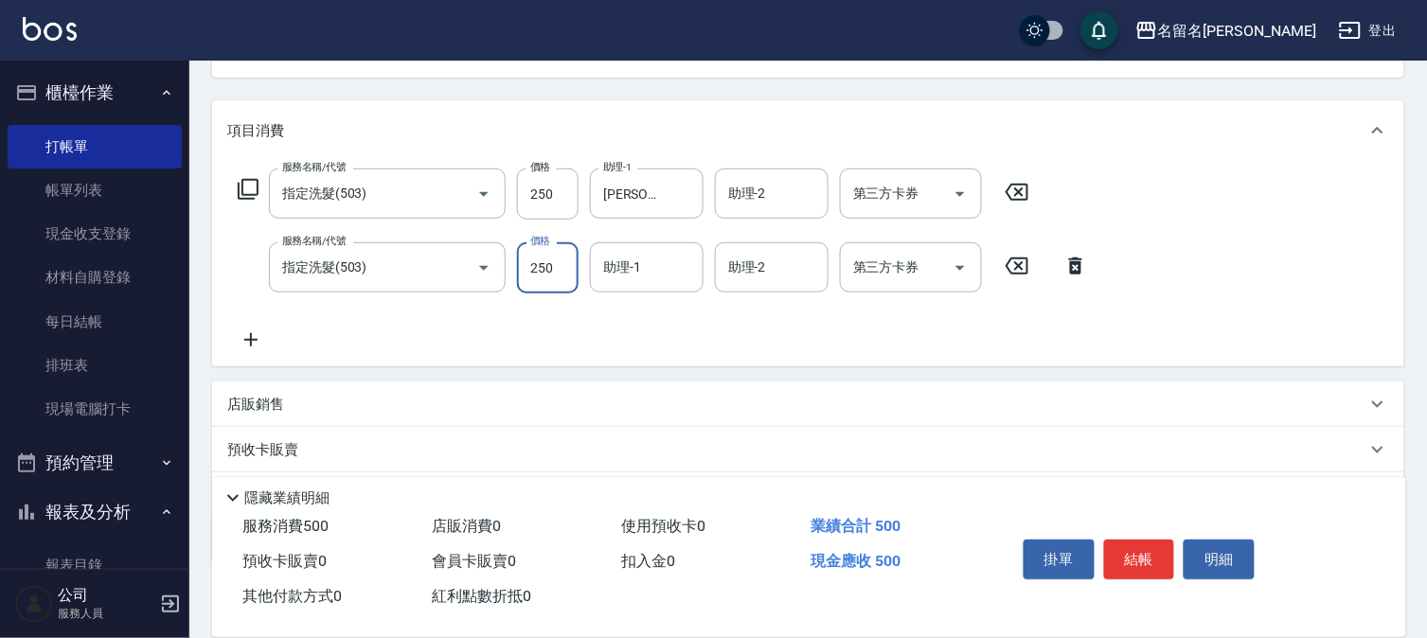
click at [561, 269] on input "250" at bounding box center [548, 267] width 62 height 51
type input "350"
click at [670, 282] on input "助理-1" at bounding box center [646, 267] width 97 height 33
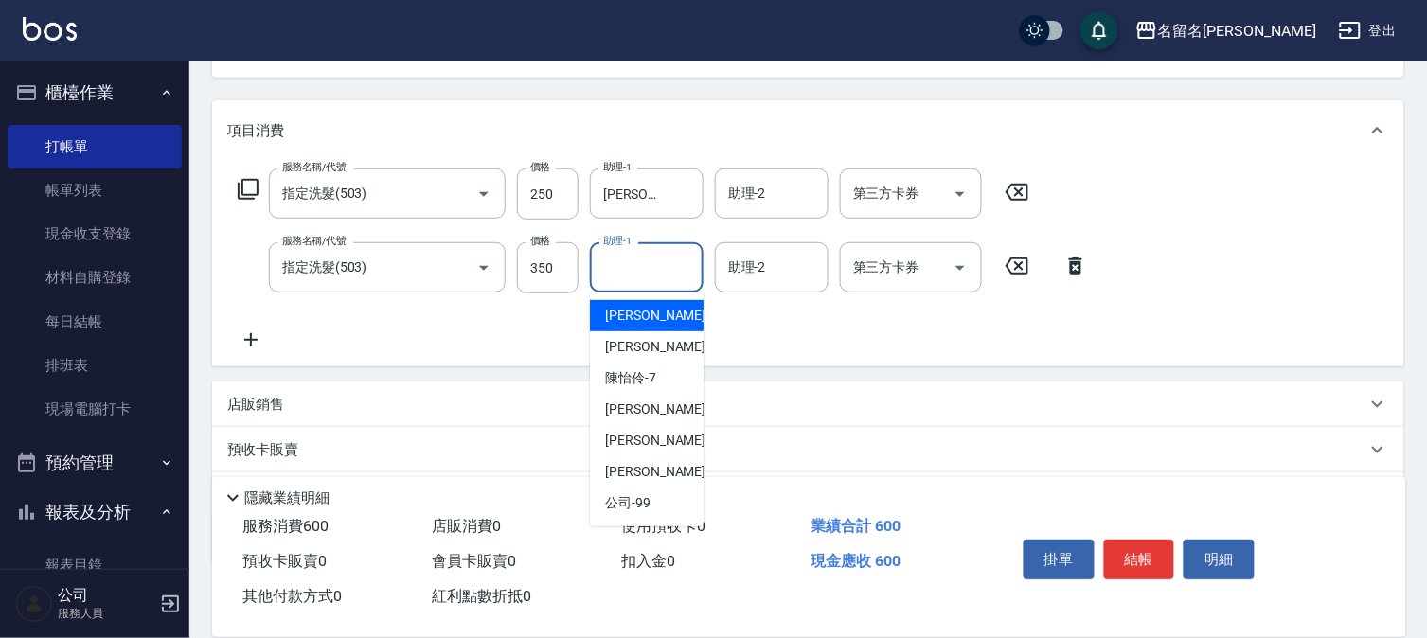
click at [654, 309] on span "[PERSON_NAME]-1" at bounding box center [661, 316] width 112 height 20
type input "[PERSON_NAME]-1"
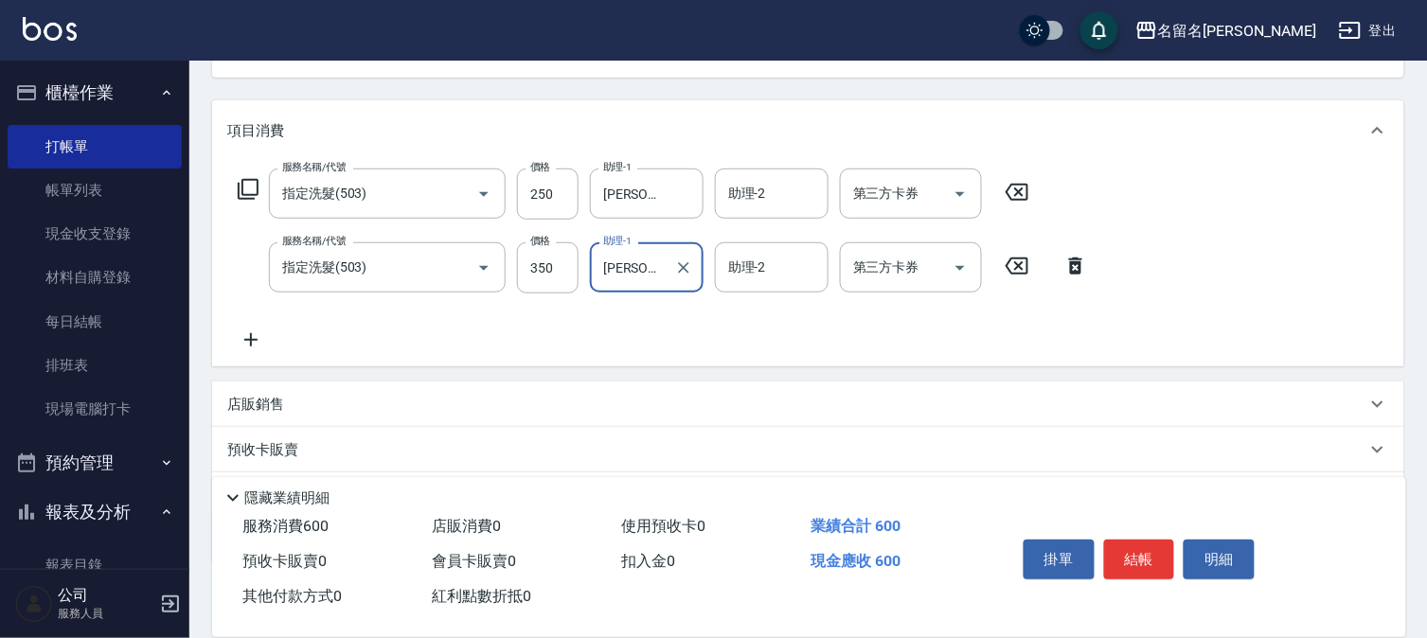
click at [262, 343] on icon at bounding box center [250, 340] width 47 height 23
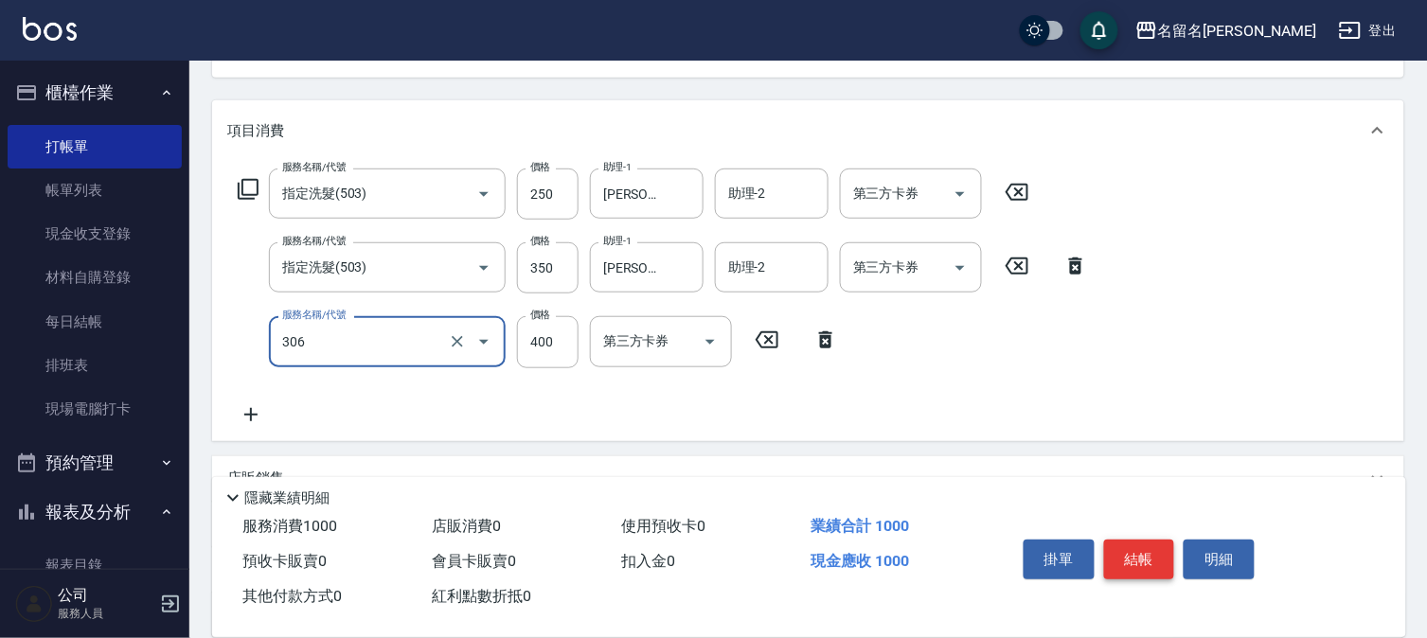
type input "單剪(306)"
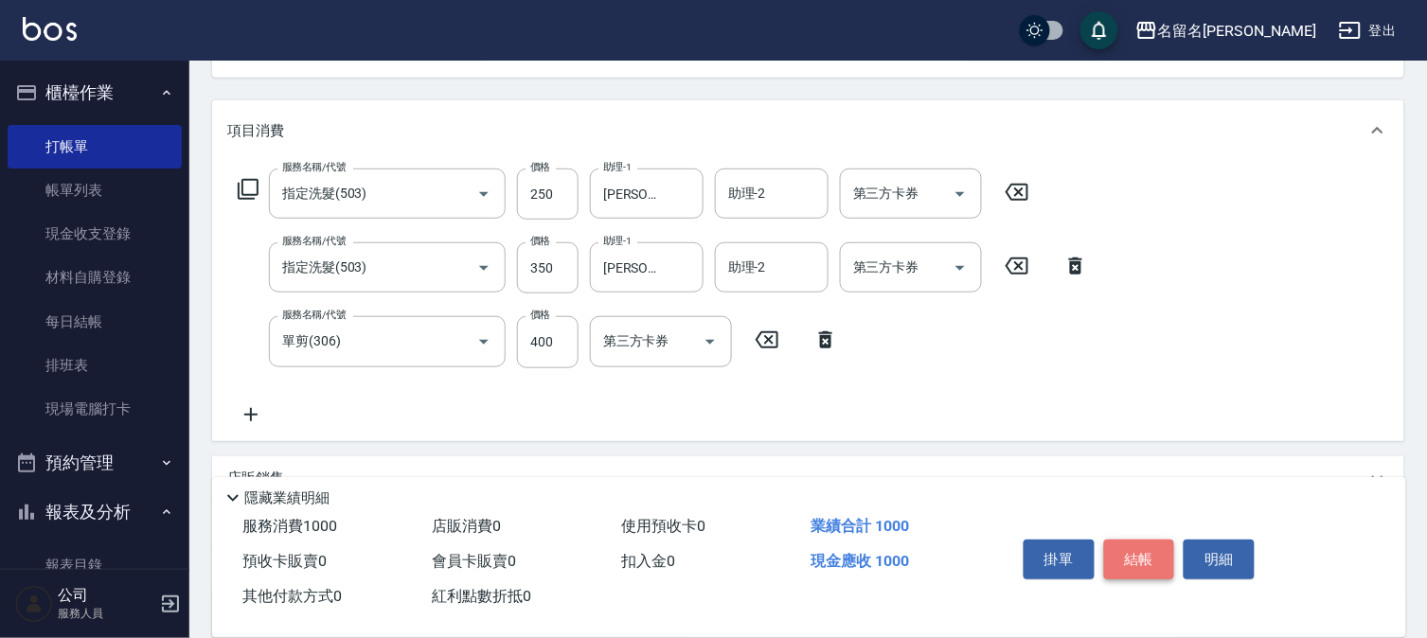
click at [1141, 545] on button "結帳" at bounding box center [1139, 560] width 71 height 40
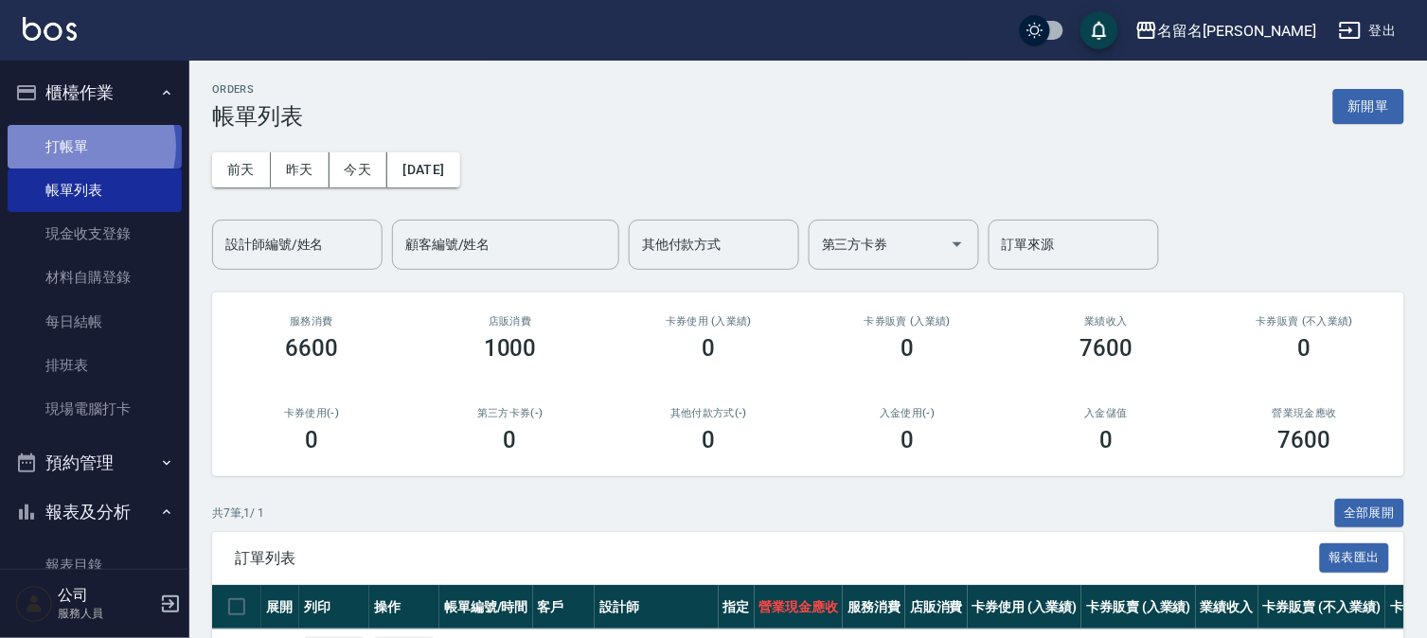
click at [77, 146] on link "打帳單" at bounding box center [95, 147] width 174 height 44
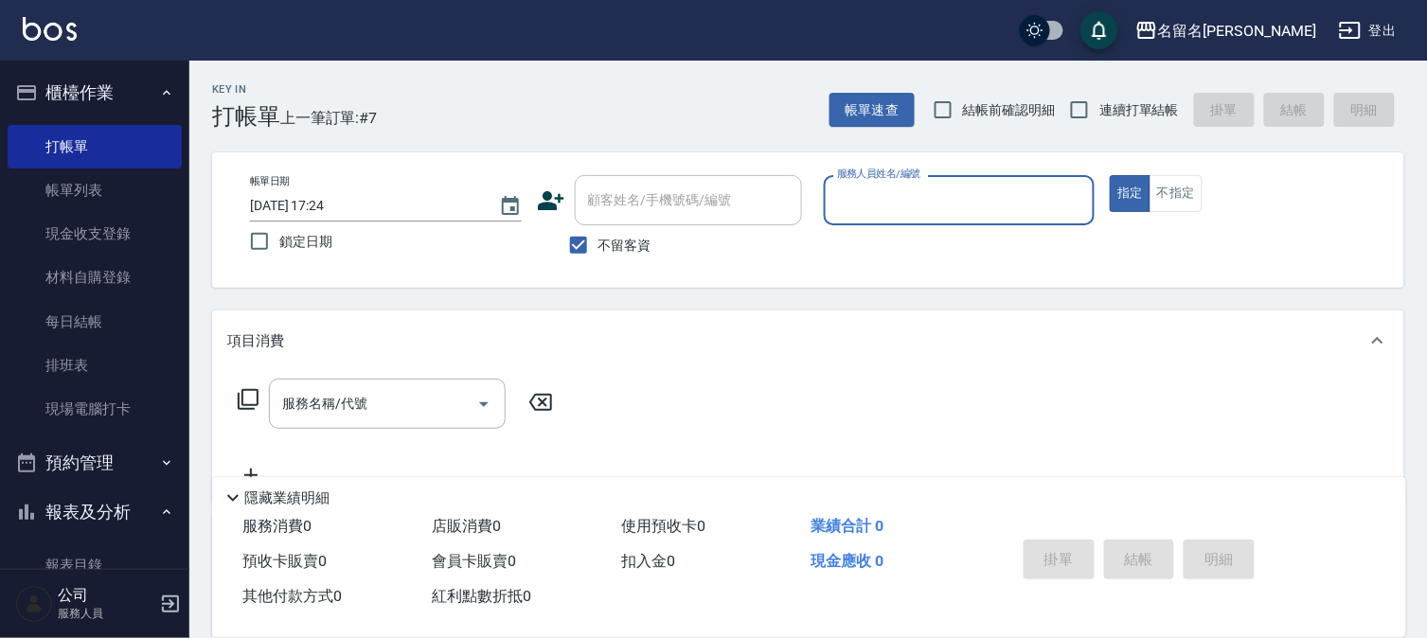
click at [914, 209] on input "服務人員姓名/編號" at bounding box center [959, 200] width 255 height 33
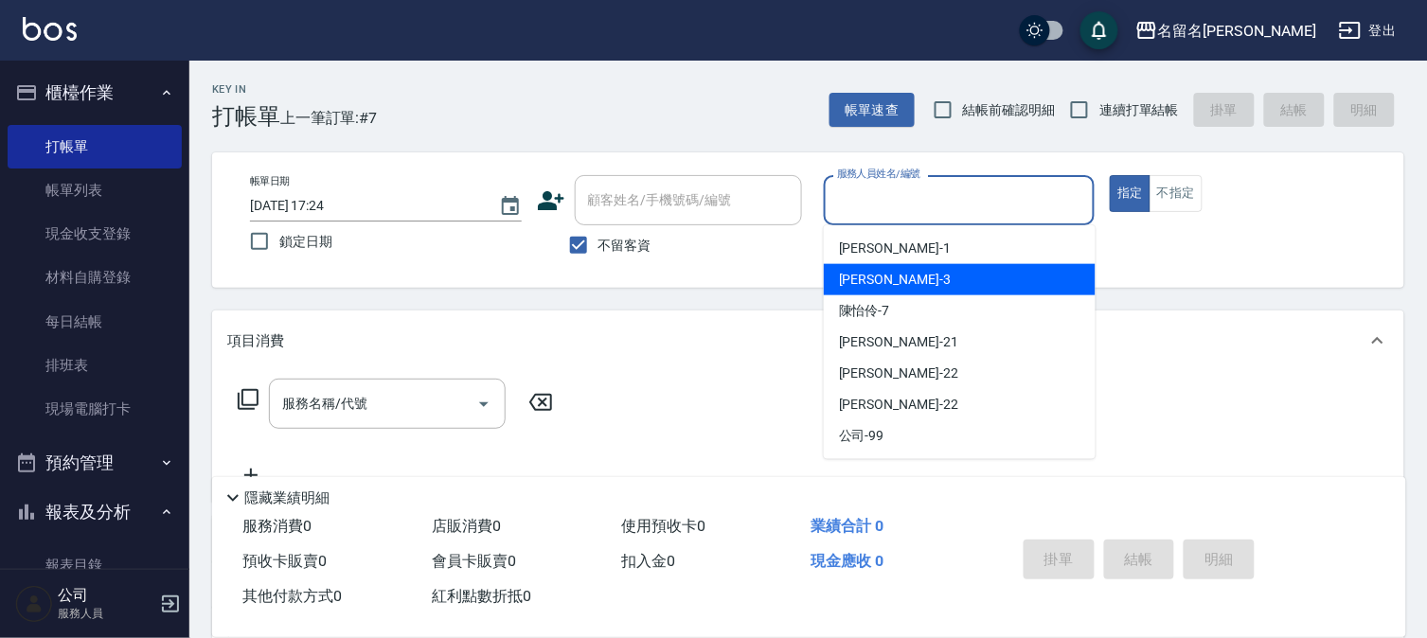
click at [882, 278] on span "[PERSON_NAME]-3" at bounding box center [895, 280] width 112 height 20
type input "[PERSON_NAME]-3"
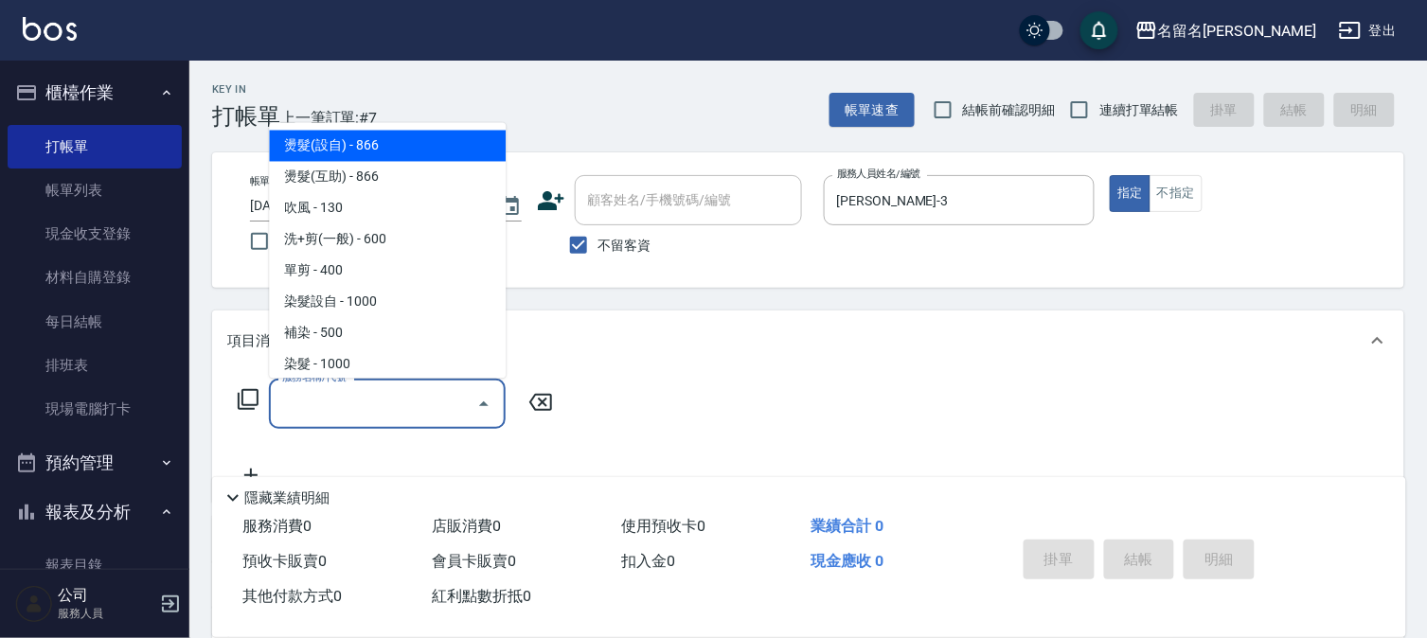
click at [365, 402] on input "服務名稱/代號" at bounding box center [372, 403] width 191 height 33
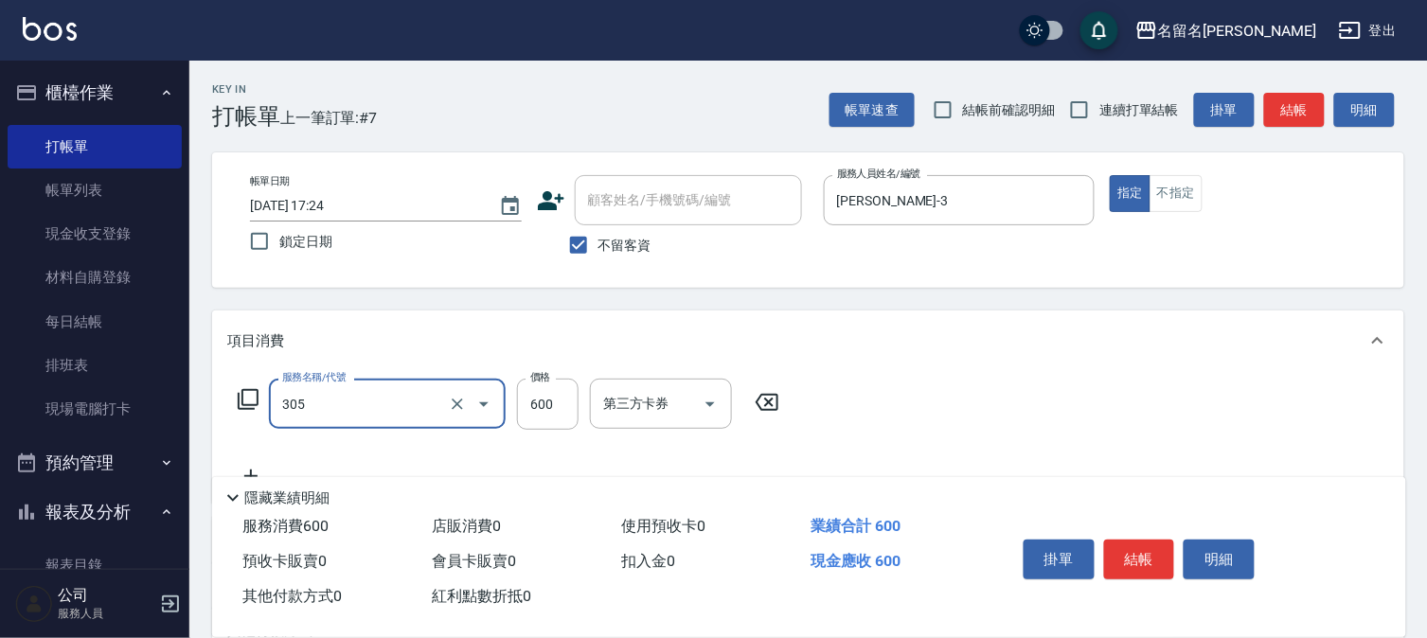
type input "洗+剪(一般)(305)"
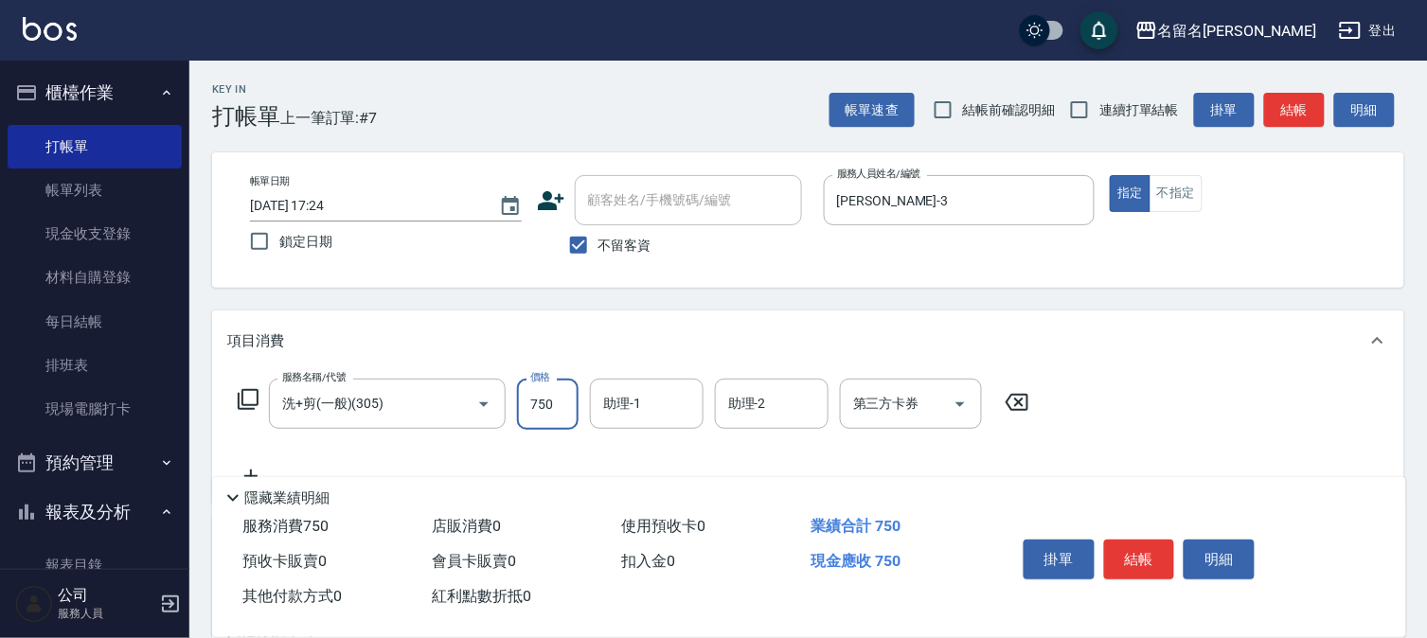
type input "750"
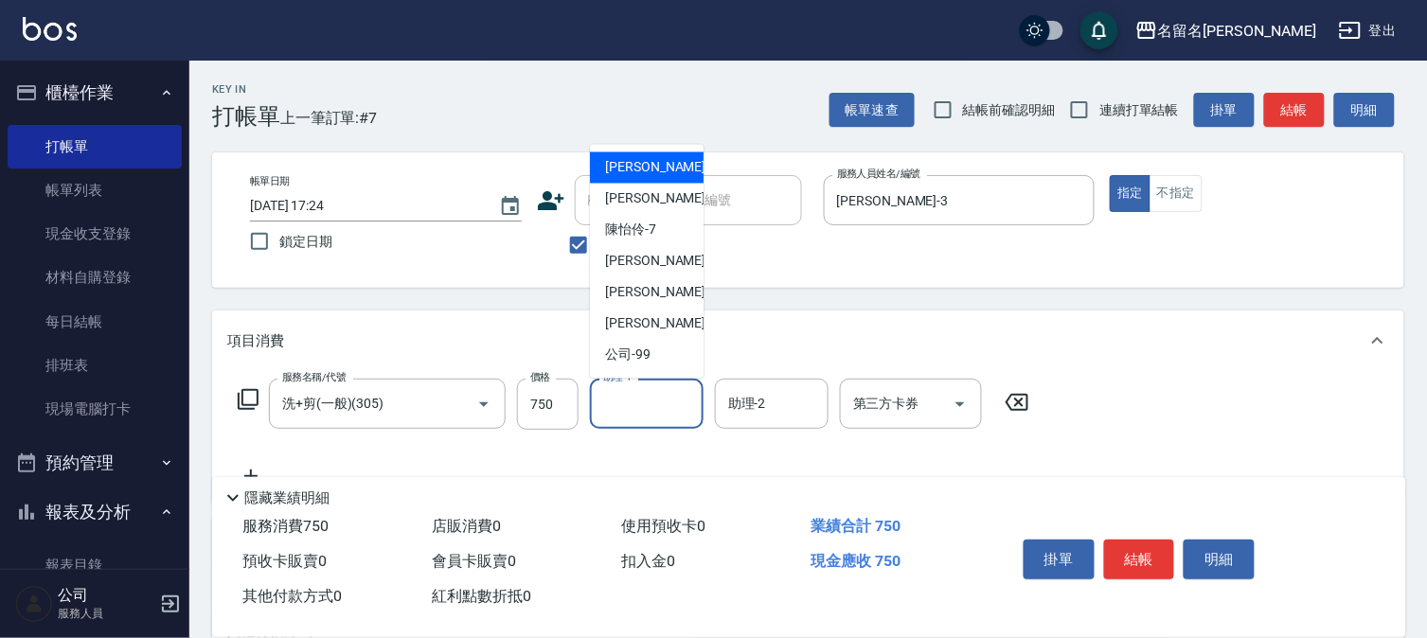
click at [650, 400] on input "助理-1" at bounding box center [646, 403] width 97 height 33
click at [659, 163] on div "[PERSON_NAME]-1" at bounding box center [647, 167] width 114 height 31
type input "[PERSON_NAME]-1"
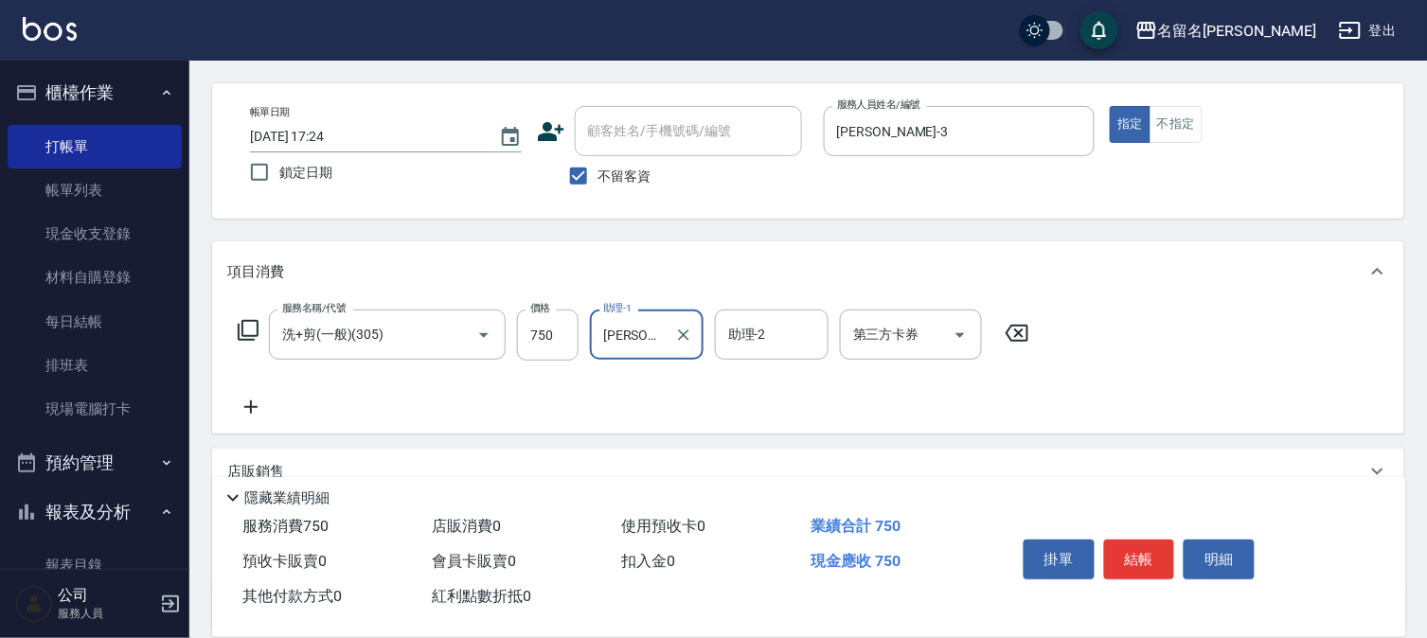
scroll to position [210, 0]
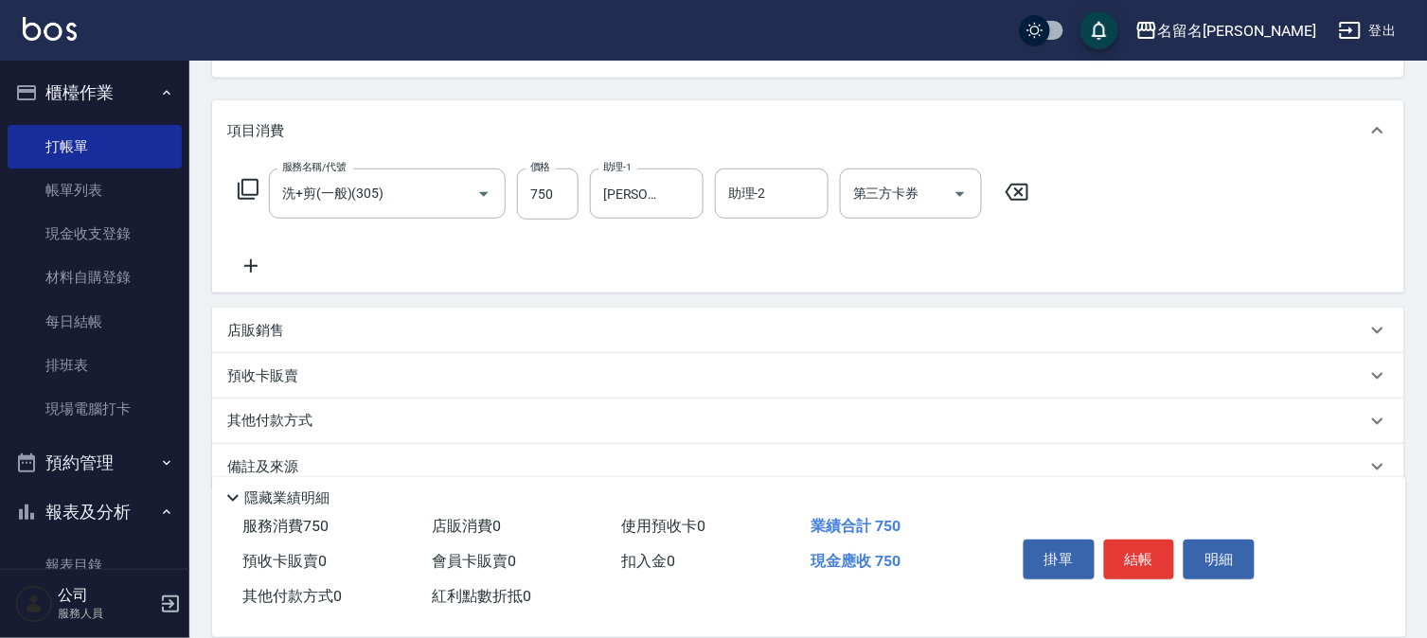
click at [258, 265] on icon at bounding box center [250, 266] width 47 height 23
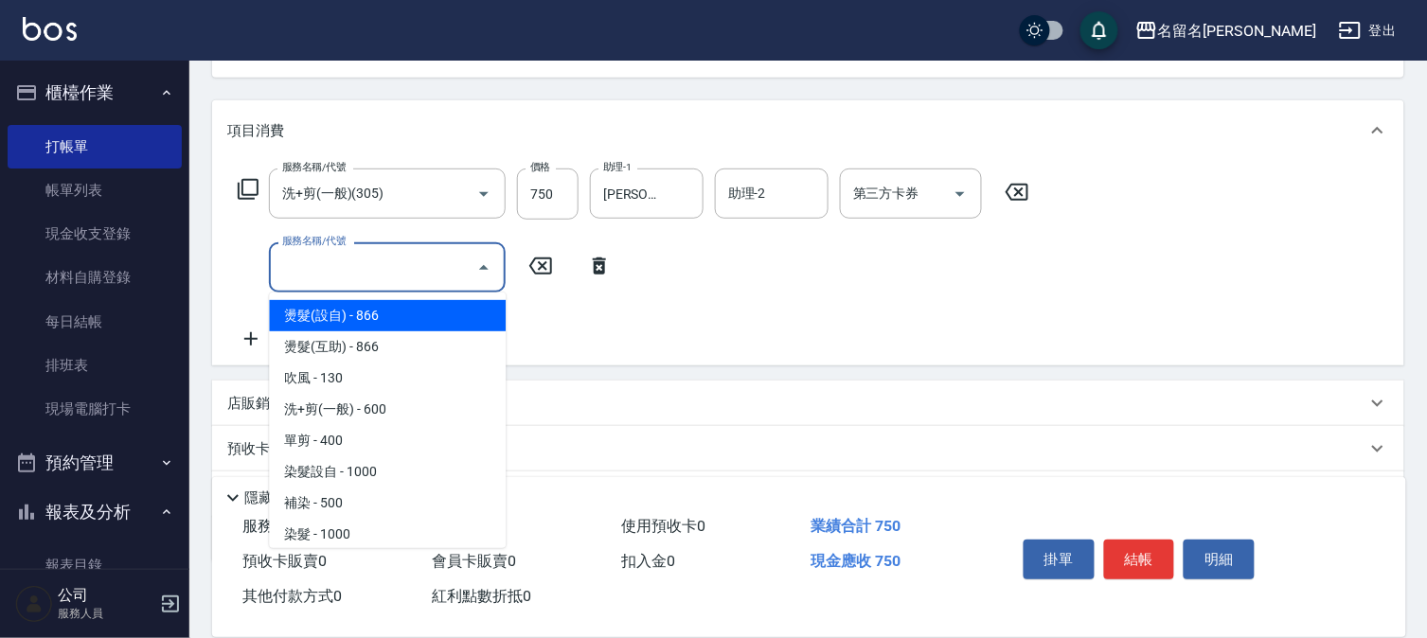
click at [312, 275] on input "服務名稱/代號" at bounding box center [372, 267] width 191 height 33
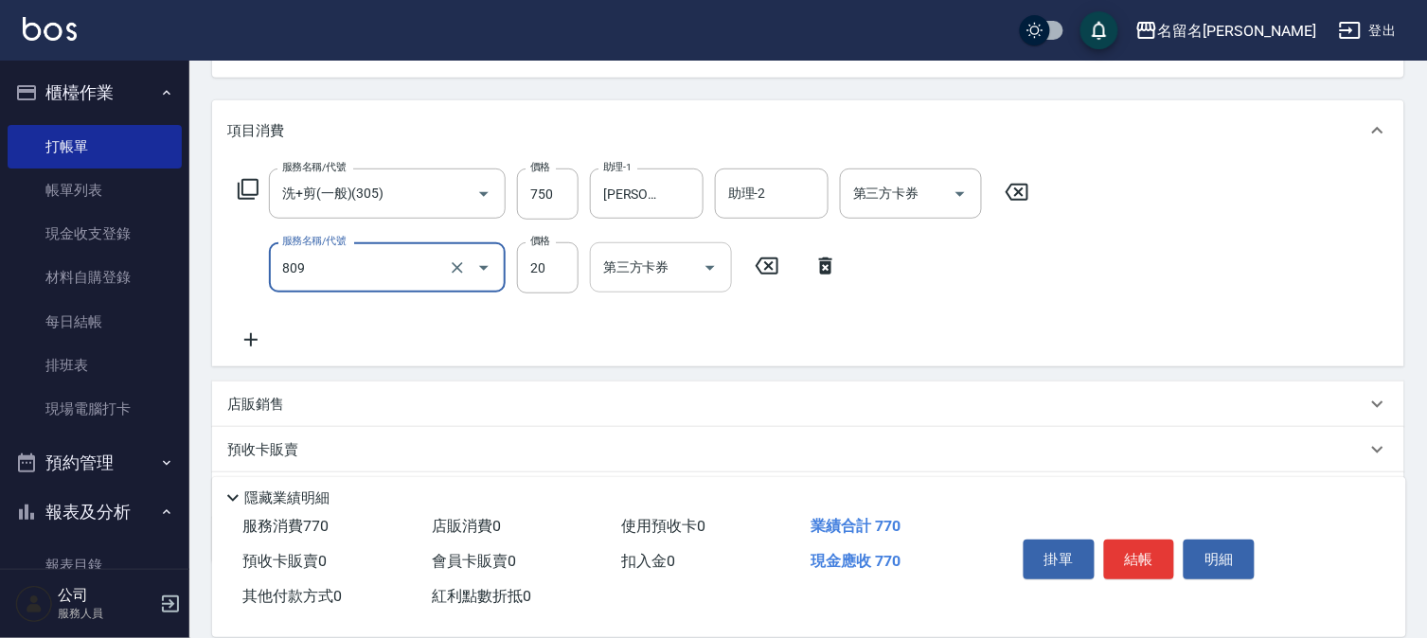
type input "[PERSON_NAME](809)"
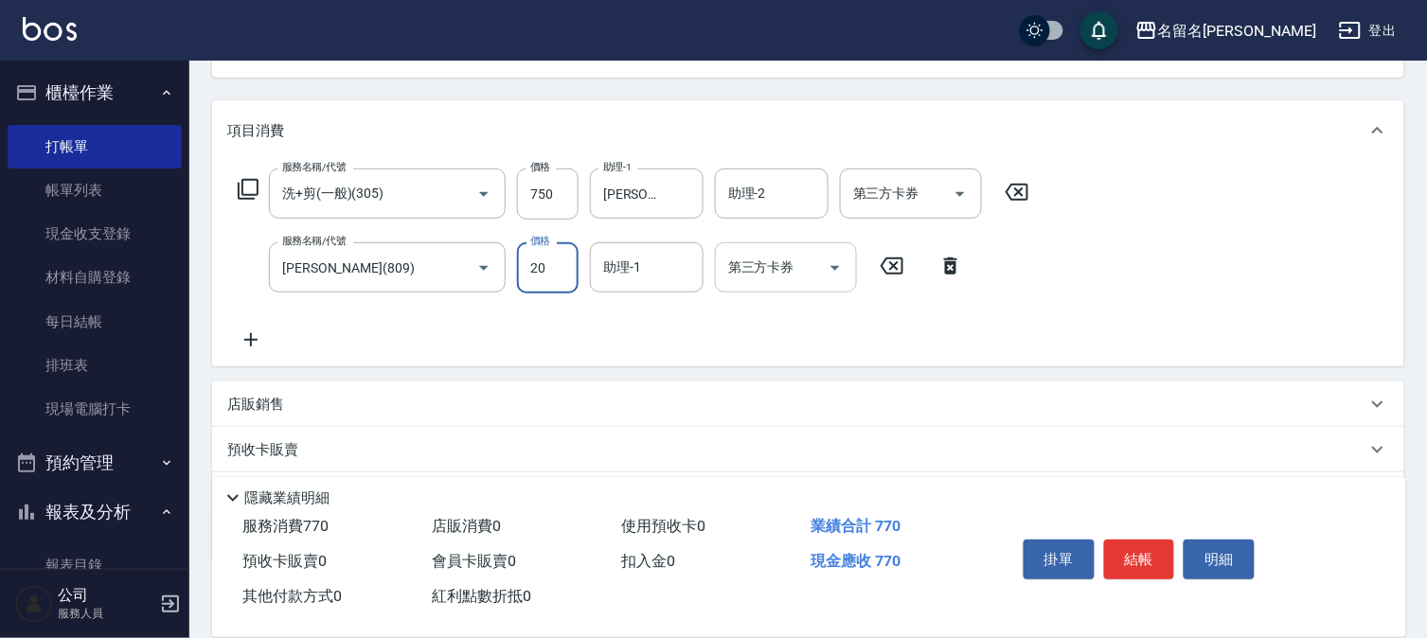
drag, startPoint x: 632, startPoint y: 278, endPoint x: 629, endPoint y: 289, distance: 10.8
click at [622, 279] on input "助理-1" at bounding box center [646, 267] width 97 height 33
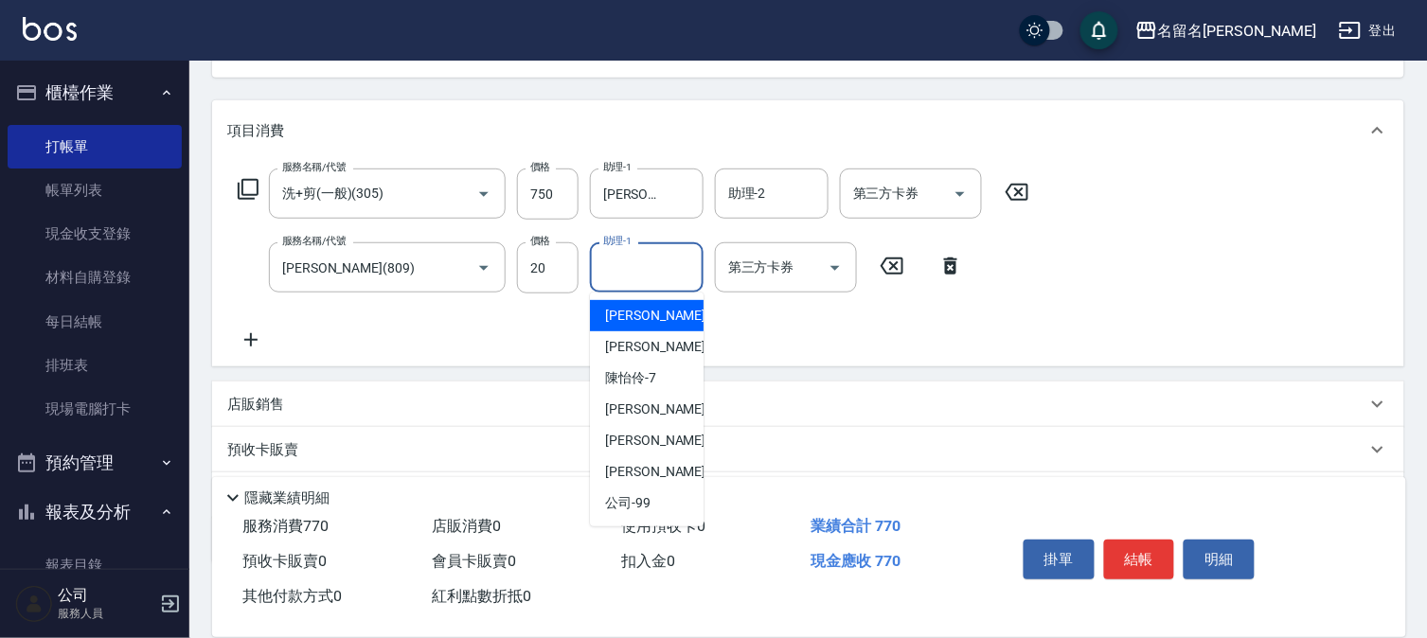
click at [639, 325] on span "[PERSON_NAME]-1" at bounding box center [661, 316] width 112 height 20
type input "[PERSON_NAME]-1"
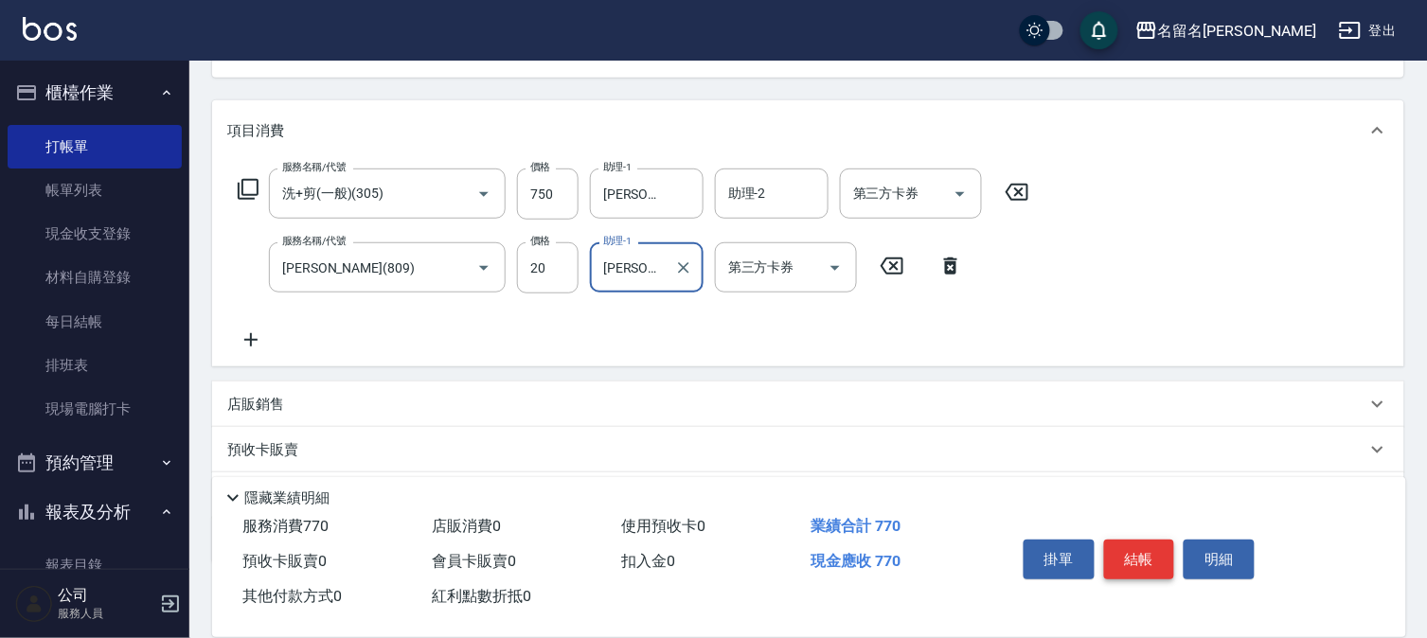
click at [1141, 562] on button "結帳" at bounding box center [1139, 560] width 71 height 40
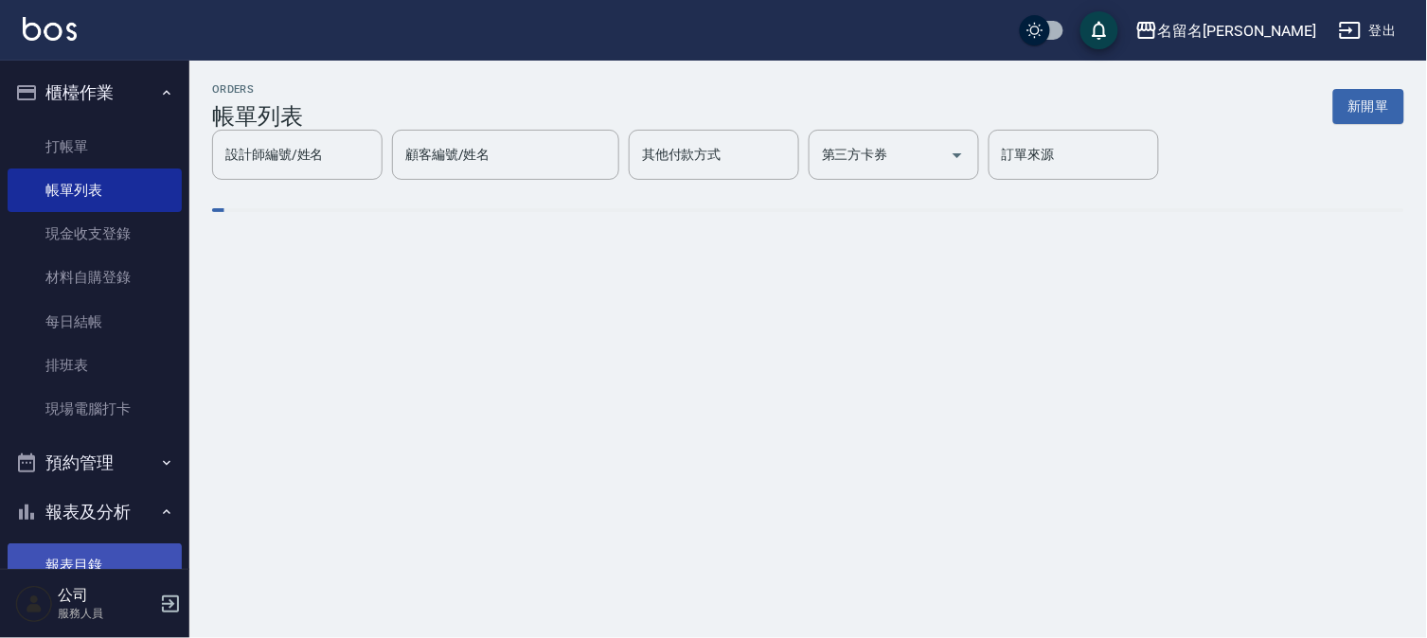
click at [61, 560] on link "報表目錄" at bounding box center [95, 565] width 174 height 44
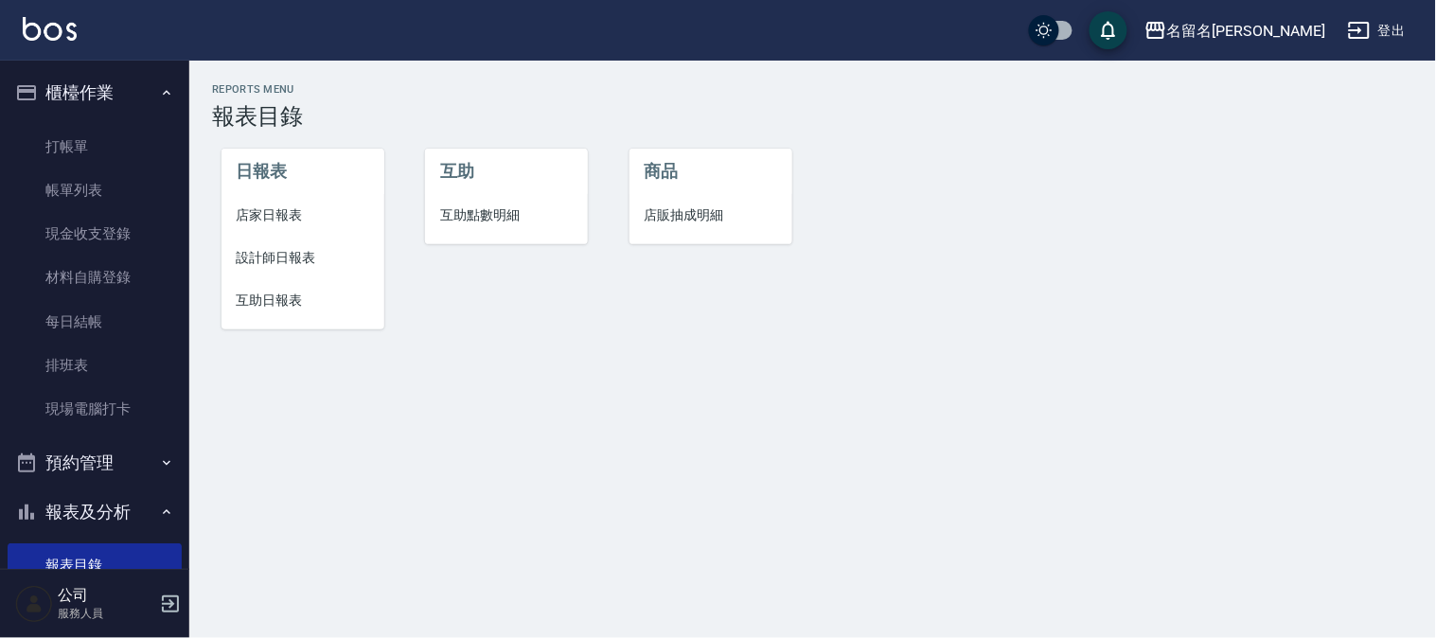
click at [296, 253] on span "設計師日報表" at bounding box center [303, 258] width 133 height 20
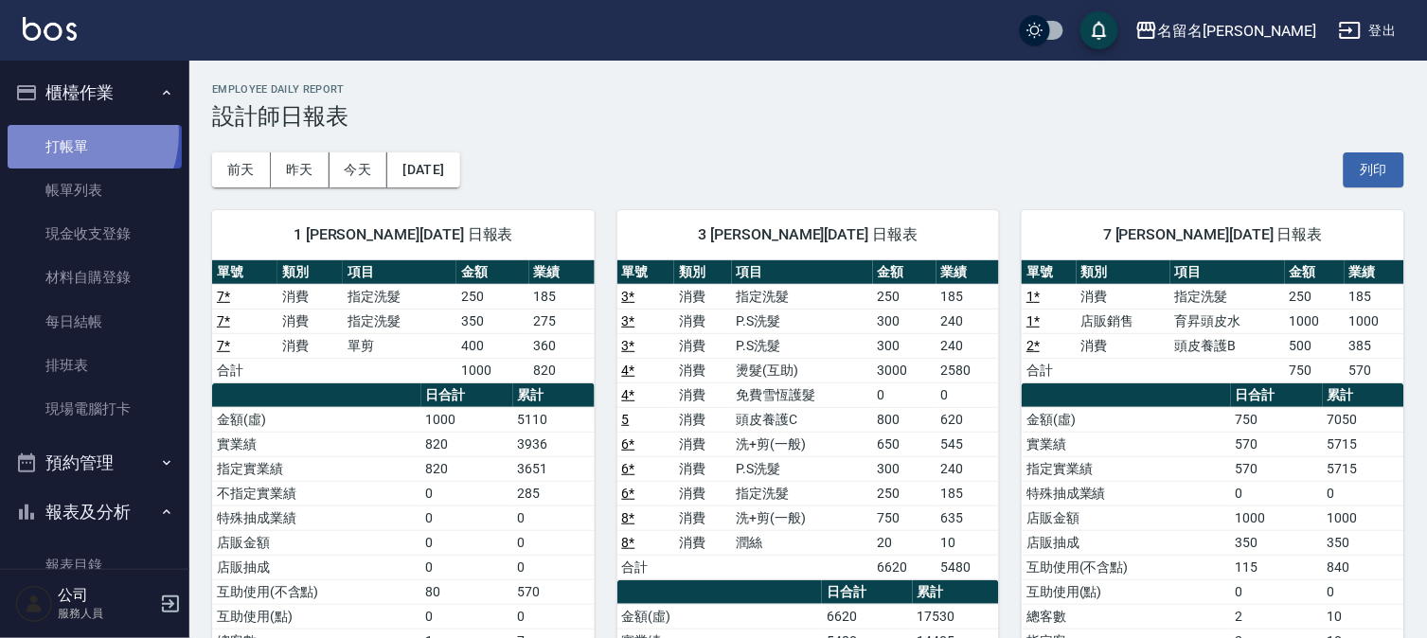
click at [64, 134] on link "打帳單" at bounding box center [95, 147] width 174 height 44
